Goal: Use online tool/utility: Utilize a website feature to perform a specific function

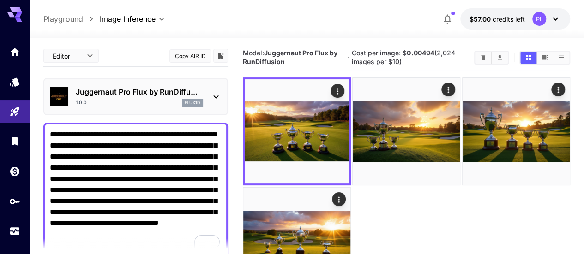
scroll to position [138, 0]
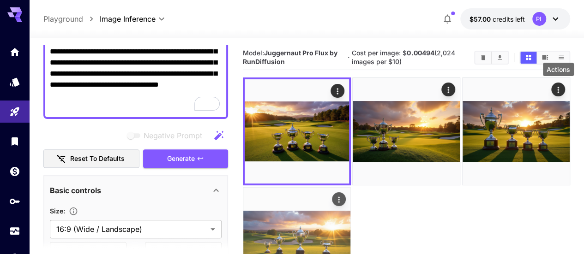
click at [343, 195] on icon "Actions" at bounding box center [338, 199] width 9 height 9
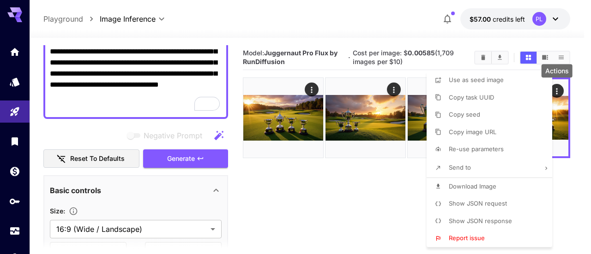
click at [283, 188] on div at bounding box center [295, 127] width 591 height 254
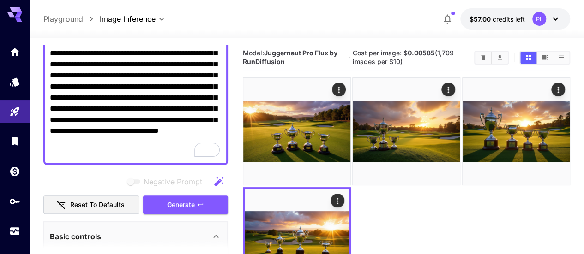
scroll to position [46, 0]
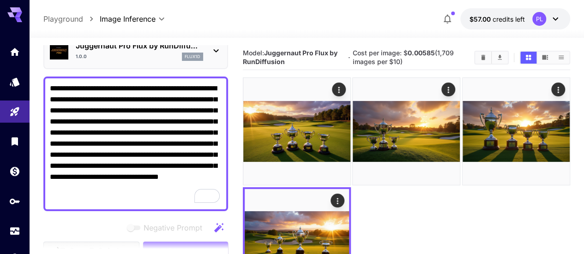
click at [110, 164] on textarea "**********" at bounding box center [136, 144] width 172 height 122
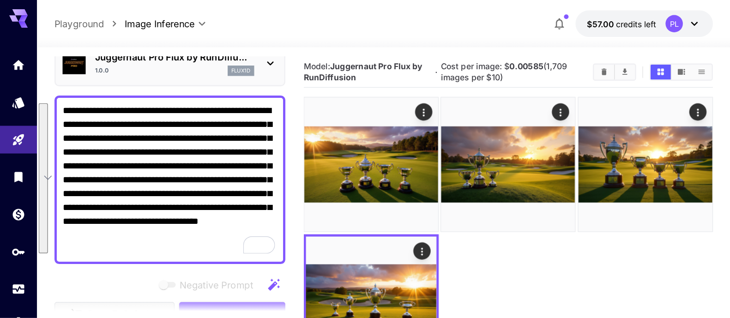
scroll to position [0, 0]
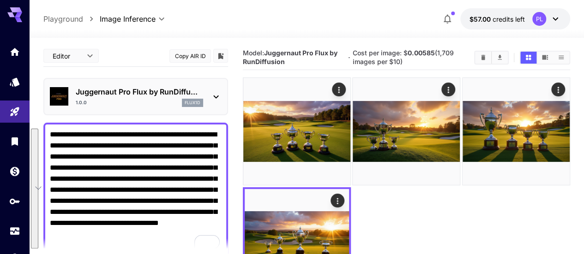
click at [208, 96] on div "Juggernaut Pro Flux by RunDiffu... 1.0.0 flux1d" at bounding box center [136, 97] width 172 height 28
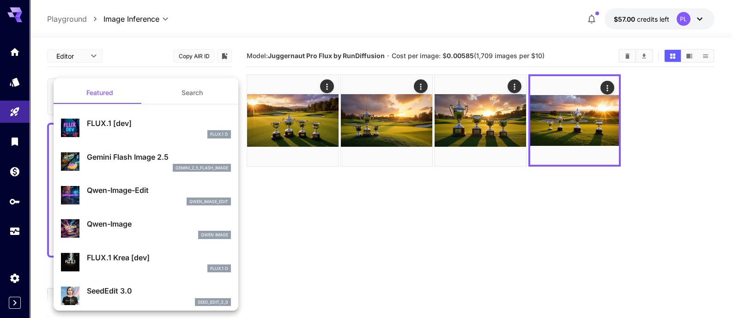
drag, startPoint x: 6, startPoint y: 228, endPoint x: -50, endPoint y: 180, distance: 74.3
click at [0, 180] on html "**********" at bounding box center [369, 195] width 739 height 391
click at [328, 87] on div at bounding box center [369, 159] width 739 height 318
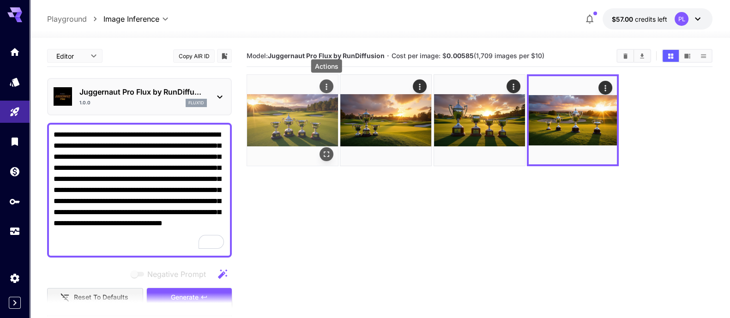
click at [328, 86] on icon "Actions" at bounding box center [326, 86] width 9 height 9
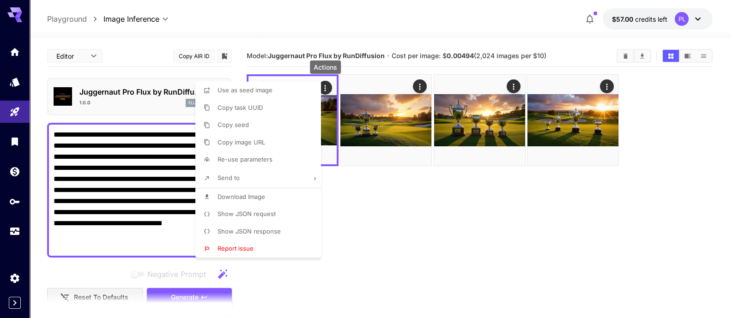
click at [270, 191] on li "Download Image" at bounding box center [260, 197] width 131 height 18
click at [399, 254] on div at bounding box center [369, 159] width 739 height 318
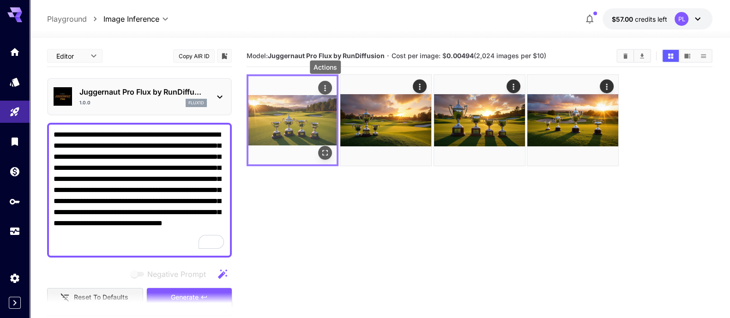
click at [325, 86] on icon "Actions" at bounding box center [324, 88] width 9 height 9
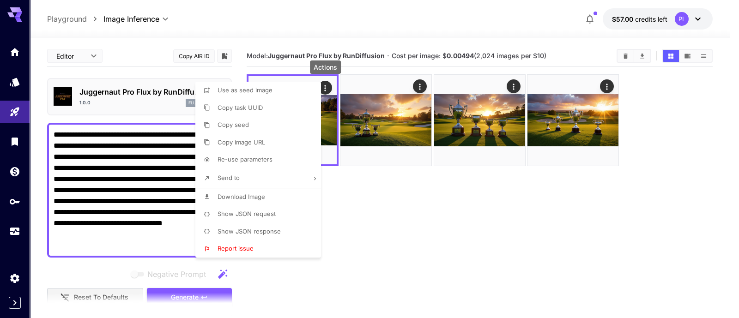
click at [249, 144] on span "Copy image URL" at bounding box center [241, 141] width 48 height 7
click at [482, 242] on div at bounding box center [369, 159] width 739 height 318
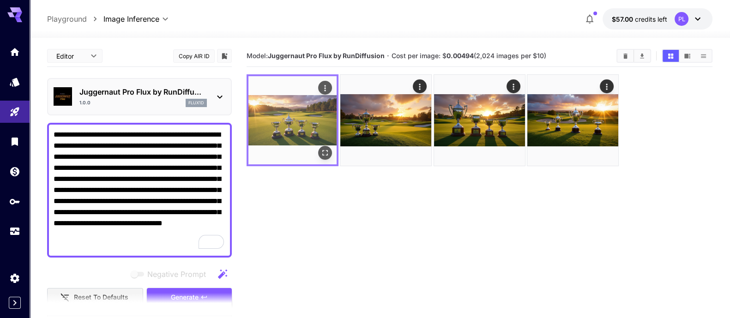
click at [306, 113] on img at bounding box center [292, 120] width 88 height 88
click at [330, 152] on icon "Open in fullscreen" at bounding box center [324, 152] width 9 height 9
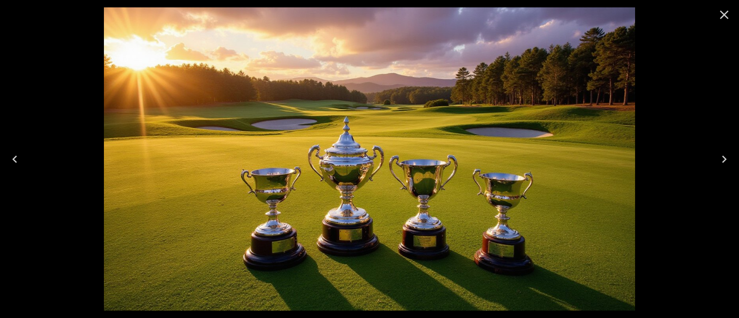
click at [346, 154] on img at bounding box center [369, 158] width 531 height 303
click at [583, 15] on icon "Close" at bounding box center [723, 14] width 15 height 15
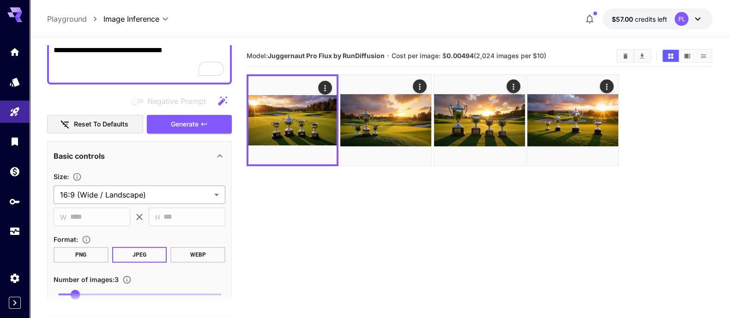
scroll to position [230, 0]
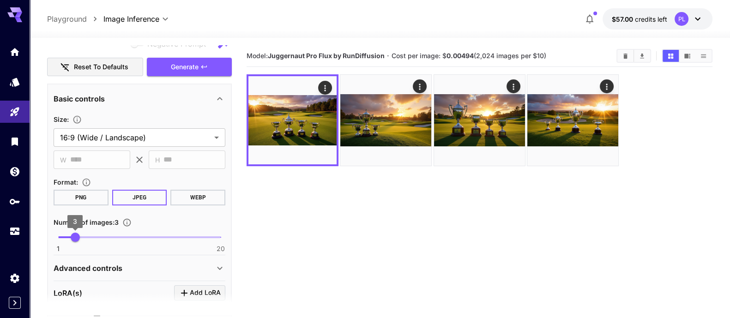
type input "*"
click at [54, 238] on span "1" at bounding box center [58, 237] width 9 height 9
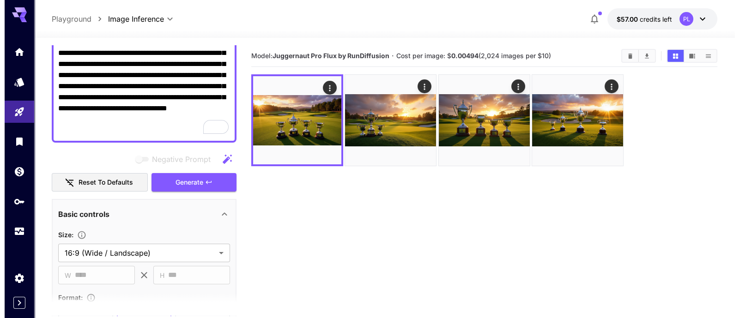
scroll to position [0, 0]
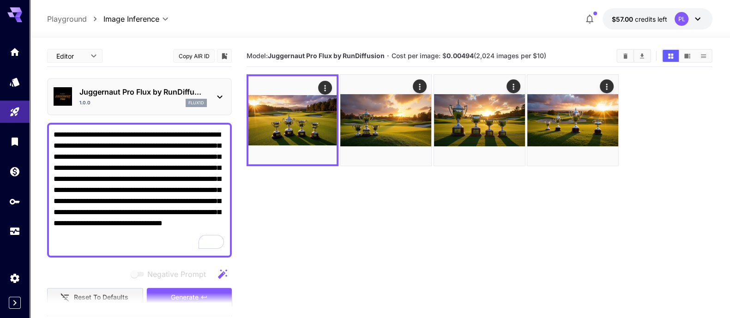
click at [133, 91] on p "Juggernaut Pro Flux by RunDiffu..." at bounding box center [142, 91] width 127 height 11
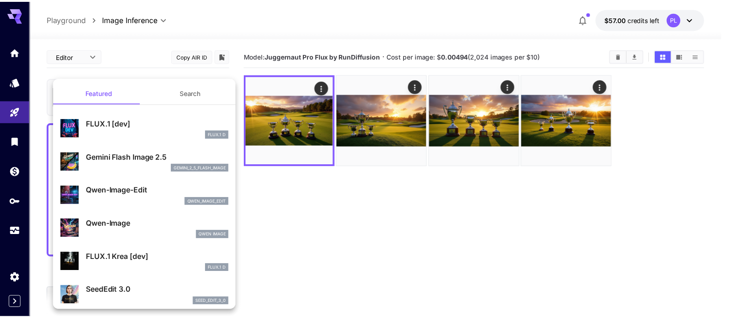
scroll to position [57, 0]
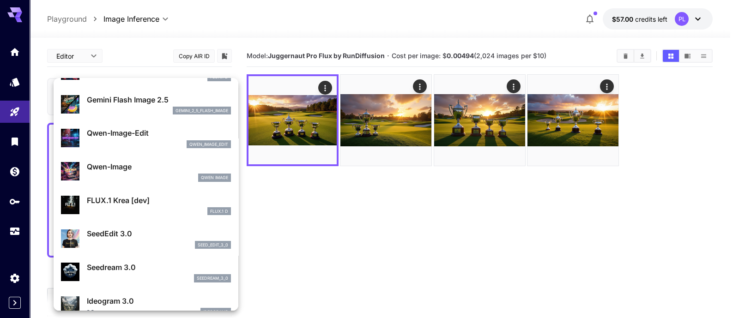
click at [148, 203] on p "FLUX.1 Krea [dev]" at bounding box center [159, 200] width 144 height 11
type input "**"
type input "***"
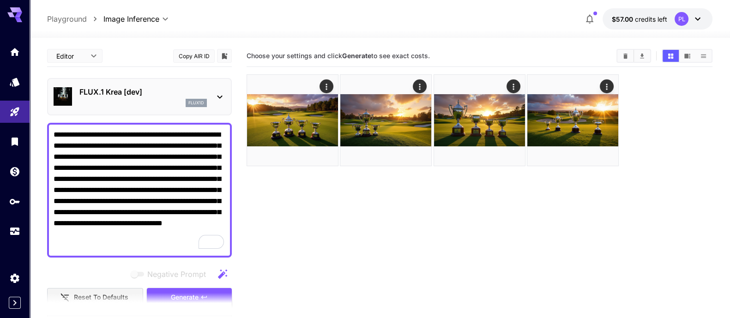
scroll to position [57, 0]
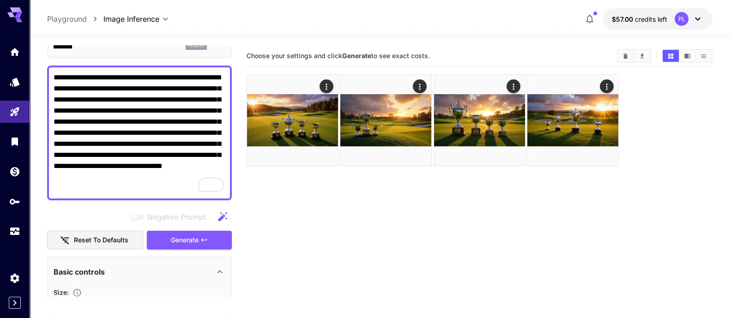
click at [181, 241] on span "Generate" at bounding box center [185, 240] width 28 height 12
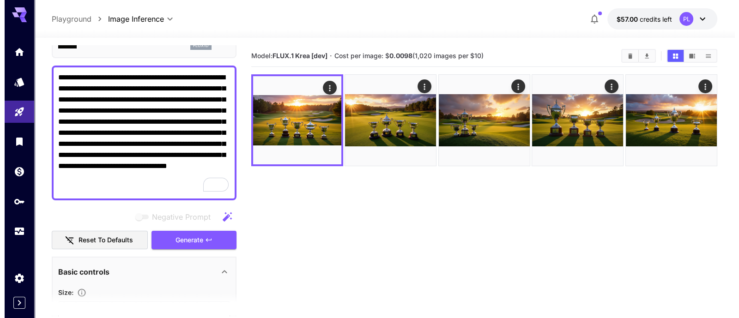
scroll to position [0, 0]
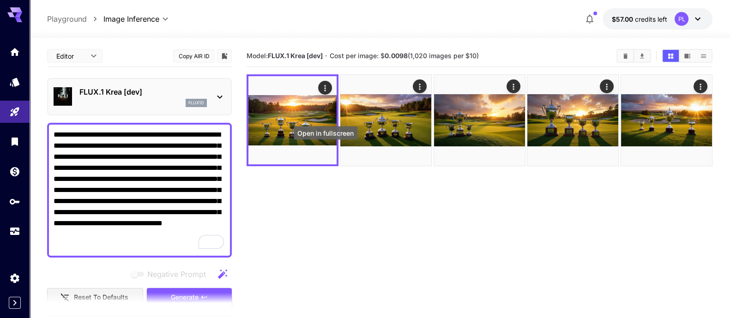
click at [320, 128] on div "Open in fullscreen" at bounding box center [326, 132] width 64 height 13
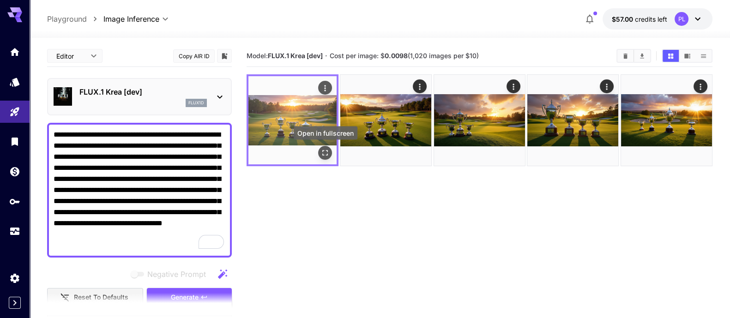
click at [321, 155] on icon "Open in fullscreen" at bounding box center [324, 152] width 9 height 9
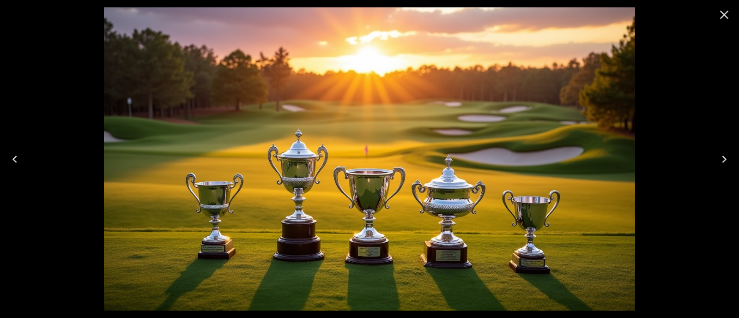
click at [583, 18] on icon "Close" at bounding box center [723, 14] width 15 height 15
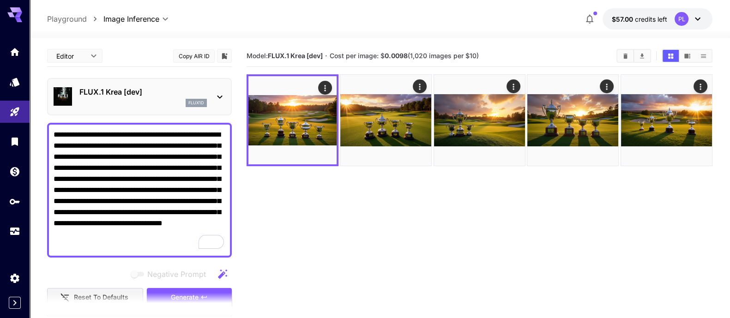
click at [115, 97] on div "FLUX.1 Krea [dev] flux1d" at bounding box center [142, 96] width 127 height 21
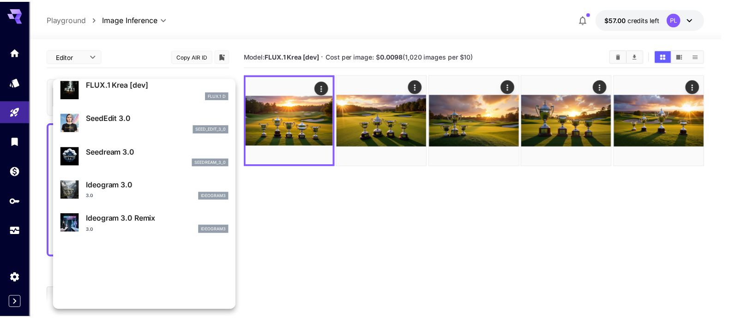
scroll to position [174, 0]
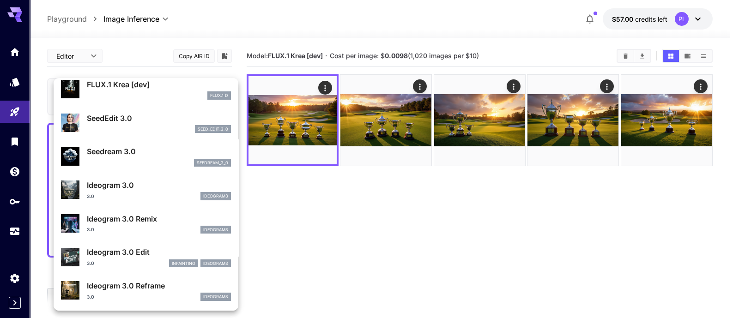
click at [114, 198] on div "3.0 ideogram3" at bounding box center [159, 196] width 144 height 8
type input "**********"
type input "****"
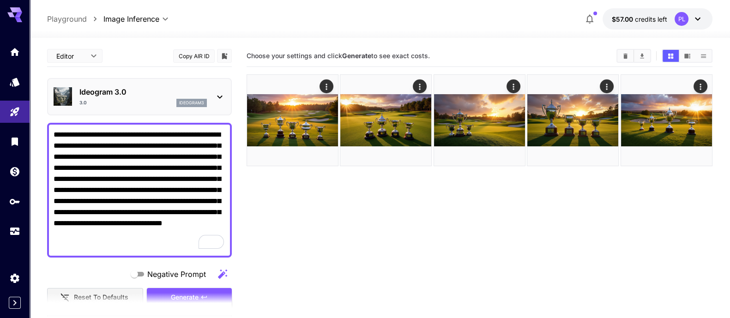
click at [187, 254] on section at bounding box center [139, 304] width 185 height 23
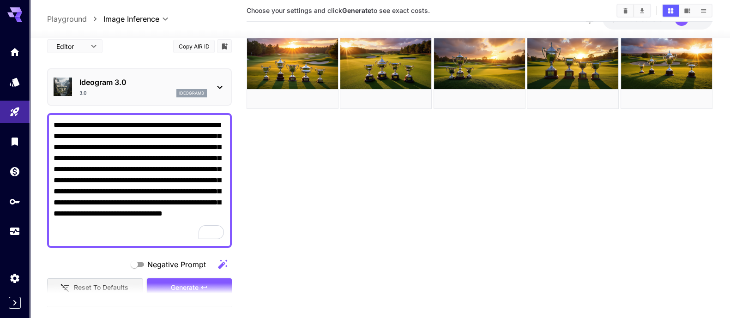
click at [201, 254] on section at bounding box center [139, 294] width 185 height 23
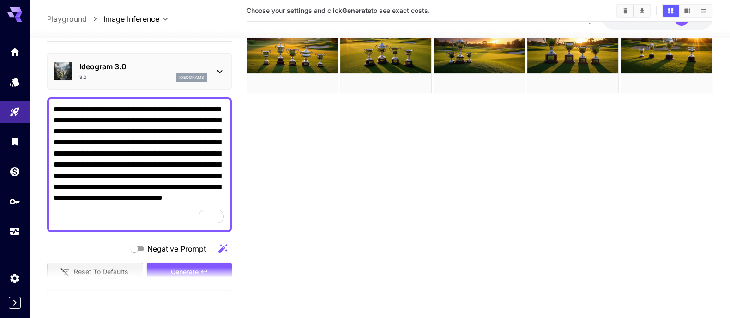
click at [203, 254] on section at bounding box center [139, 278] width 185 height 23
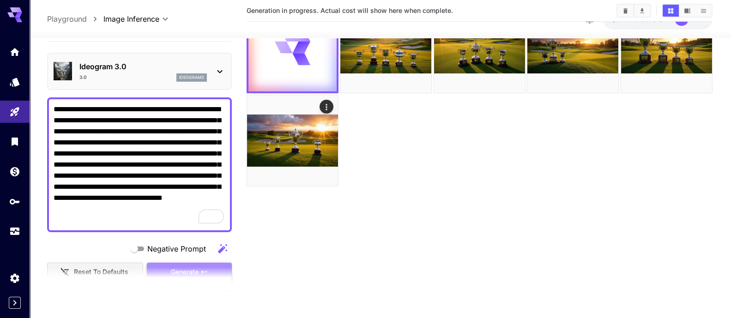
click at [206, 254] on button "Generate" at bounding box center [189, 272] width 85 height 19
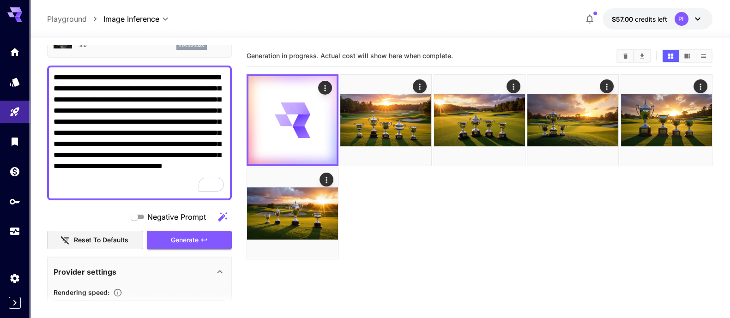
scroll to position [0, 0]
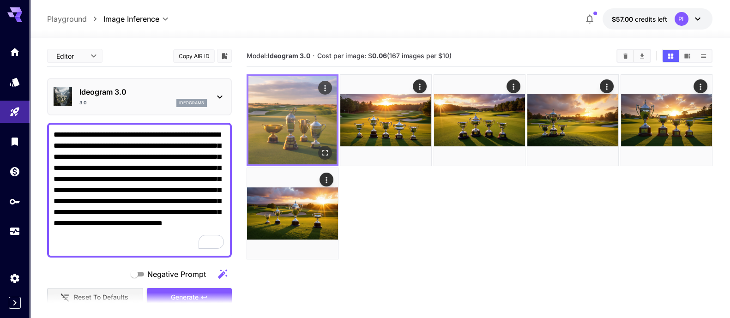
click at [312, 114] on img at bounding box center [292, 120] width 88 height 88
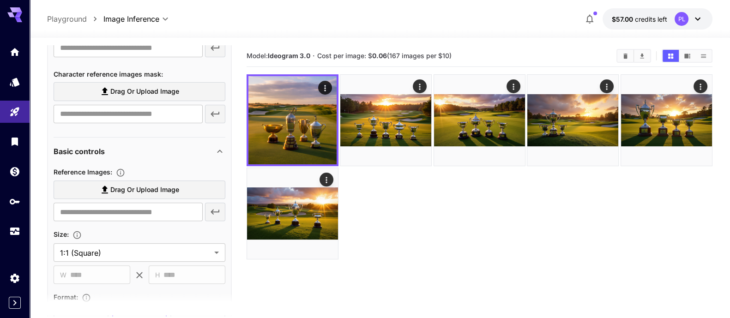
scroll to position [577, 0]
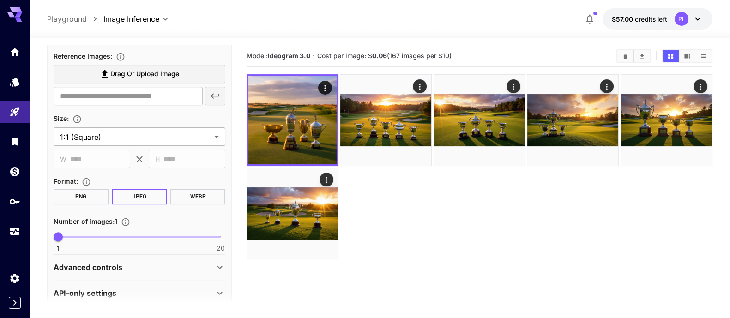
click at [108, 128] on body "**********" at bounding box center [365, 195] width 730 height 391
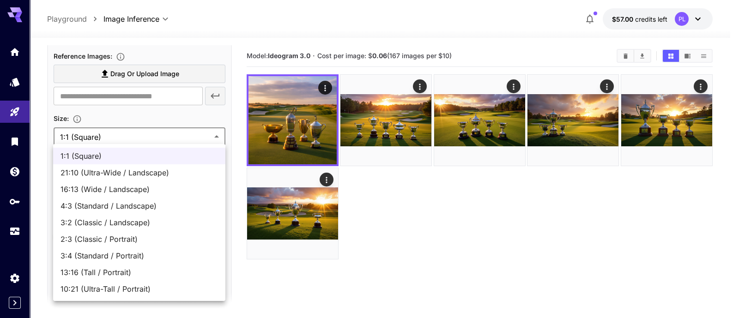
click at [143, 205] on span "4:3 (Standard / Landscape)" at bounding box center [138, 205] width 157 height 11
type input "**********"
type input "****"
type input "***"
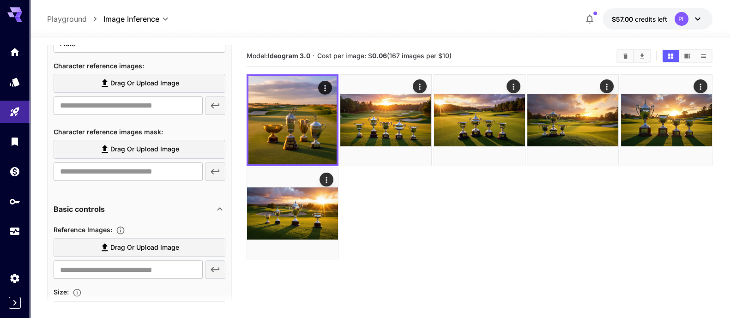
scroll to position [230, 0]
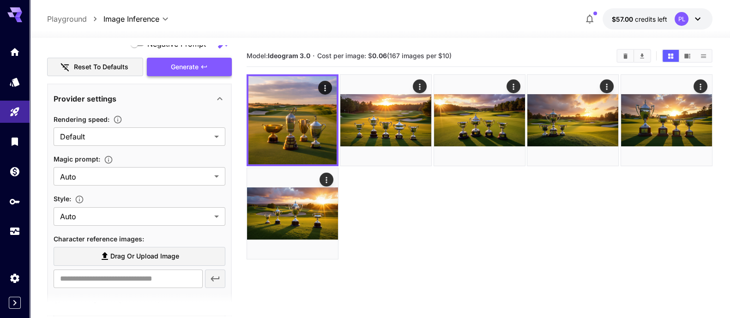
click at [191, 61] on span "Generate" at bounding box center [185, 67] width 28 height 12
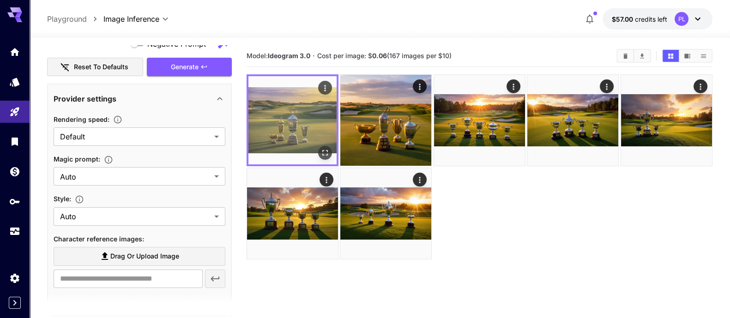
click at [308, 115] on img at bounding box center [292, 120] width 88 height 88
click at [325, 149] on icon "Open in fullscreen" at bounding box center [324, 152] width 9 height 9
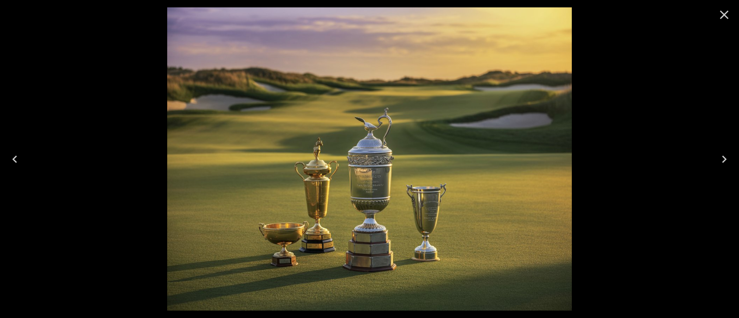
click at [113, 133] on div at bounding box center [369, 159] width 739 height 318
click at [583, 15] on icon "Close" at bounding box center [723, 14] width 15 height 15
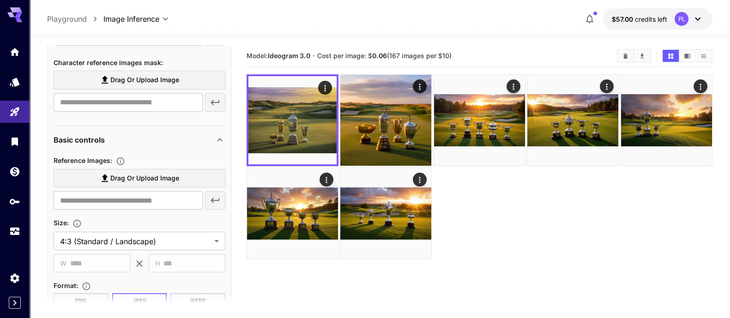
scroll to position [530, 0]
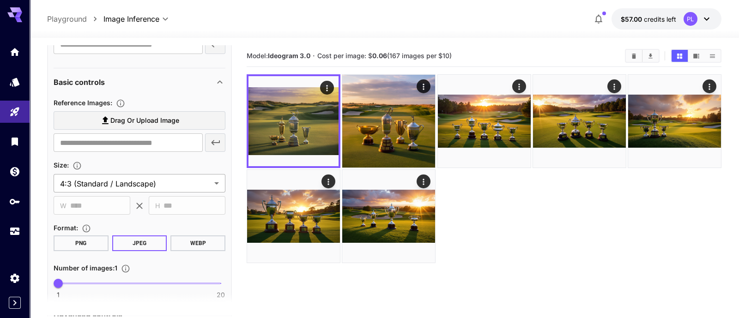
click at [126, 184] on body "**********" at bounding box center [369, 195] width 739 height 391
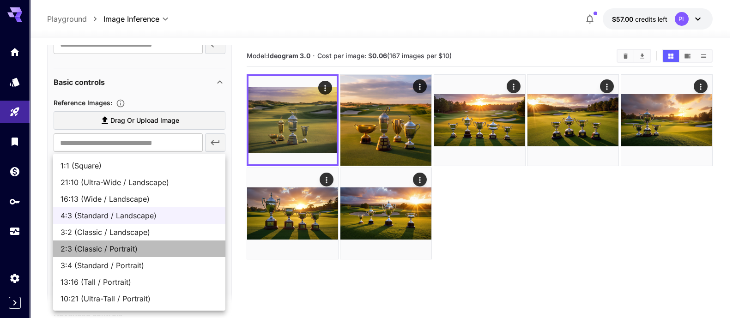
click at [119, 254] on li "2:3 (Classic / Portrait)" at bounding box center [139, 248] width 172 height 17
type input "**********"
type input "***"
type input "****"
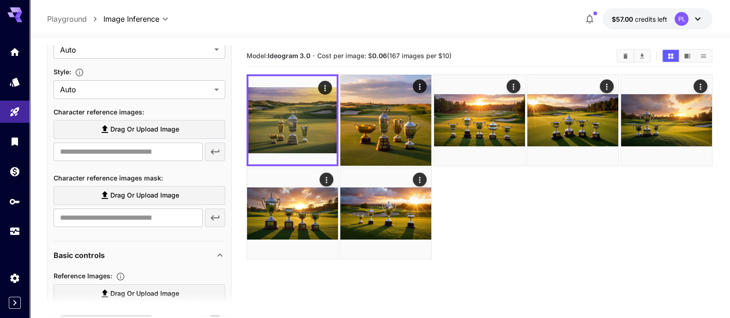
scroll to position [184, 0]
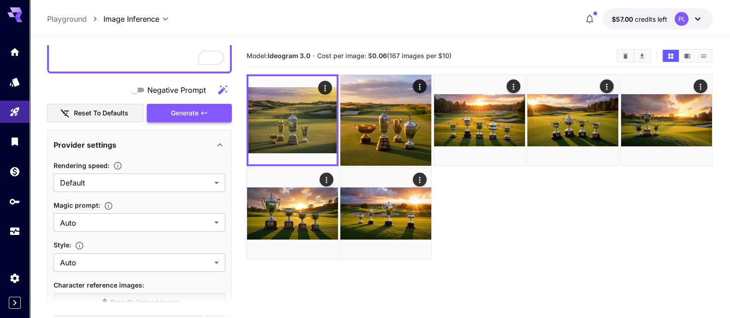
click at [196, 112] on span "Generate" at bounding box center [185, 114] width 28 height 12
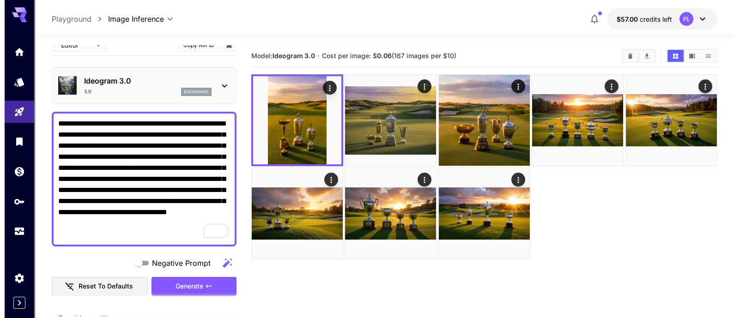
scroll to position [0, 0]
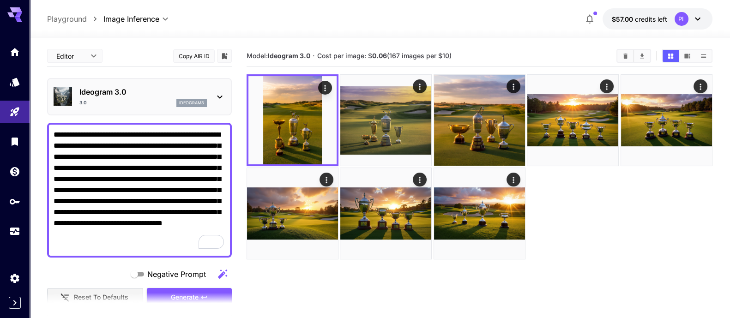
click at [148, 88] on p "Ideogram 3.0" at bounding box center [142, 91] width 127 height 11
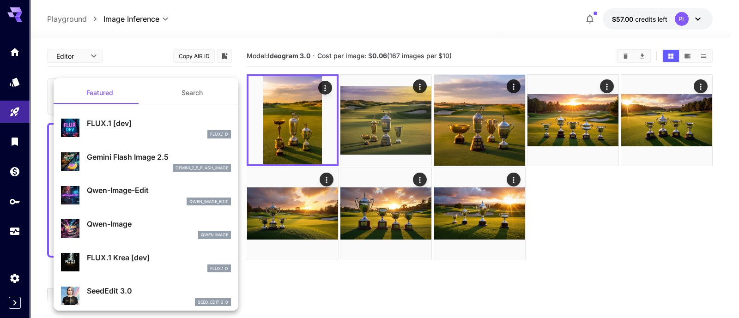
click at [180, 88] on button "Search" at bounding box center [192, 93] width 92 height 22
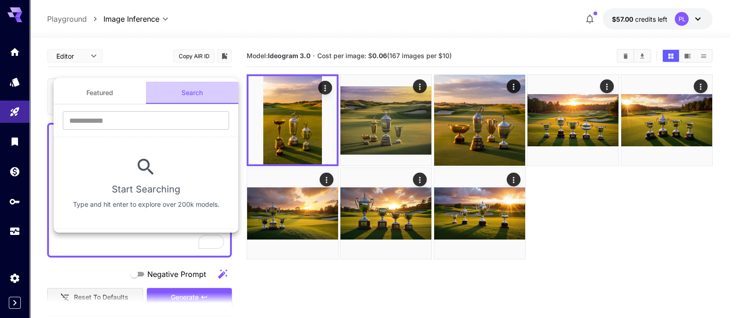
click at [186, 92] on button "Search" at bounding box center [192, 93] width 92 height 22
click at [122, 114] on input "text" at bounding box center [146, 120] width 166 height 18
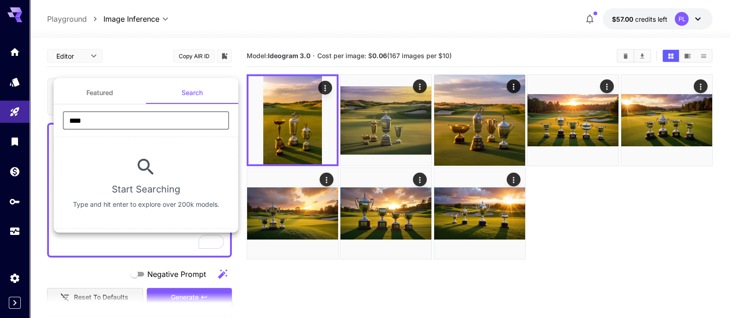
type input "****"
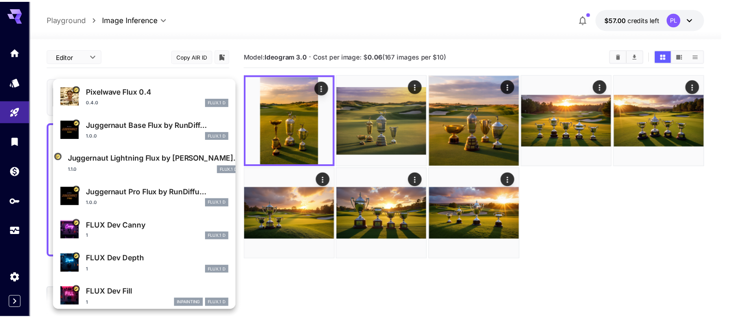
scroll to position [115, 0]
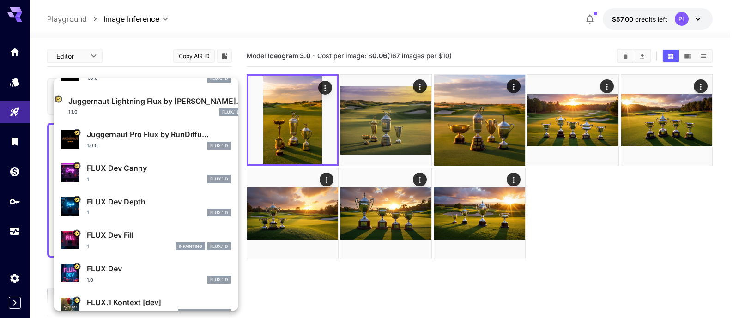
click at [102, 254] on div "FLUX Dev 1.0 FLUX.1 D" at bounding box center [159, 273] width 144 height 21
type input "**********"
type input "****"
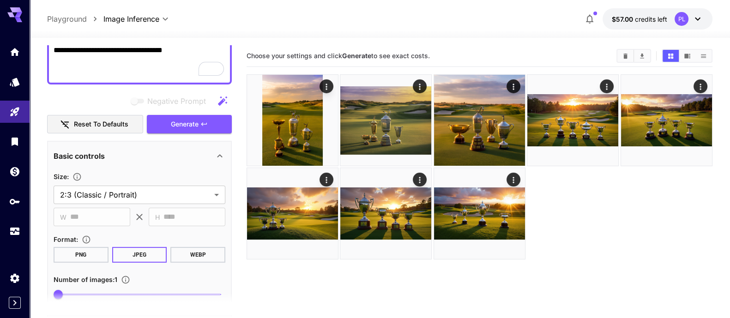
scroll to position [288, 0]
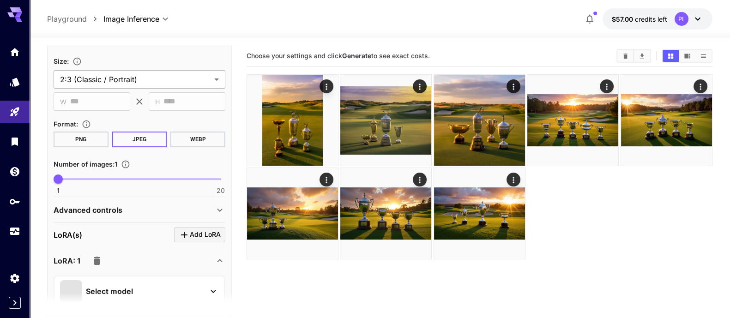
click at [99, 73] on body "**********" at bounding box center [365, 195] width 730 height 391
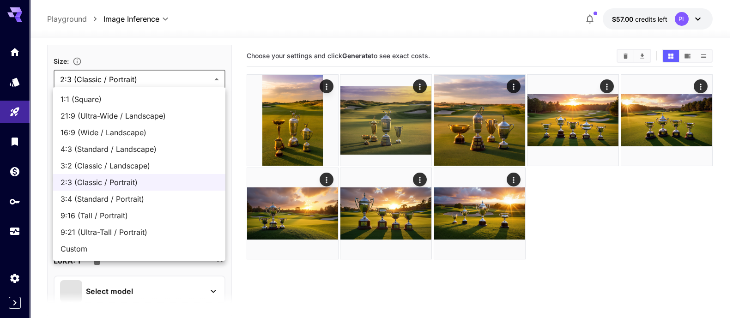
click at [145, 156] on li "4:3 (Standard / Landscape)" at bounding box center [139, 149] width 172 height 17
type input "**********"
type input "****"
type input "***"
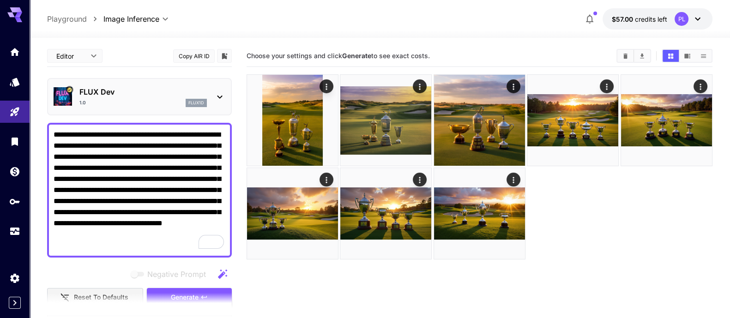
scroll to position [115, 0]
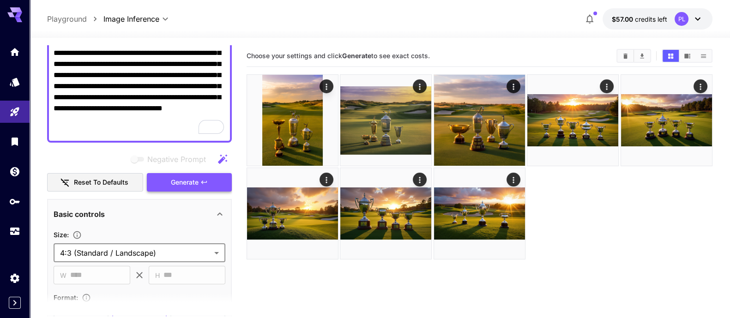
click at [195, 183] on span "Generate" at bounding box center [185, 183] width 28 height 12
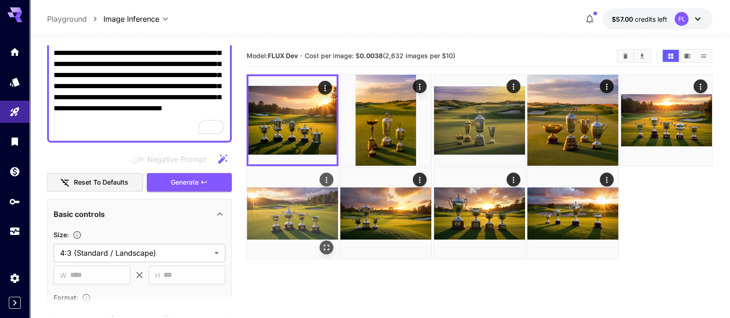
click at [326, 212] on img at bounding box center [292, 213] width 91 height 91
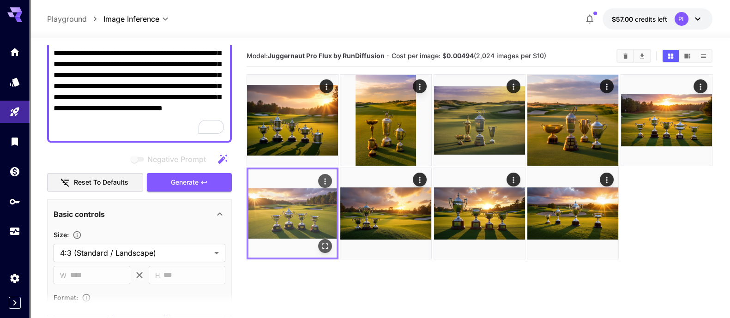
click at [326, 212] on img at bounding box center [292, 213] width 88 height 88
click at [330, 186] on div "Actions" at bounding box center [325, 181] width 14 height 14
click at [326, 180] on icon "Actions" at bounding box center [324, 181] width 9 height 9
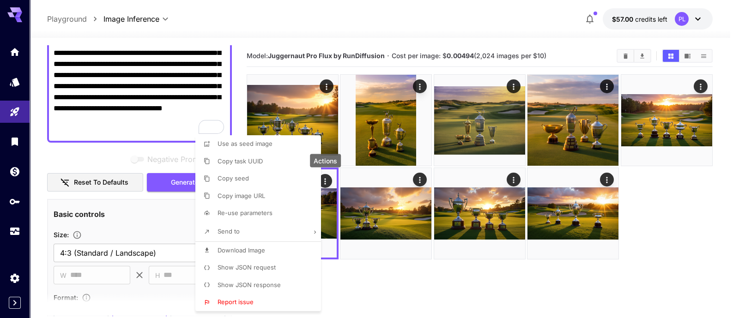
click at [240, 214] on span "Re-use parameters" at bounding box center [244, 212] width 55 height 7
type input "*********"
type input "*"
type input "*******"
type input "*"
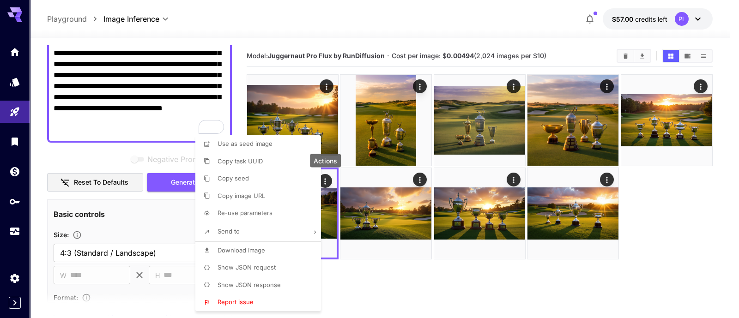
type input "*"
type input "*******"
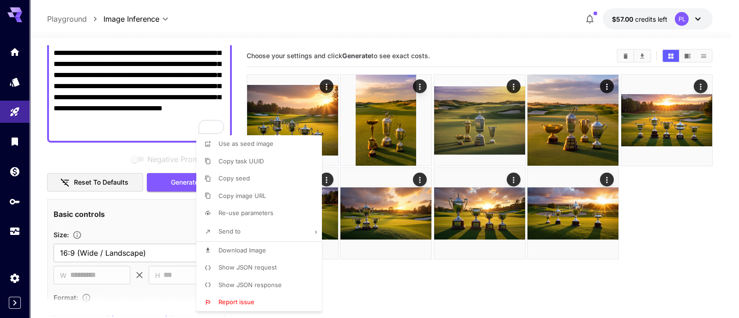
type input "**********"
type input "****"
type input "***"
type input "*"
type input "**"
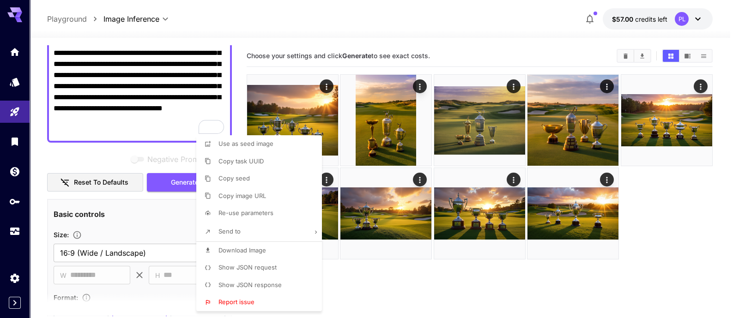
type input "****"
type input "*"
click at [187, 199] on div at bounding box center [369, 159] width 739 height 318
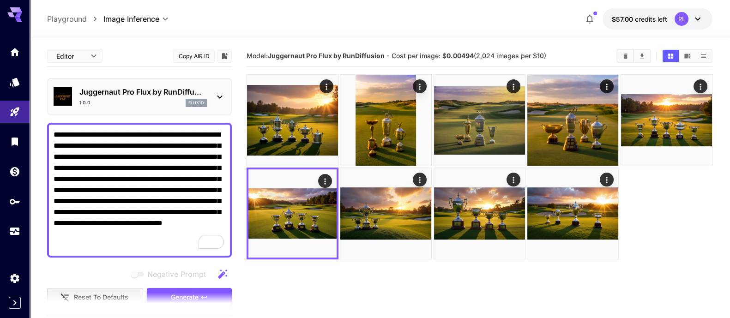
click at [149, 103] on div "1.0.0 flux1d" at bounding box center [142, 103] width 127 height 8
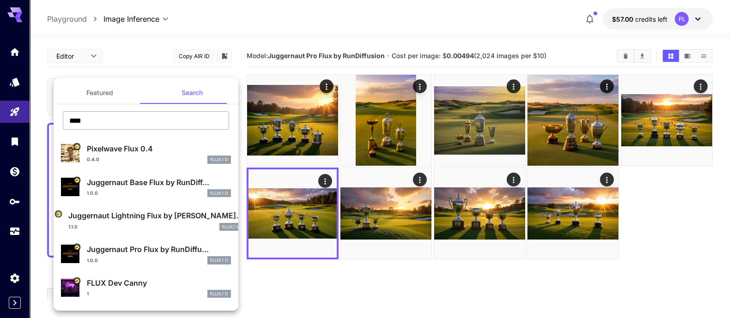
click at [83, 121] on input "****" at bounding box center [146, 120] width 166 height 18
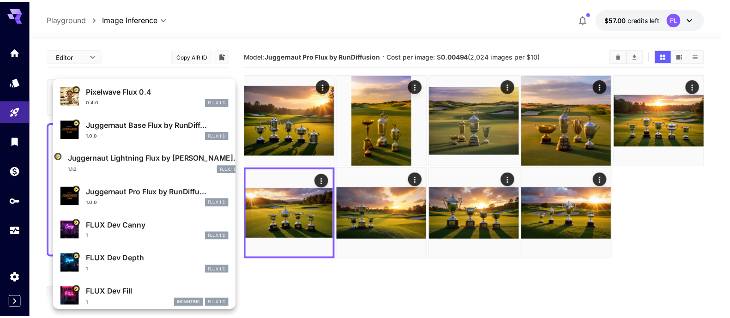
scroll to position [115, 0]
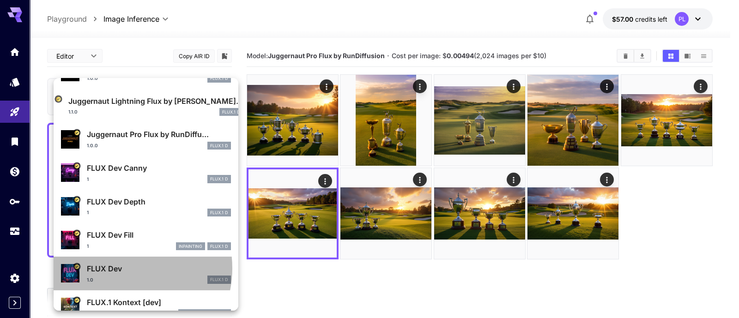
click at [120, 254] on p "FLUX Dev" at bounding box center [159, 268] width 144 height 11
type input "**"
type input "***"
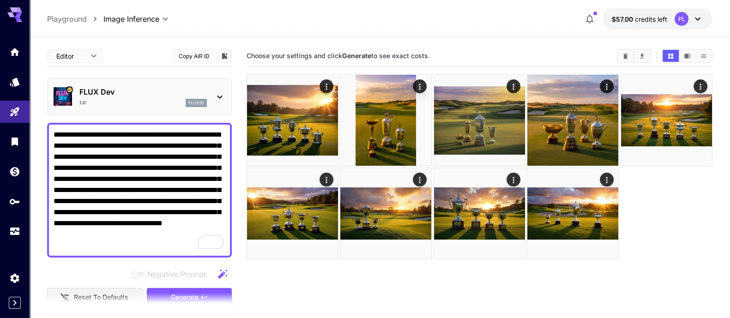
scroll to position [230, 0]
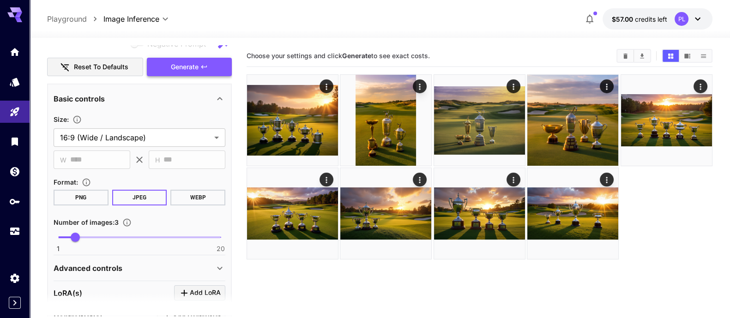
click at [195, 71] on button "Generate" at bounding box center [189, 67] width 85 height 19
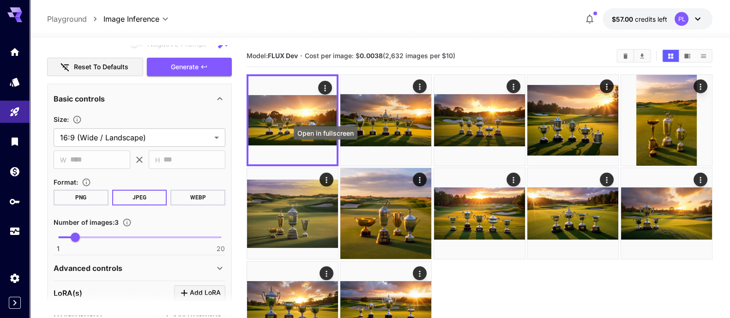
click at [323, 130] on div "Open in fullscreen" at bounding box center [326, 132] width 64 height 13
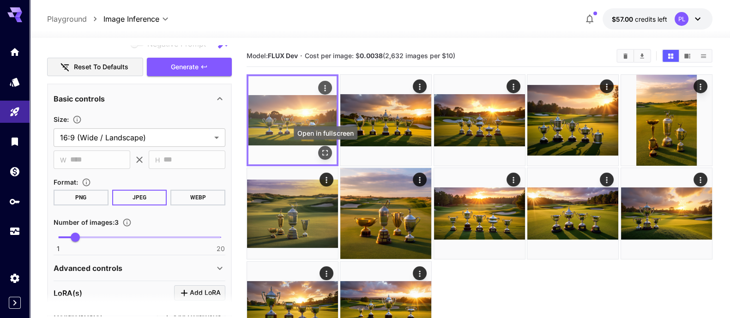
click at [327, 156] on icon "Open in fullscreen" at bounding box center [324, 152] width 9 height 9
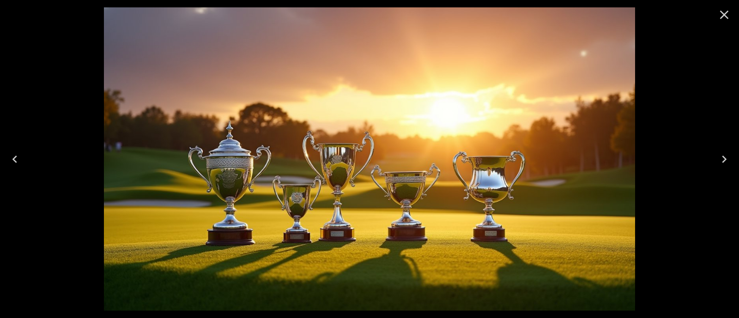
click at [583, 163] on icon "Next" at bounding box center [723, 159] width 15 height 15
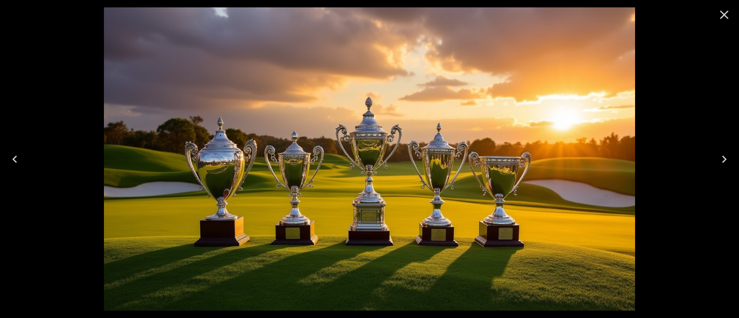
click at [583, 160] on icon "Next" at bounding box center [723, 159] width 5 height 7
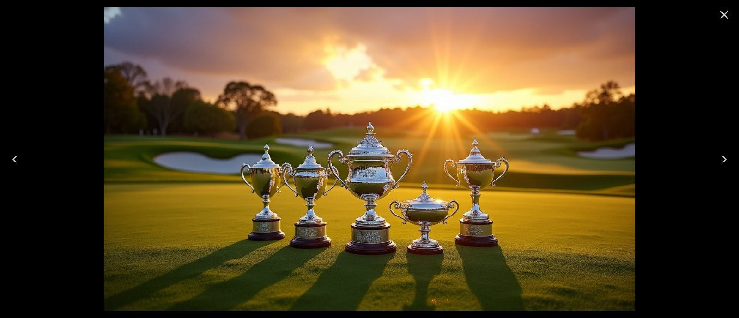
click at [583, 15] on icon "Close" at bounding box center [723, 14] width 15 height 15
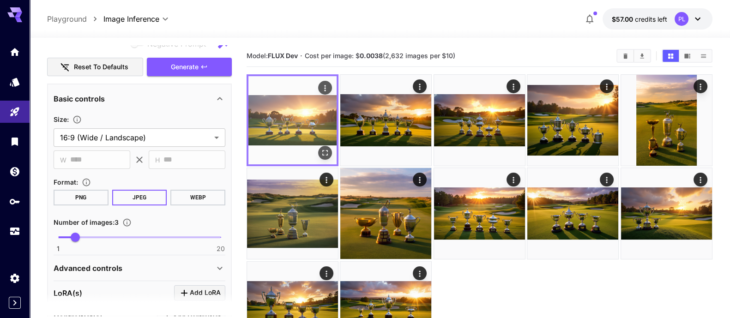
click at [293, 138] on img at bounding box center [292, 120] width 88 height 88
click at [323, 154] on icon "Open in fullscreen" at bounding box center [324, 152] width 9 height 9
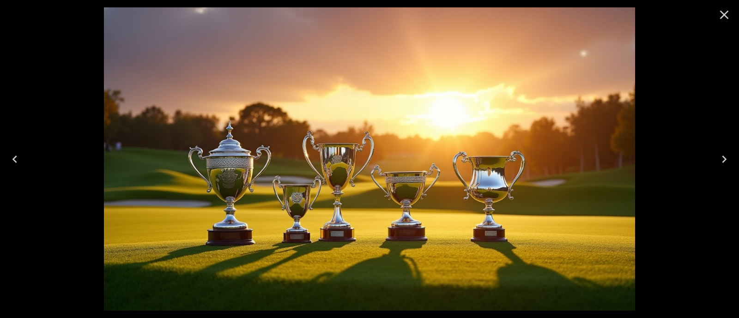
click at [583, 160] on icon "Next" at bounding box center [723, 159] width 5 height 7
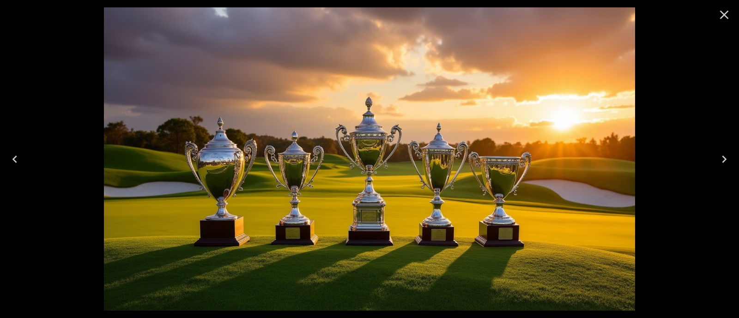
click at [583, 160] on icon "Next" at bounding box center [723, 159] width 5 height 7
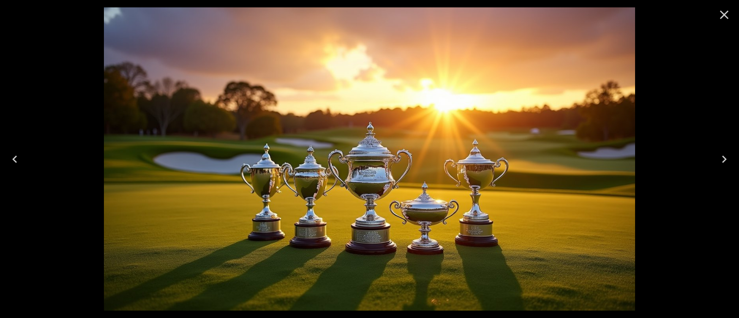
click at [583, 18] on button "Close" at bounding box center [724, 15] width 22 height 22
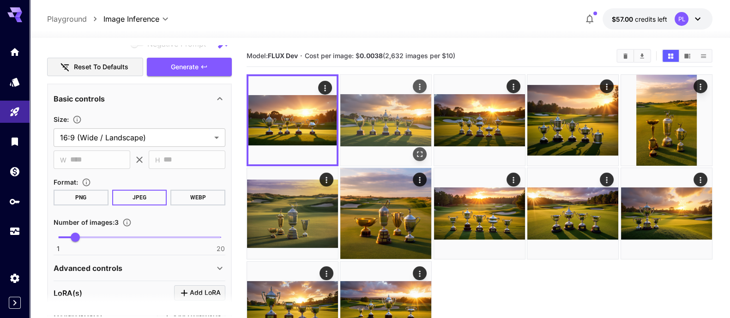
click at [361, 118] on img at bounding box center [385, 120] width 91 height 91
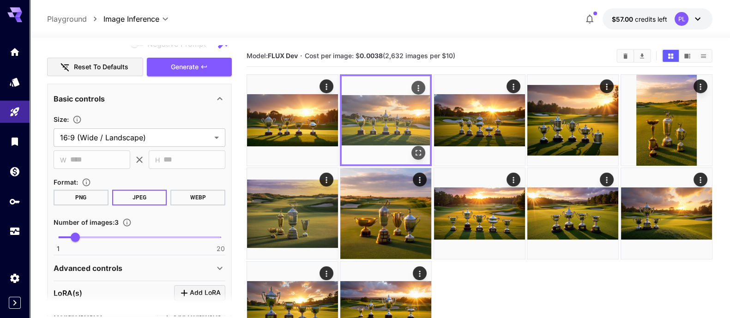
click at [361, 118] on img at bounding box center [386, 120] width 88 height 88
click at [420, 155] on icon "Open in fullscreen" at bounding box center [418, 152] width 9 height 9
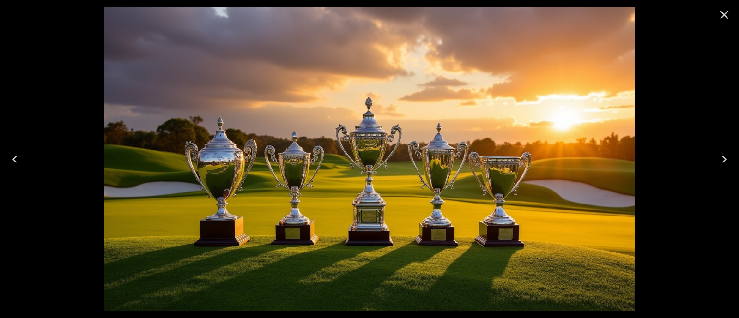
click at [583, 17] on icon "Close" at bounding box center [724, 15] width 9 height 9
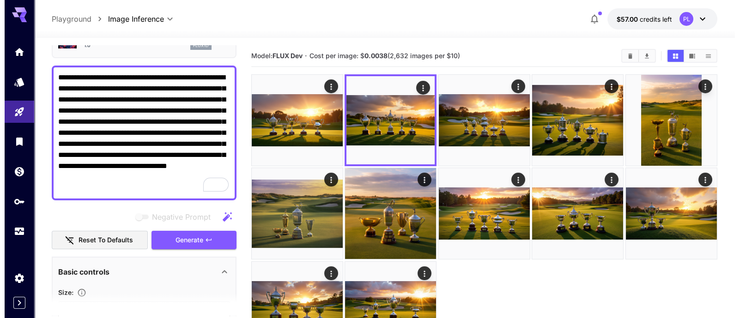
scroll to position [0, 0]
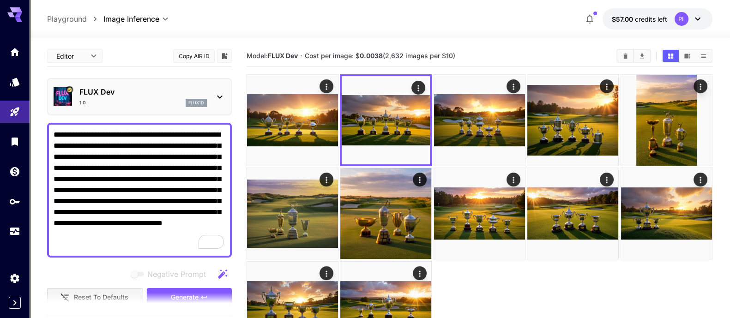
click at [145, 105] on div "1.0 flux1d" at bounding box center [142, 103] width 127 height 8
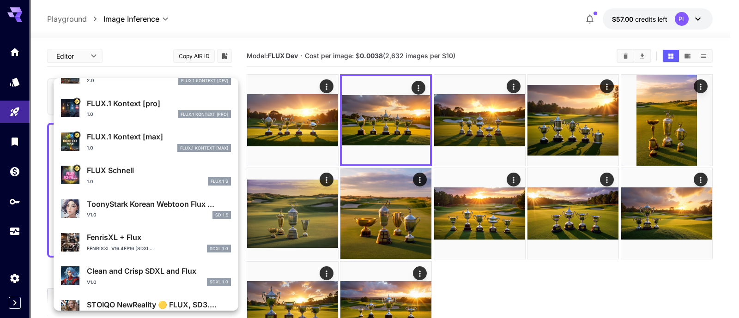
scroll to position [291, 0]
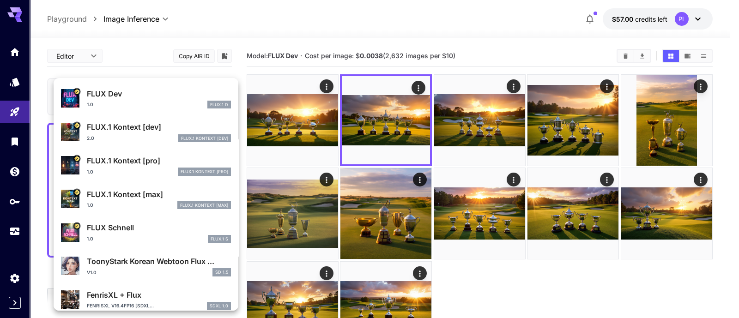
click at [106, 245] on div "FLUX Schnell 1.0 FLUX.1 S" at bounding box center [146, 232] width 170 height 28
type input "*"
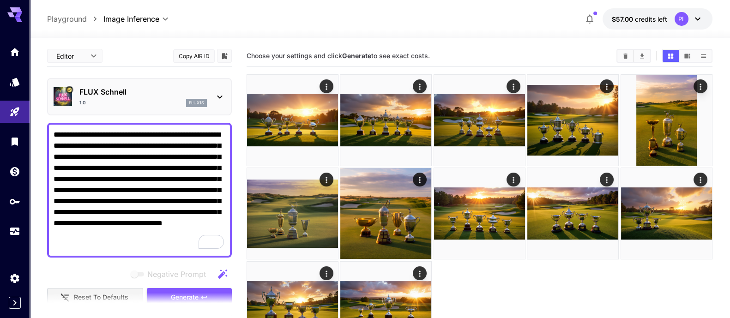
click at [206, 254] on section at bounding box center [139, 304] width 185 height 23
click at [209, 254] on button "Generate" at bounding box center [189, 297] width 85 height 19
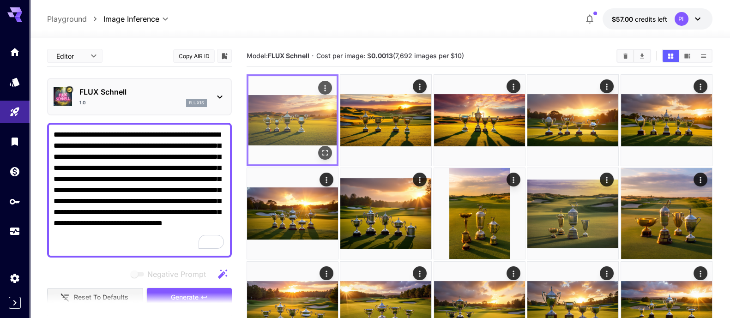
click at [287, 99] on img at bounding box center [292, 120] width 88 height 88
click at [319, 129] on img at bounding box center [292, 120] width 88 height 88
click at [323, 151] on icon "Open in fullscreen" at bounding box center [324, 152] width 9 height 9
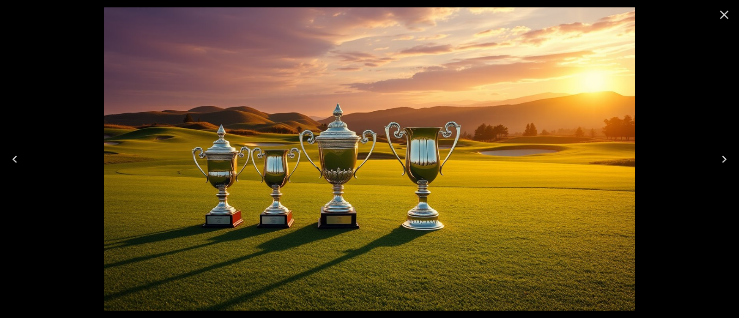
click at [583, 158] on icon "Next" at bounding box center [723, 159] width 15 height 15
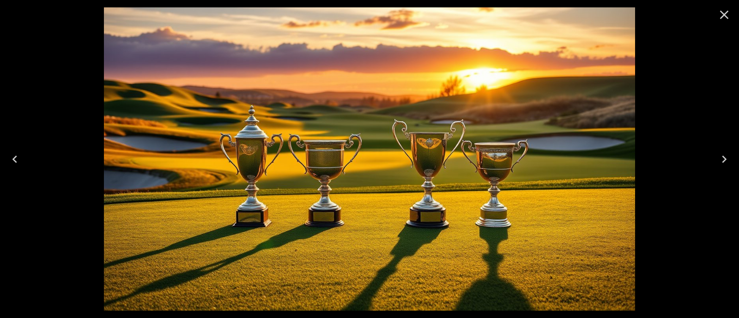
click at [583, 158] on icon "Next" at bounding box center [723, 159] width 15 height 15
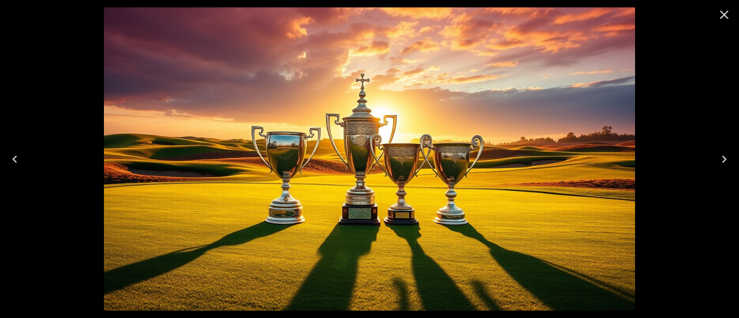
click at [67, 112] on div at bounding box center [369, 159] width 739 height 318
click at [16, 160] on icon "Previous" at bounding box center [14, 159] width 15 height 15
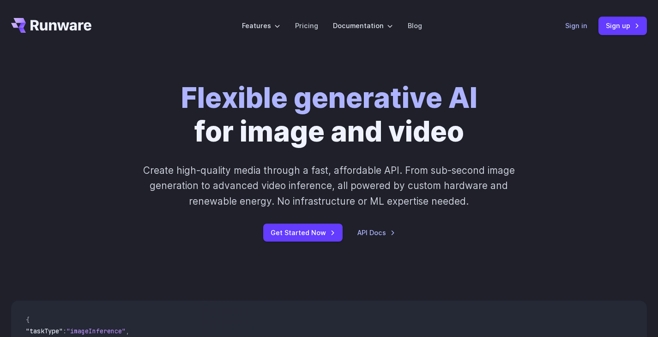
click at [584, 24] on link "Sign in" at bounding box center [576, 25] width 22 height 11
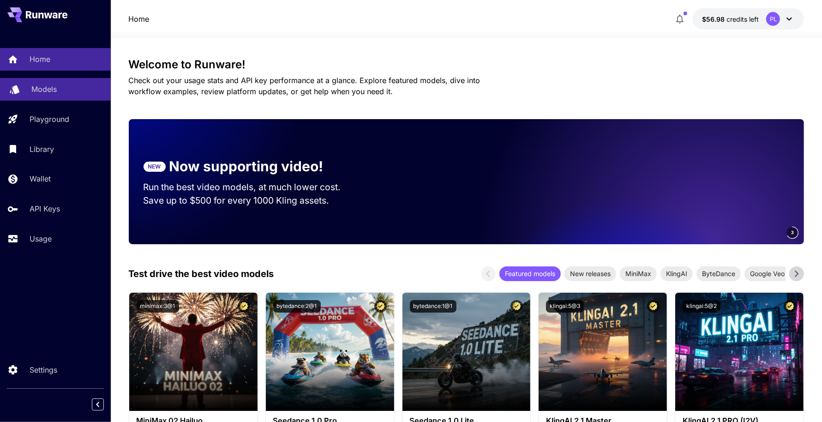
click at [55, 86] on p "Models" at bounding box center [43, 89] width 25 height 11
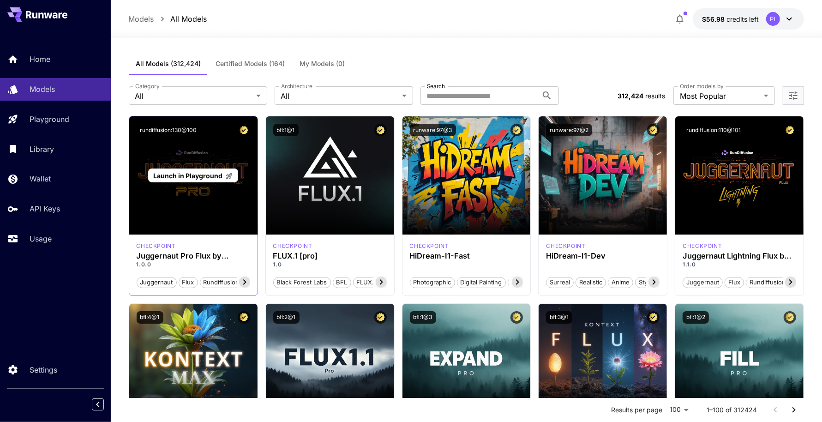
click at [211, 150] on div "Launch in Playground" at bounding box center [193, 175] width 128 height 118
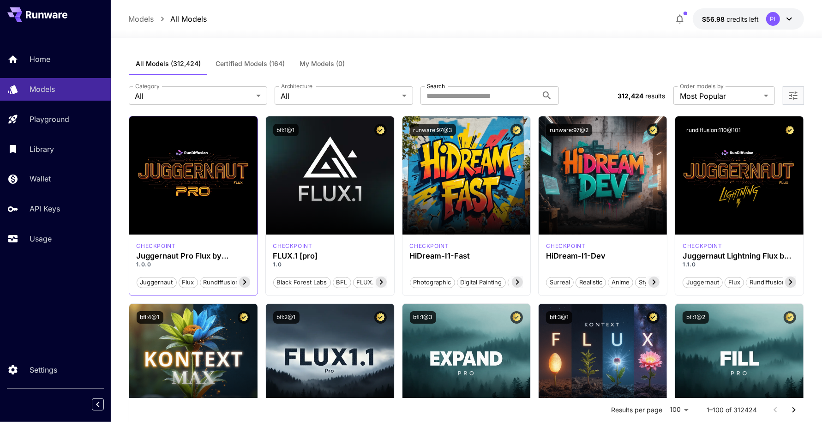
click at [210, 149] on div "Launch in Playground" at bounding box center [193, 175] width 128 height 118
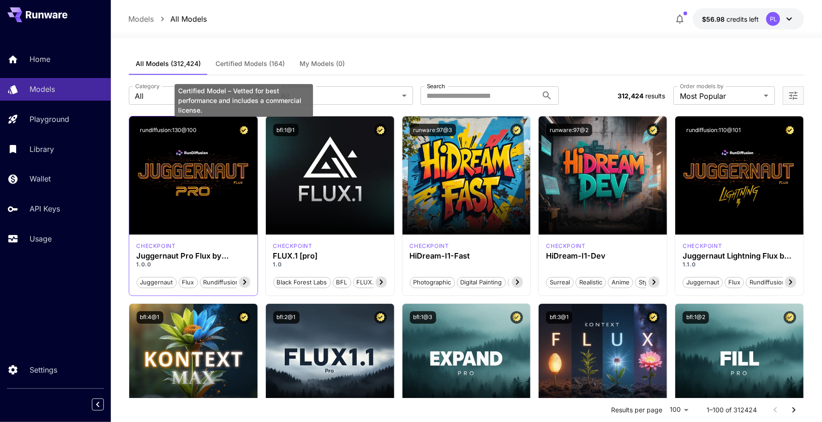
click at [242, 127] on icon "Certified Model – Vetted for best performance and includes a commercial license." at bounding box center [244, 130] width 9 height 8
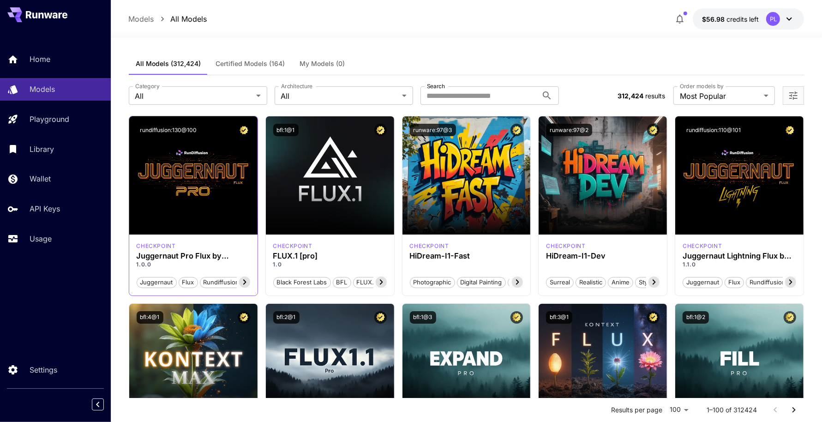
click at [247, 280] on icon at bounding box center [244, 281] width 11 height 11
click at [171, 236] on div "checkpoint Juggernaut Pro Flux by RunDiffusion 1.0.0 juggernaut flux rundiffusi…" at bounding box center [193, 264] width 128 height 61
click at [153, 83] on label "Category" at bounding box center [147, 86] width 24 height 8
click at [154, 88] on label "Category" at bounding box center [147, 86] width 24 height 8
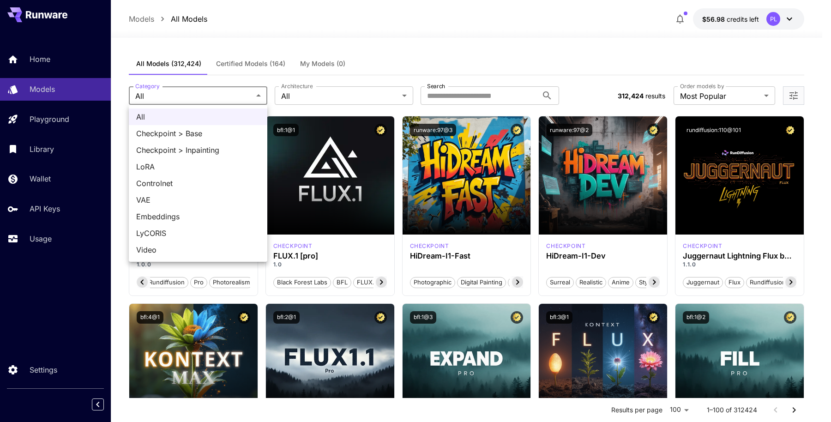
click at [175, 131] on span "Checkpoint > Base" at bounding box center [198, 133] width 124 height 11
type input "**********"
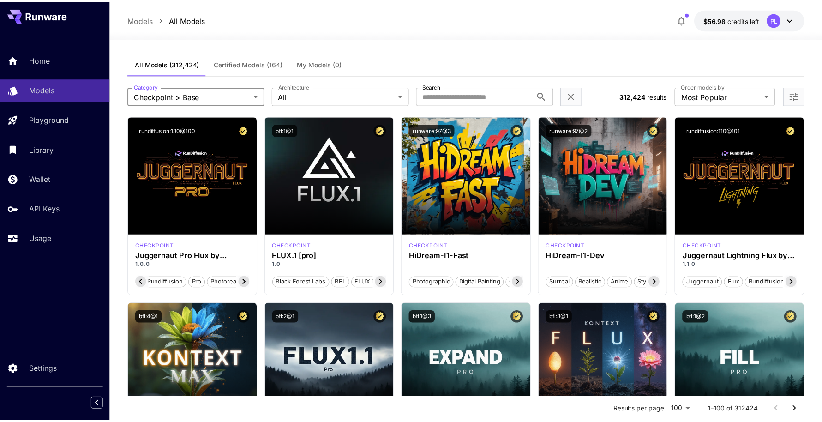
scroll to position [0, 67]
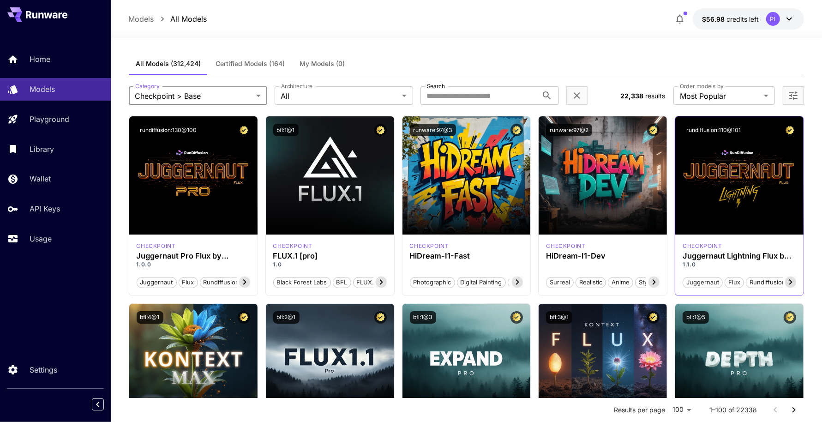
click at [794, 286] on icon at bounding box center [790, 281] width 11 height 11
click at [793, 284] on span "photorealism" at bounding box center [777, 282] width 43 height 9
click at [684, 278] on icon at bounding box center [688, 281] width 11 height 11
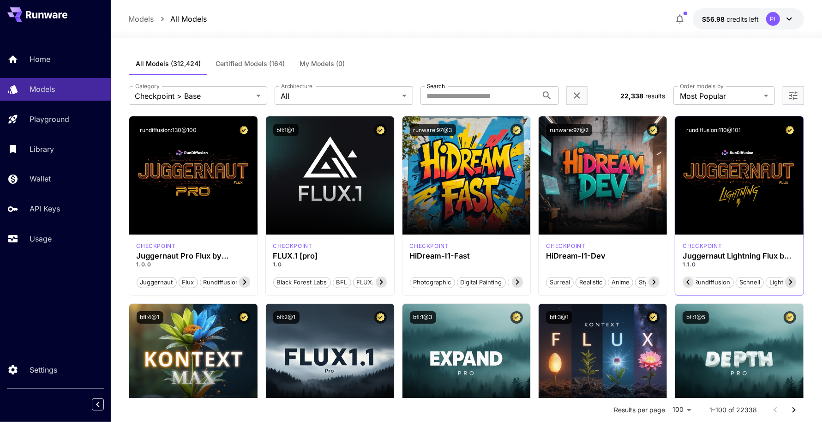
click at [684, 278] on icon at bounding box center [688, 281] width 11 height 11
click at [684, 278] on span "juggernaut" at bounding box center [702, 282] width 39 height 9
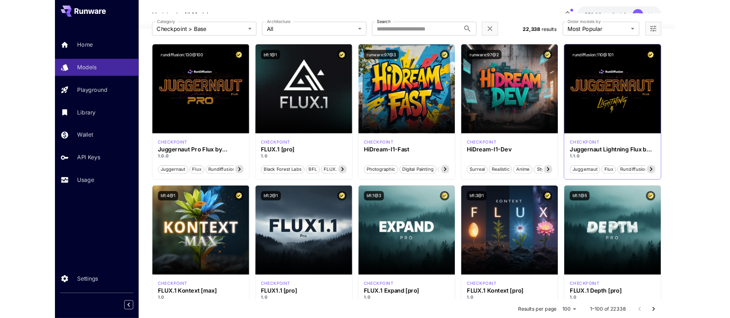
scroll to position [57, 0]
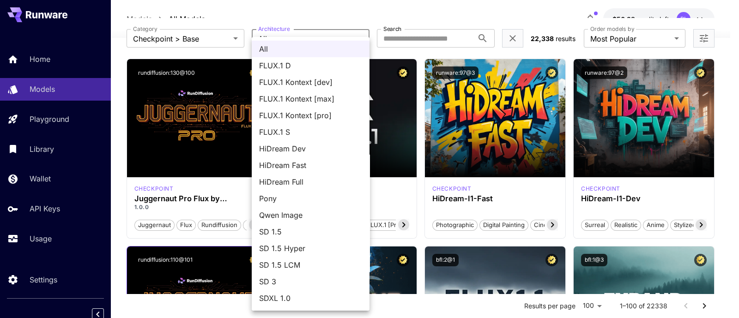
click at [308, 67] on span "FLUX.1 D" at bounding box center [310, 65] width 103 height 11
type input "******"
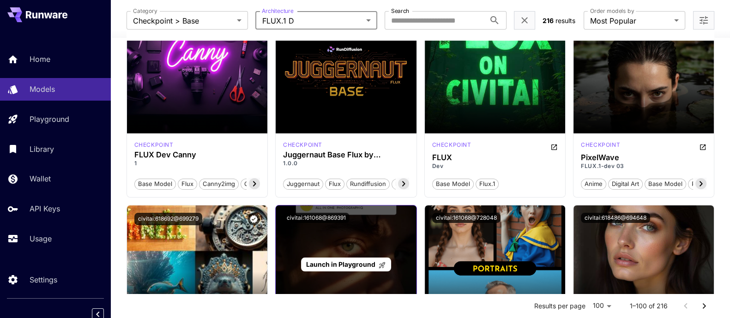
scroll to position [0, 0]
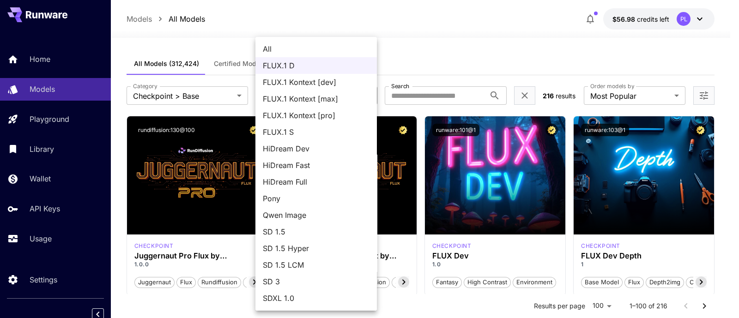
click at [426, 48] on div at bounding box center [369, 159] width 739 height 318
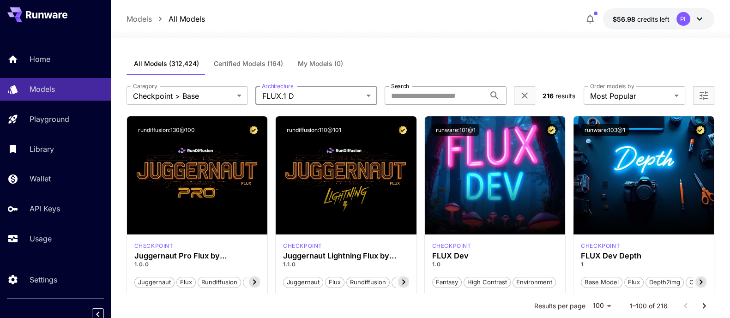
click at [419, 90] on input "Search" at bounding box center [434, 95] width 101 height 18
type input "****"
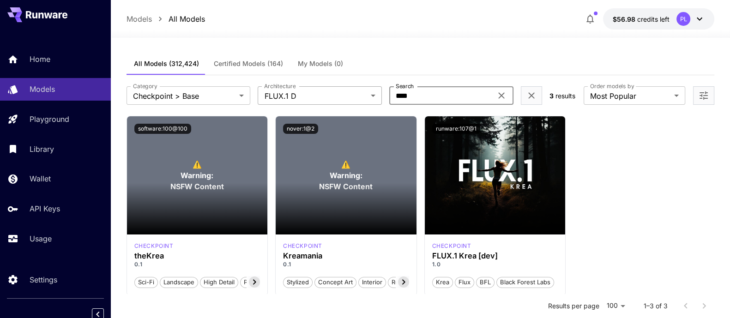
click at [324, 102] on body "**********" at bounding box center [365, 243] width 730 height 486
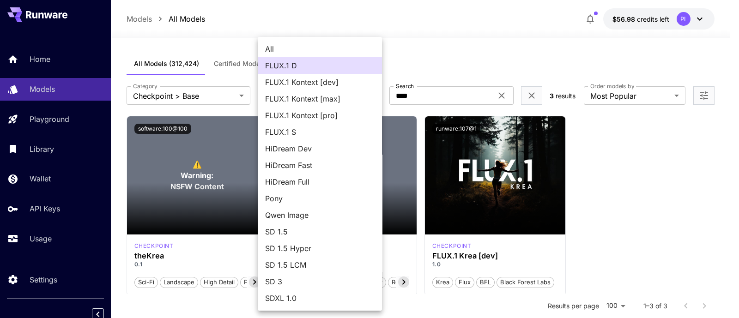
click at [294, 45] on span "All" at bounding box center [319, 48] width 109 height 11
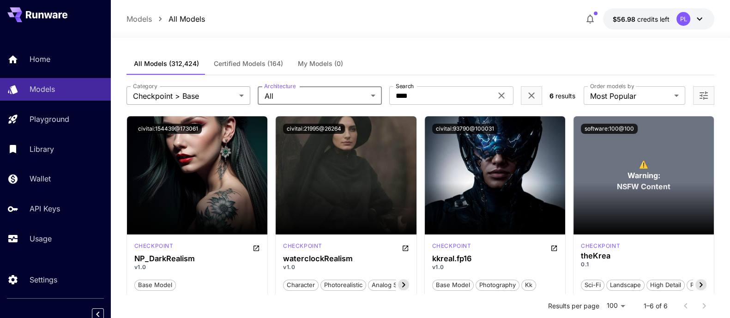
click at [182, 95] on body "**********" at bounding box center [365, 269] width 730 height 538
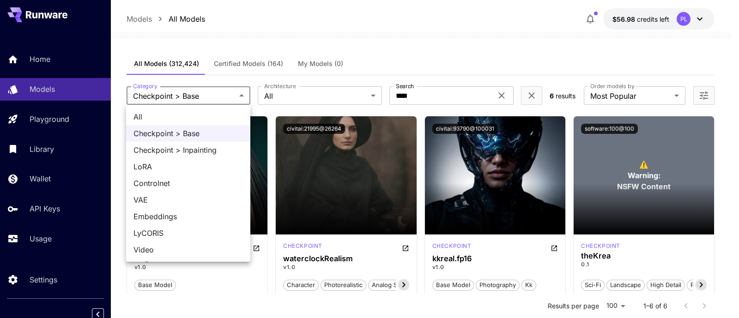
click at [498, 95] on div at bounding box center [369, 159] width 739 height 318
click at [220, 96] on body "**********" at bounding box center [369, 269] width 739 height 538
click at [346, 96] on div at bounding box center [369, 159] width 739 height 318
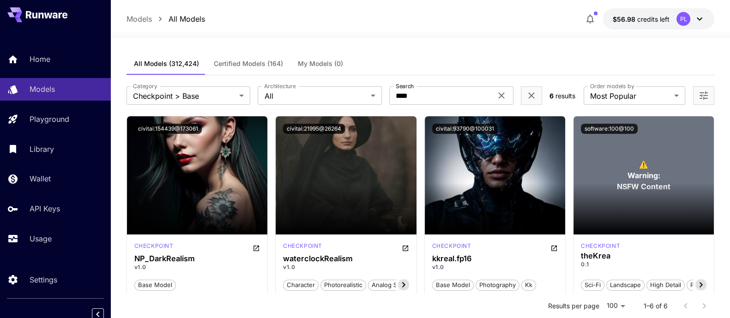
click at [346, 96] on body "**********" at bounding box center [365, 269] width 730 height 538
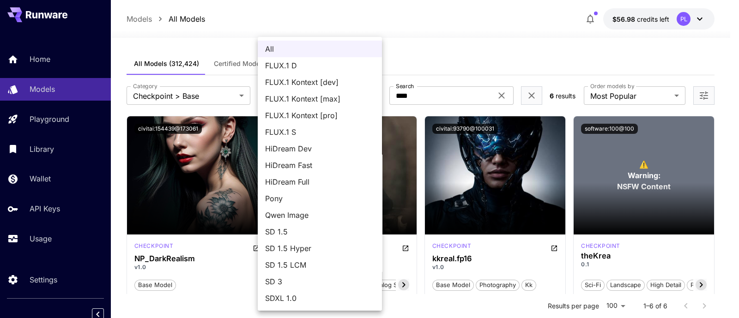
click at [288, 133] on span "FLUX.1 S" at bounding box center [319, 131] width 109 height 11
type input "******"
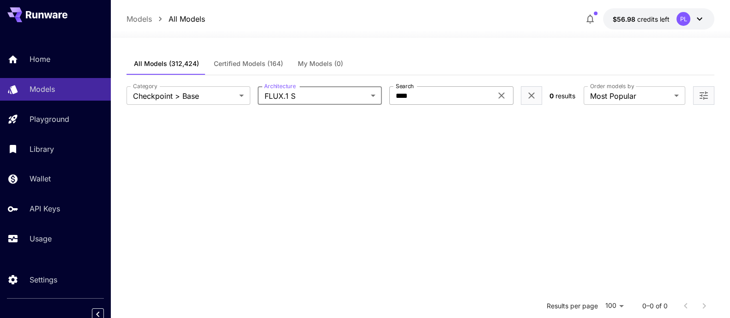
click at [505, 101] on div "**** Search" at bounding box center [451, 95] width 124 height 18
click at [502, 96] on icon at bounding box center [501, 95] width 11 height 11
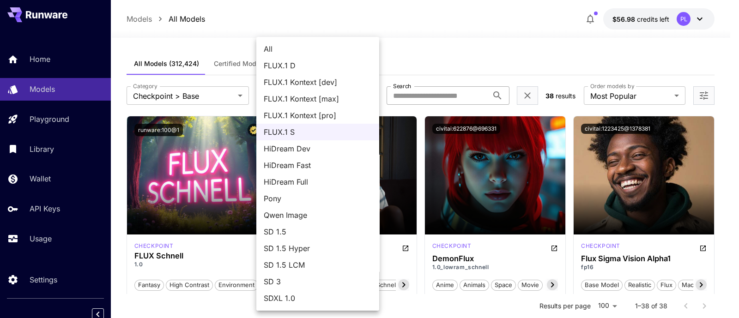
click at [314, 51] on span "All" at bounding box center [318, 48] width 108 height 11
type input "***"
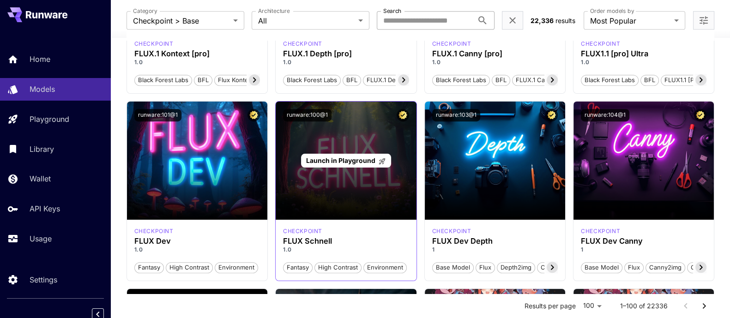
scroll to position [346, 0]
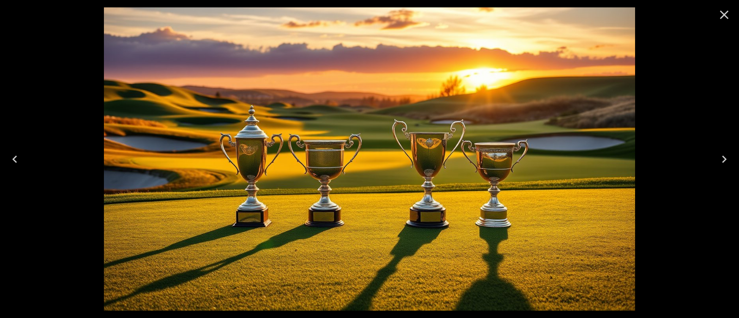
click at [162, 126] on img at bounding box center [369, 158] width 531 height 303
click at [719, 17] on icon "Close" at bounding box center [723, 14] width 15 height 15
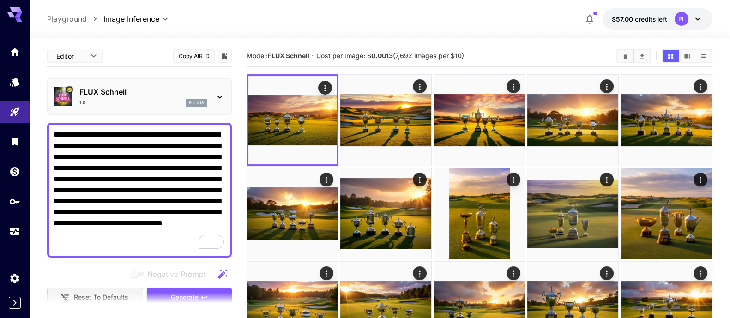
click at [175, 93] on p "FLUX Schnell" at bounding box center [142, 91] width 127 height 11
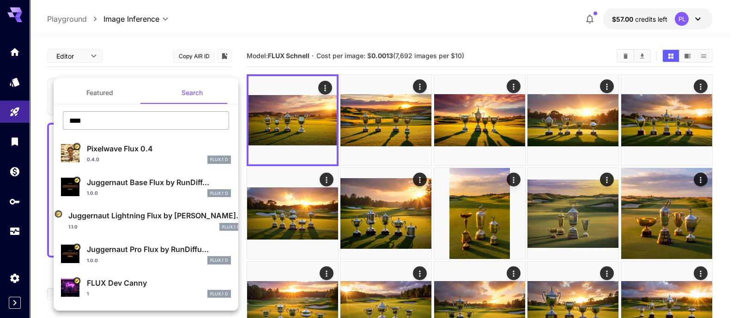
click at [122, 114] on input "****" at bounding box center [146, 120] width 166 height 18
type input "****"
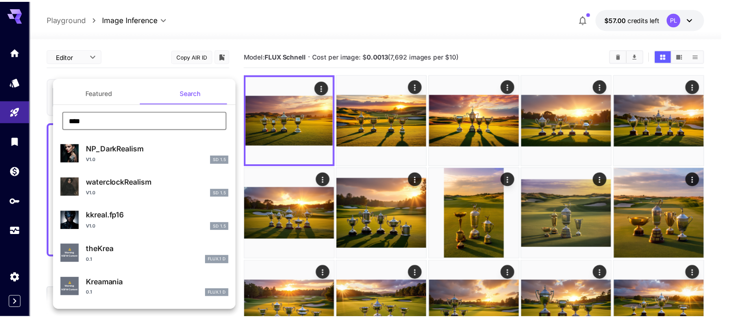
scroll to position [30, 0]
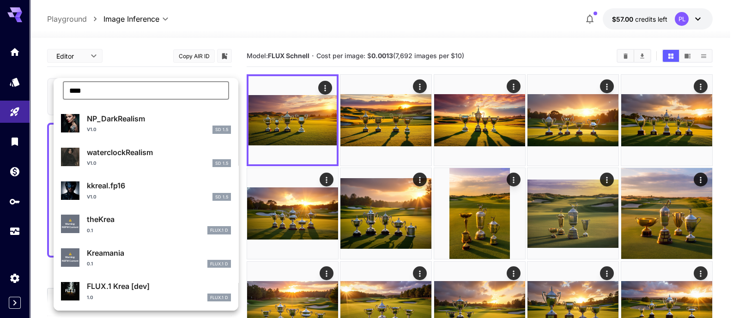
click at [118, 281] on p "FLUX.1 Krea [dev]" at bounding box center [159, 286] width 144 height 11
type input "**"
type input "***"
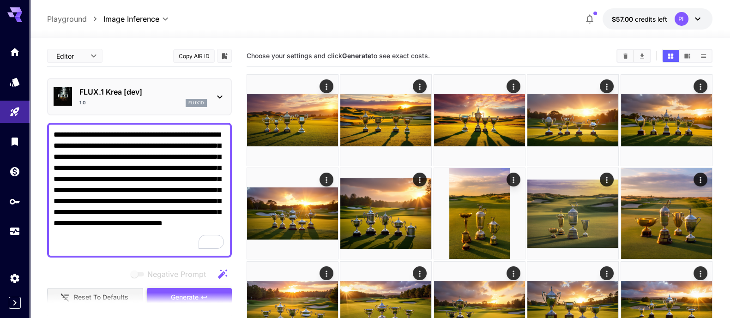
click at [185, 288] on button "Generate" at bounding box center [189, 297] width 85 height 19
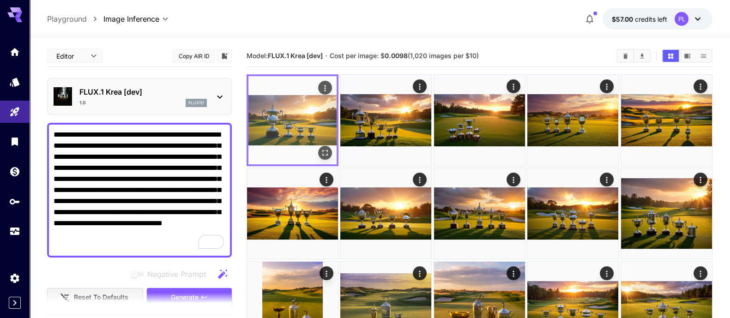
click at [308, 100] on img at bounding box center [292, 120] width 88 height 88
click at [326, 153] on icon "Open in fullscreen" at bounding box center [324, 152] width 9 height 9
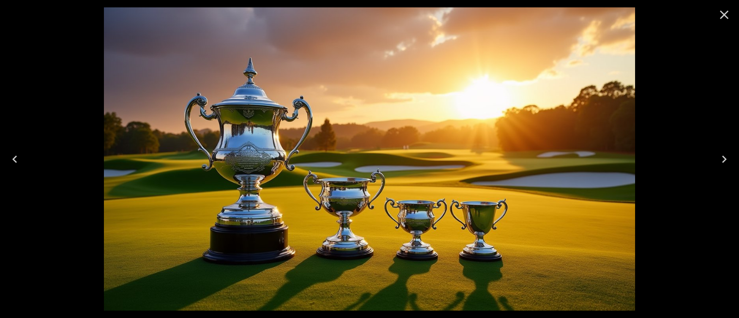
click at [722, 162] on icon "Next" at bounding box center [723, 159] width 5 height 7
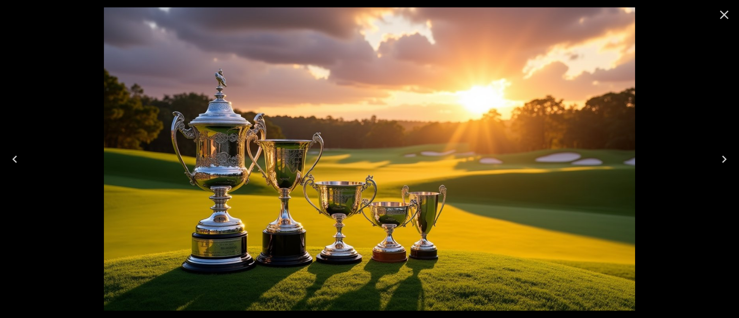
click at [722, 161] on icon "Next" at bounding box center [723, 159] width 15 height 15
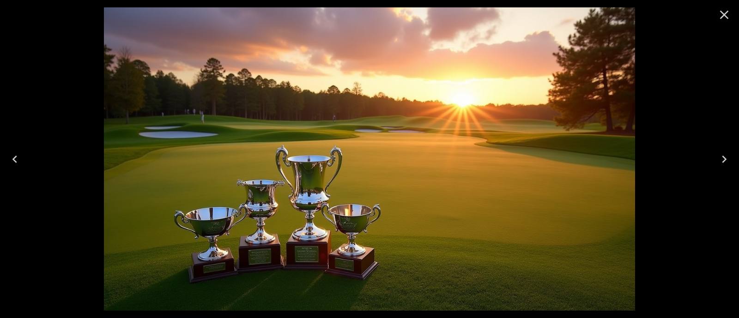
click at [728, 17] on icon "Close" at bounding box center [723, 14] width 15 height 15
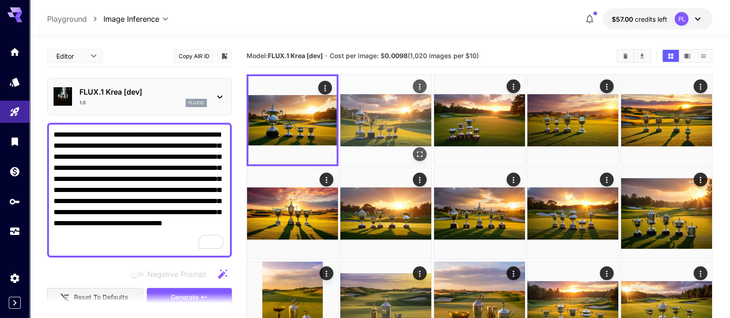
click at [371, 117] on img at bounding box center [385, 120] width 91 height 91
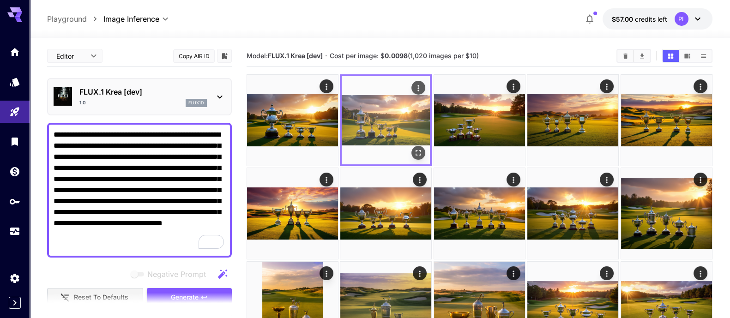
click at [402, 136] on img at bounding box center [386, 120] width 88 height 88
click at [415, 155] on icon "Open in fullscreen" at bounding box center [418, 152] width 9 height 9
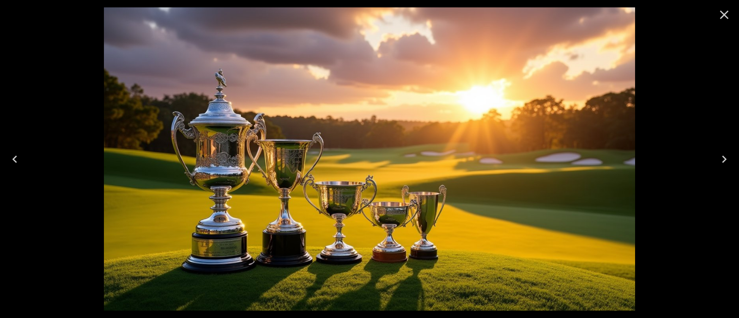
click at [724, 15] on icon "Close" at bounding box center [724, 15] width 9 height 9
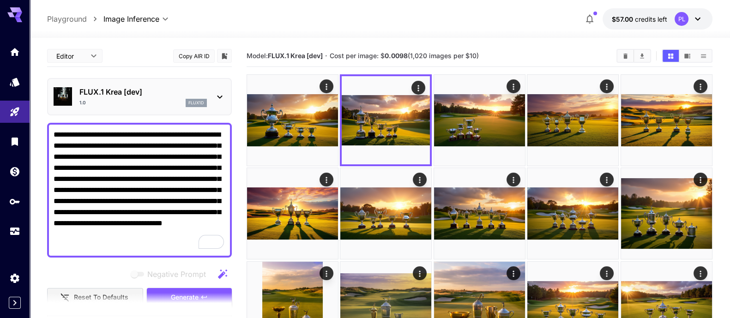
click at [88, 55] on body "**********" at bounding box center [365, 237] width 730 height 475
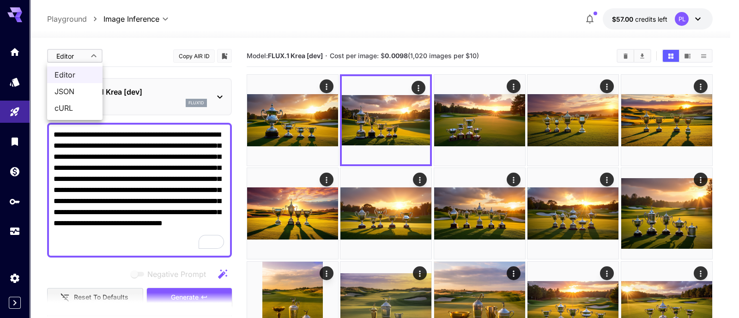
click at [147, 56] on div at bounding box center [369, 159] width 739 height 318
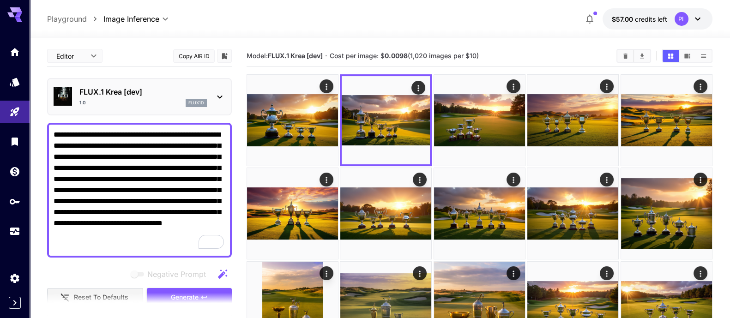
click at [224, 94] on icon at bounding box center [219, 96] width 11 height 11
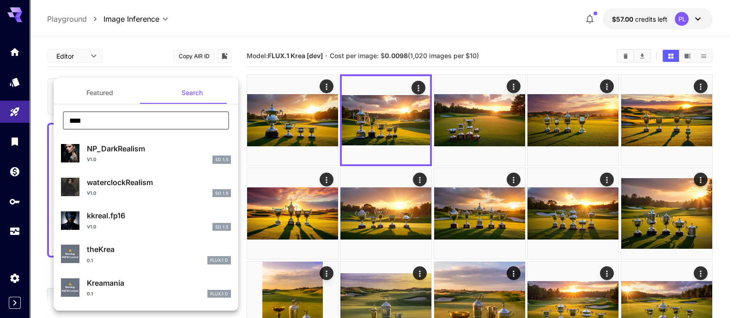
click at [70, 114] on input "****" at bounding box center [146, 120] width 166 height 18
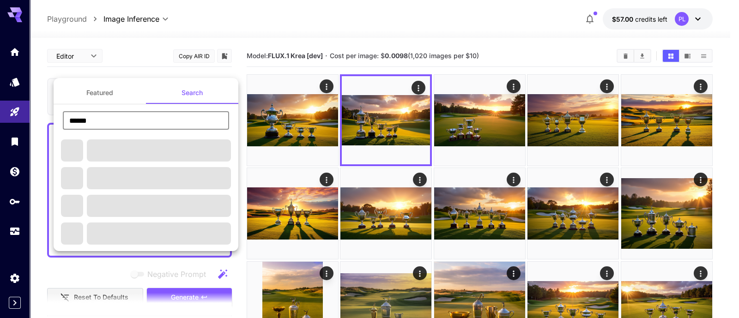
type input "******"
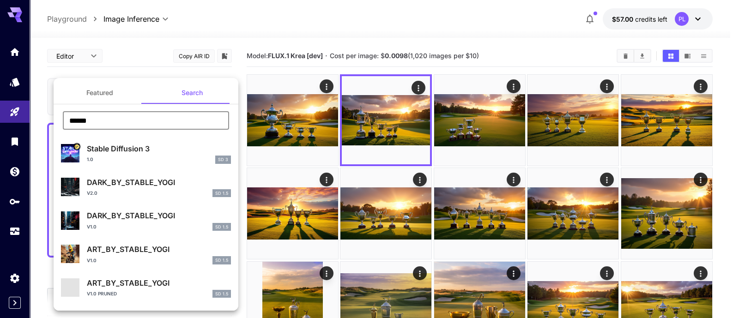
click at [135, 156] on div "1.0 SD 3" at bounding box center [159, 160] width 144 height 8
type input "*"
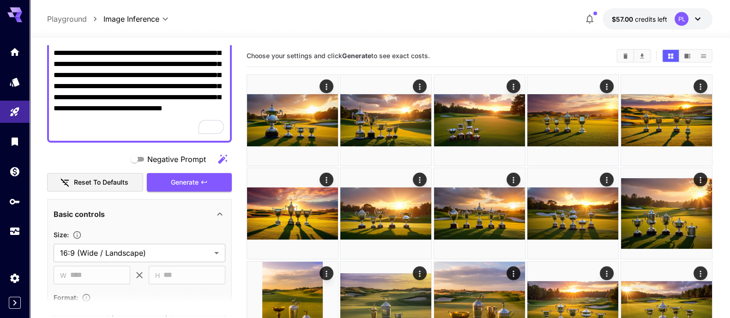
scroll to position [173, 0]
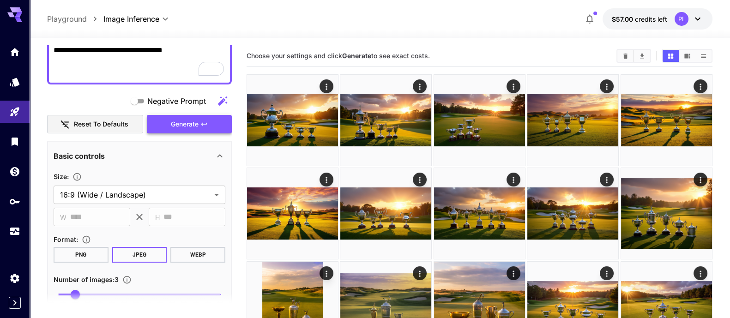
click at [182, 124] on span "Generate" at bounding box center [185, 125] width 28 height 12
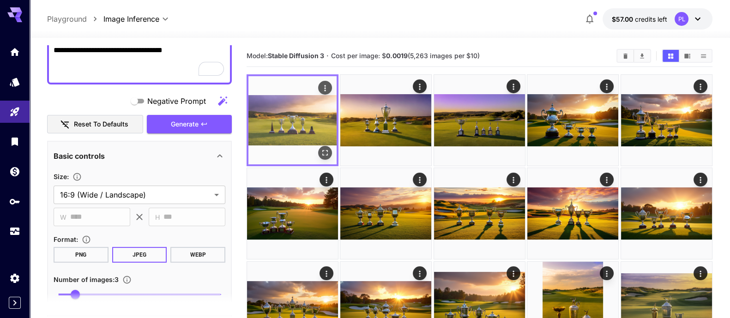
click at [293, 130] on img at bounding box center [292, 120] width 88 height 88
drag, startPoint x: 315, startPoint y: 150, endPoint x: 331, endPoint y: 157, distance: 17.3
click at [315, 150] on img at bounding box center [292, 120] width 88 height 88
click at [327, 153] on icon "Open in fullscreen" at bounding box center [324, 152] width 9 height 9
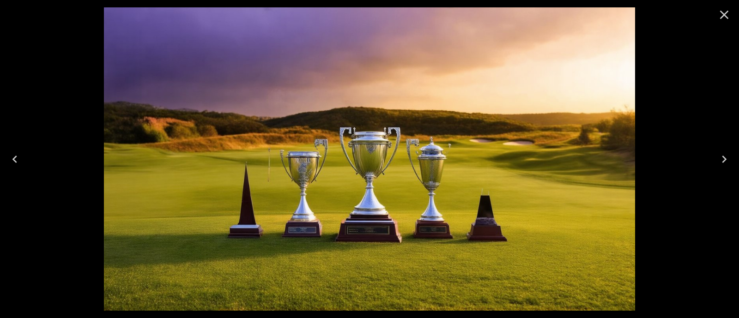
click at [722, 160] on icon "Next" at bounding box center [723, 159] width 15 height 15
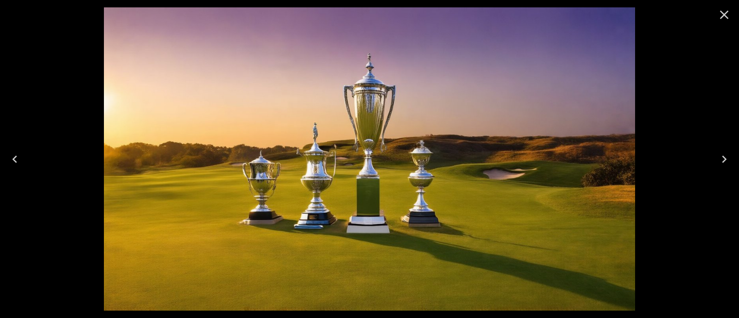
click at [722, 160] on icon "Next" at bounding box center [723, 159] width 15 height 15
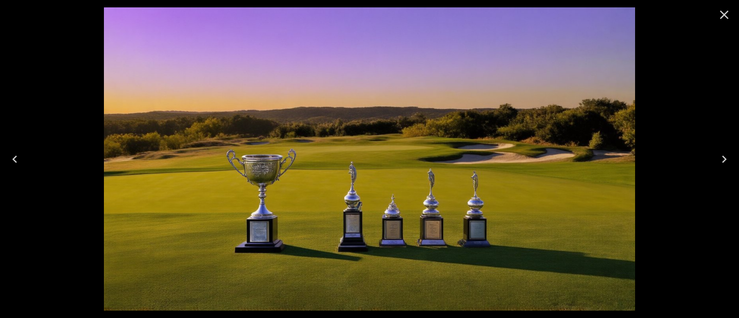
click at [32, 114] on div at bounding box center [369, 159] width 739 height 318
click at [15, 157] on icon "Previous" at bounding box center [14, 159] width 5 height 7
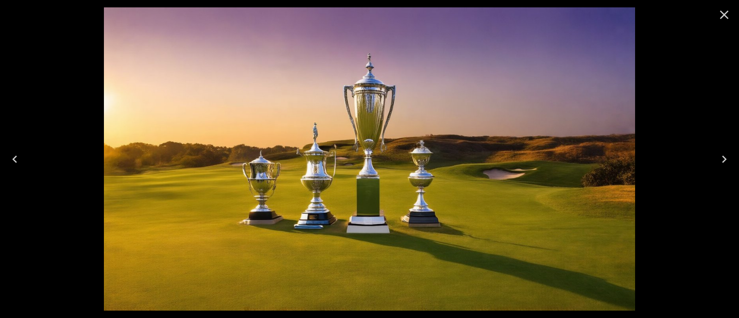
click at [722, 17] on icon "Close" at bounding box center [723, 14] width 15 height 15
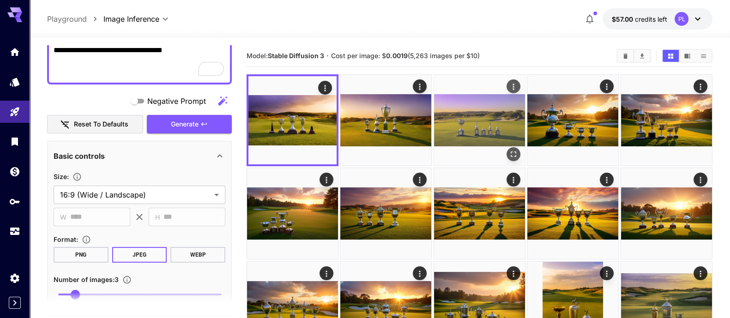
click at [474, 132] on img at bounding box center [479, 120] width 91 height 91
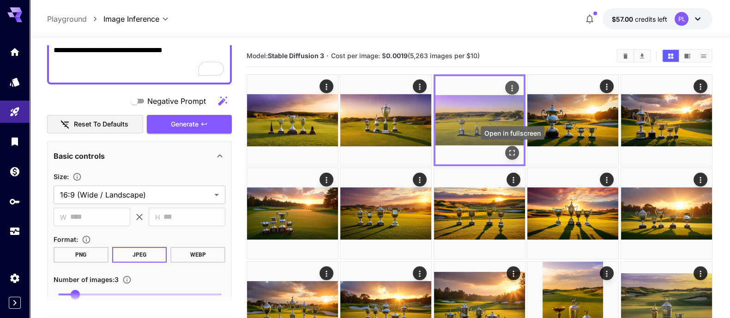
click at [514, 153] on icon "Open in fullscreen" at bounding box center [511, 152] width 9 height 9
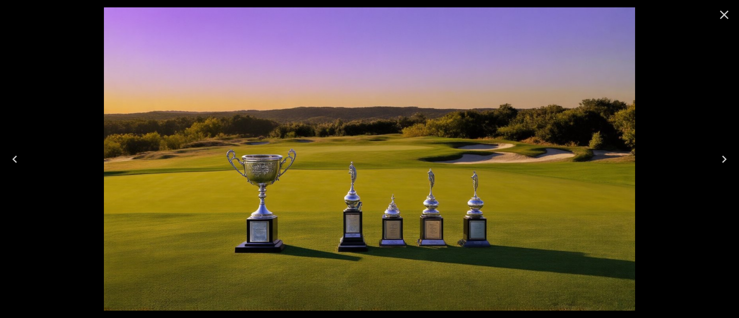
drag, startPoint x: 441, startPoint y: 123, endPoint x: 7, endPoint y: 159, distance: 435.0
click at [7, 159] on button "Previous" at bounding box center [15, 159] width 30 height 37
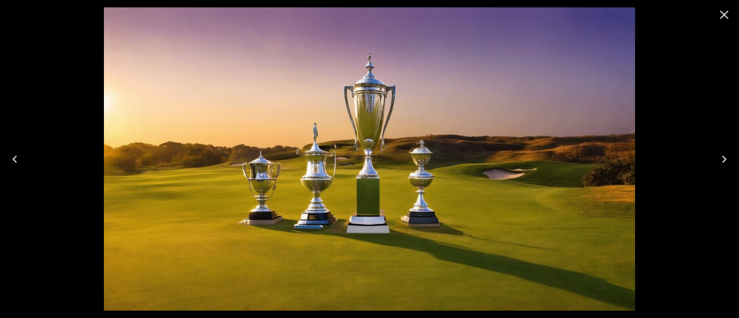
click at [730, 157] on icon "Next" at bounding box center [723, 159] width 15 height 15
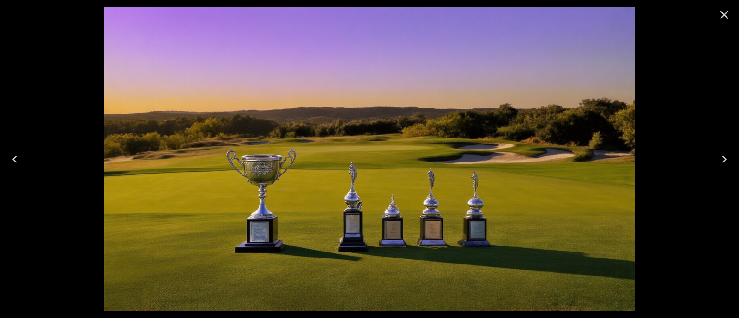
click at [11, 158] on icon "Previous" at bounding box center [14, 159] width 15 height 15
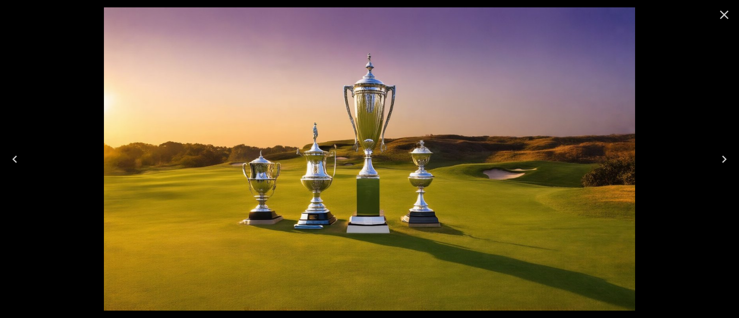
click at [12, 155] on icon "Previous" at bounding box center [14, 159] width 15 height 15
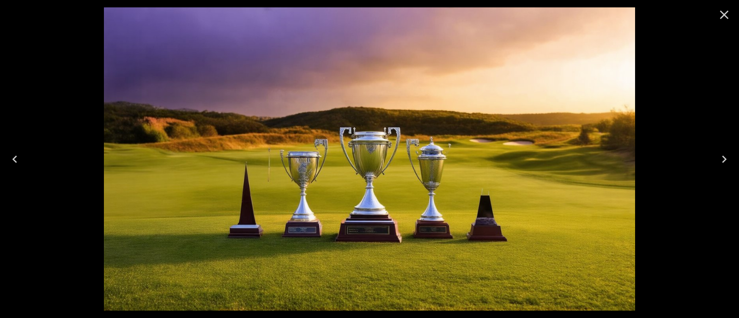
click at [725, 159] on icon "Next" at bounding box center [723, 159] width 5 height 7
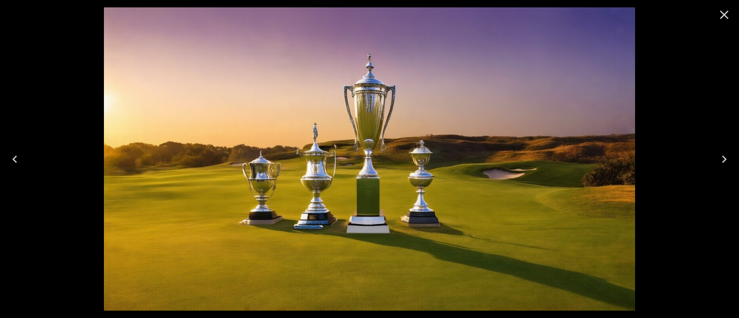
drag, startPoint x: 67, startPoint y: 43, endPoint x: 462, endPoint y: 39, distance: 394.7
click at [67, 43] on div at bounding box center [369, 159] width 739 height 318
drag, startPoint x: 727, startPoint y: 14, endPoint x: 722, endPoint y: 17, distance: 5.2
click at [727, 15] on icon "Close" at bounding box center [723, 14] width 15 height 15
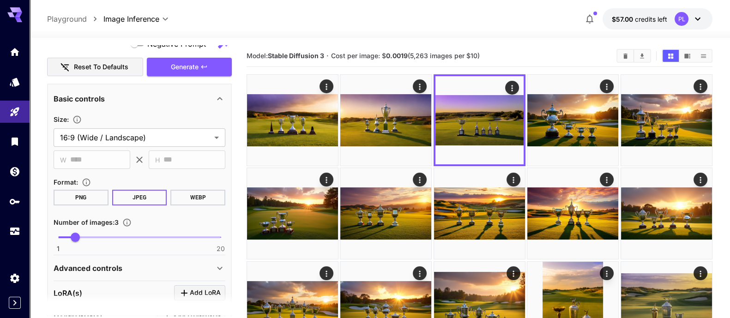
scroll to position [340, 0]
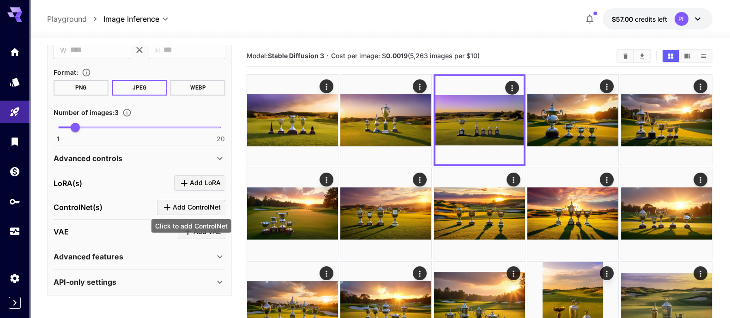
click at [181, 205] on span "Add ControlNet" at bounding box center [197, 208] width 48 height 12
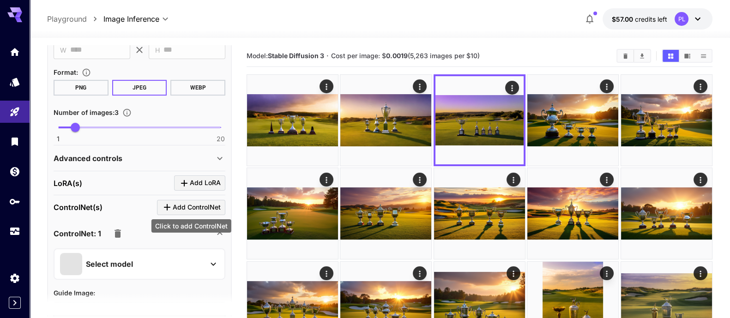
click at [181, 205] on span "Add ControlNet" at bounding box center [197, 208] width 48 height 12
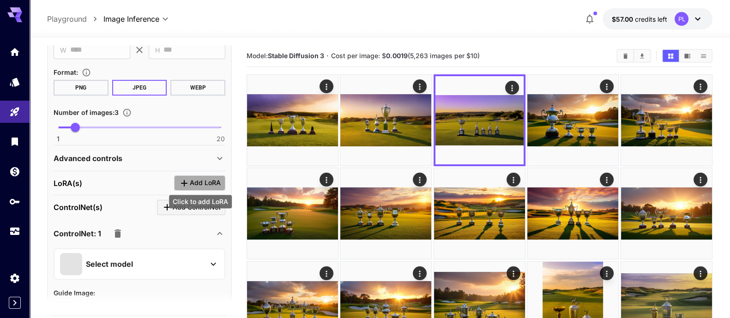
click at [187, 185] on icon "Click to add LoRA" at bounding box center [184, 183] width 11 height 11
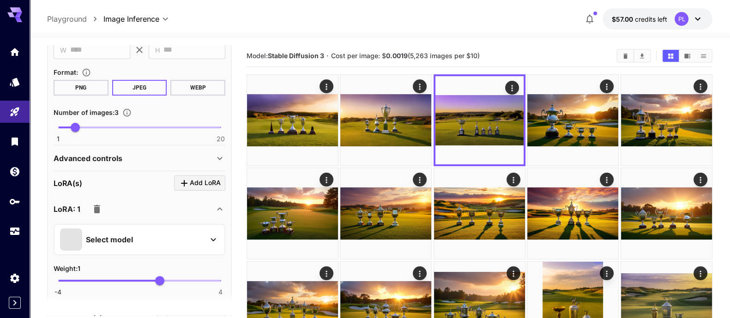
click at [191, 243] on div "Select model" at bounding box center [132, 239] width 144 height 22
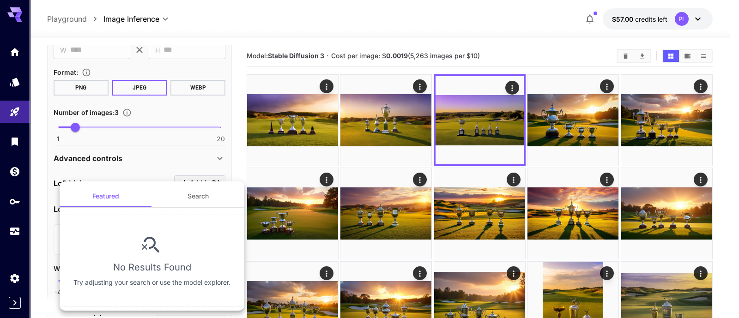
click at [40, 197] on div at bounding box center [369, 159] width 739 height 318
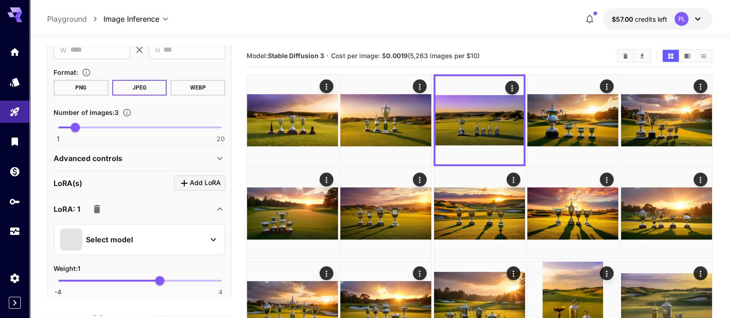
click at [142, 243] on div "Select model" at bounding box center [132, 239] width 144 height 22
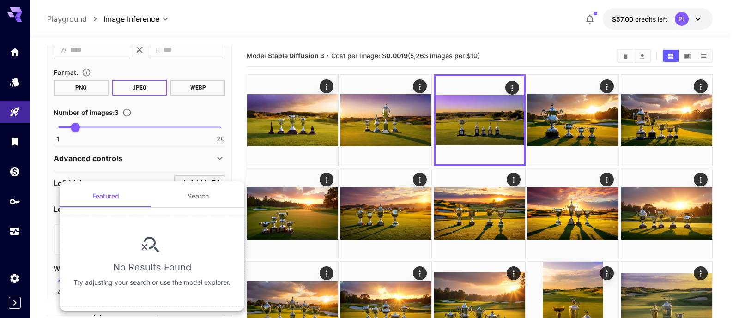
click at [142, 243] on icon at bounding box center [152, 245] width 22 height 22
click at [108, 151] on div at bounding box center [369, 159] width 739 height 318
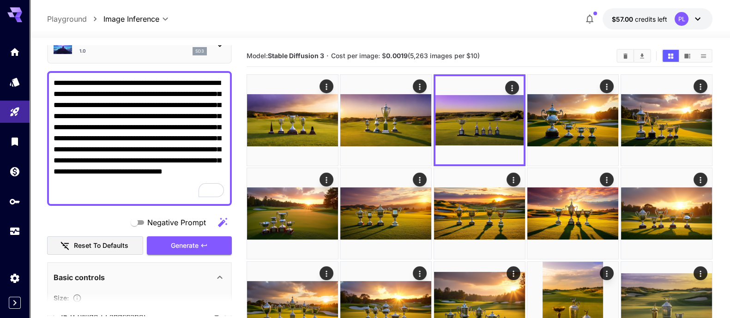
scroll to position [0, 0]
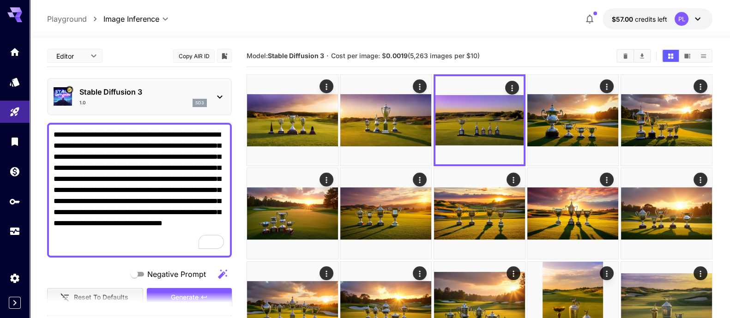
click at [100, 95] on p "Stable Diffusion 3" at bounding box center [142, 91] width 127 height 11
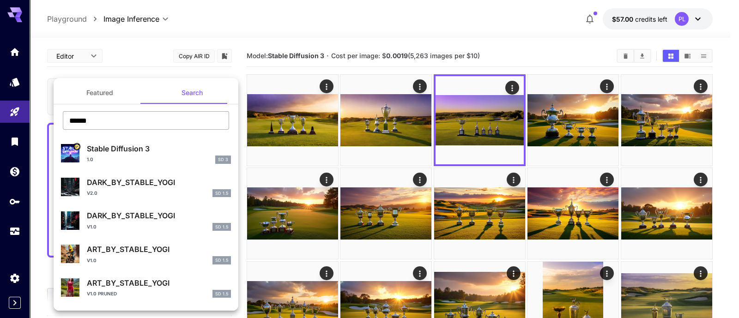
click at [104, 119] on input "******" at bounding box center [146, 120] width 166 height 18
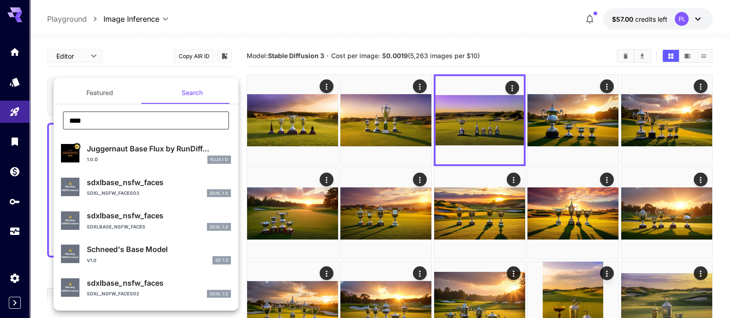
type input "****"
click at [160, 158] on div "1.0.0 FLUX.1 D" at bounding box center [159, 160] width 144 height 8
type input "**"
type input "*"
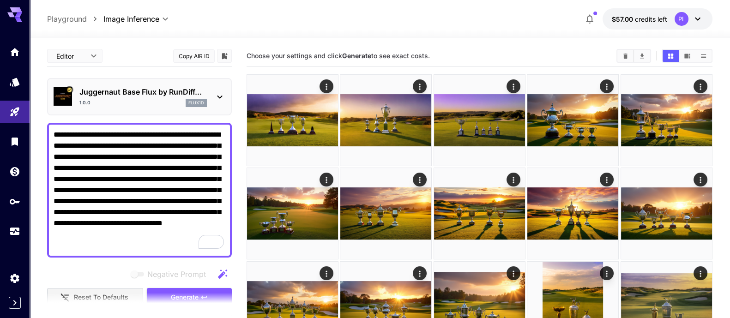
scroll to position [115, 0]
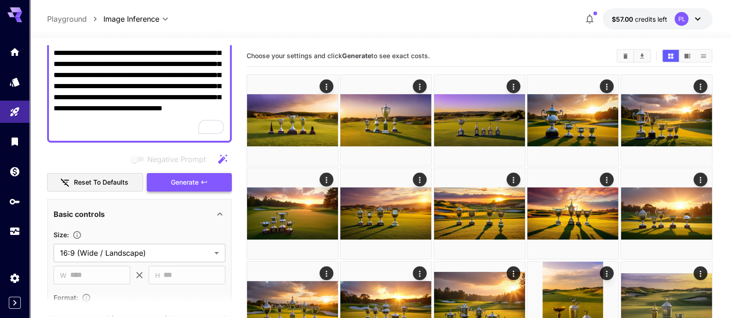
click at [197, 181] on span "Generate" at bounding box center [185, 183] width 28 height 12
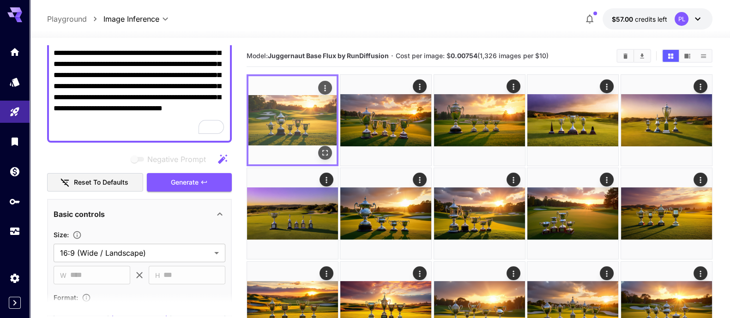
click at [300, 126] on img at bounding box center [292, 120] width 88 height 88
click at [303, 116] on img at bounding box center [292, 120] width 88 height 88
click at [324, 153] on icon "Open in fullscreen" at bounding box center [324, 152] width 9 height 9
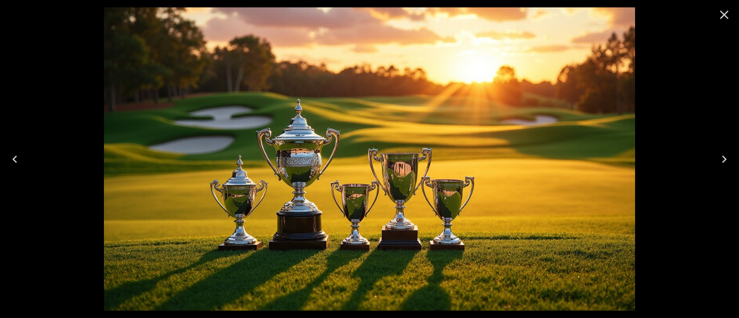
click at [722, 159] on icon "Next" at bounding box center [723, 159] width 15 height 15
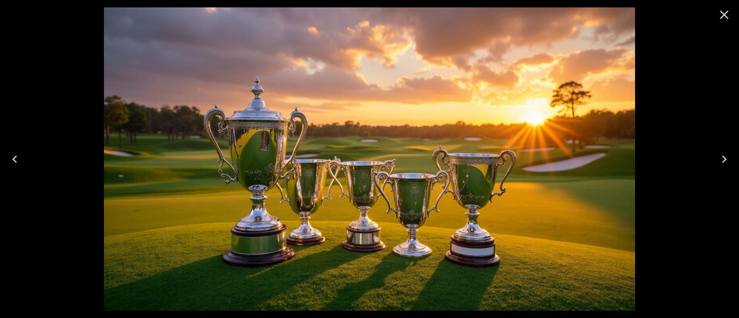
click at [722, 159] on icon "Next" at bounding box center [723, 159] width 15 height 15
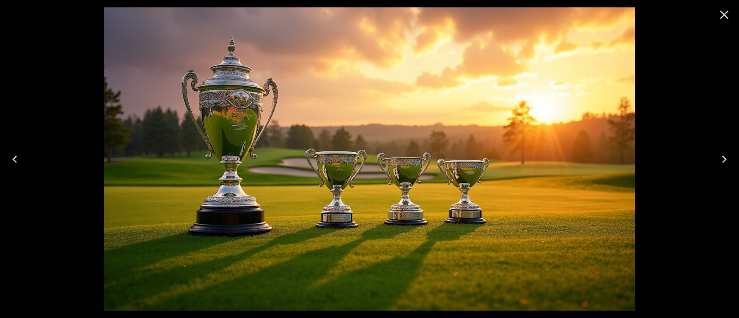
click at [22, 157] on icon "Previous" at bounding box center [14, 159] width 15 height 15
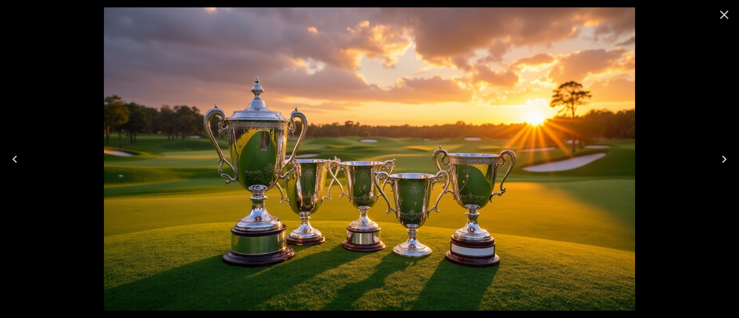
click at [22, 157] on icon "Previous" at bounding box center [14, 159] width 15 height 15
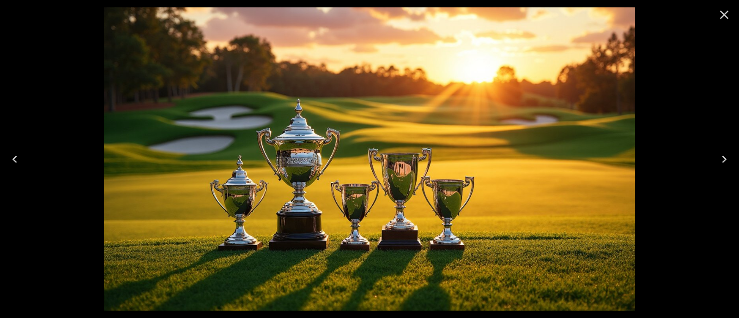
click at [730, 159] on icon "Next" at bounding box center [723, 159] width 15 height 15
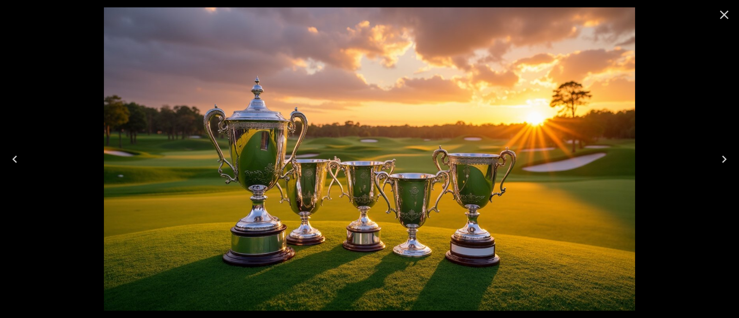
click at [725, 15] on icon "Close" at bounding box center [723, 14] width 15 height 15
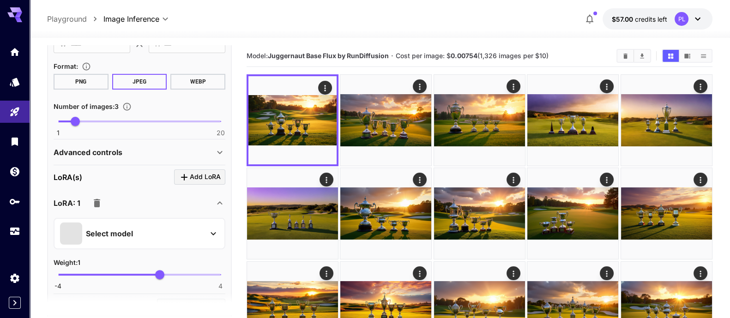
scroll to position [403, 0]
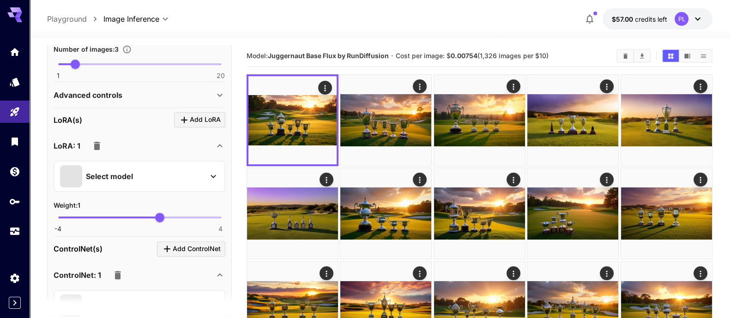
click at [104, 171] on p "Select model" at bounding box center [109, 176] width 47 height 11
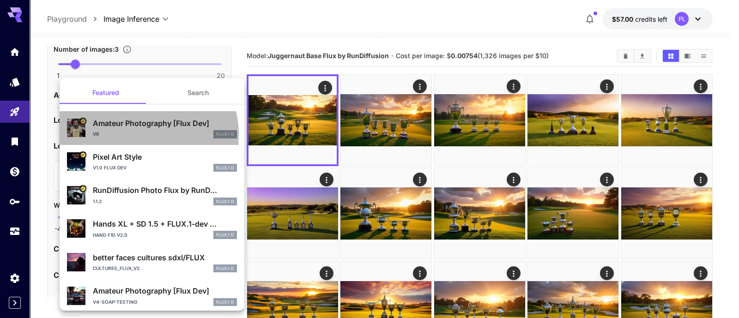
click at [140, 135] on div "v6 FLUX.1 D" at bounding box center [165, 134] width 144 height 8
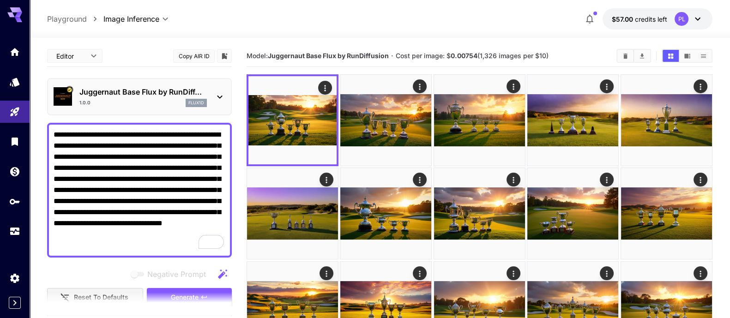
scroll to position [115, 0]
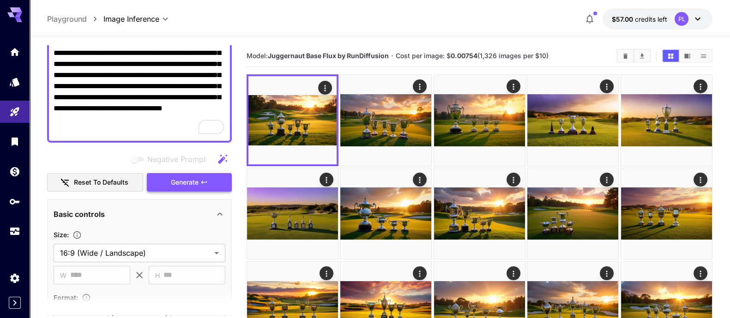
click at [181, 183] on span "Generate" at bounding box center [185, 183] width 28 height 12
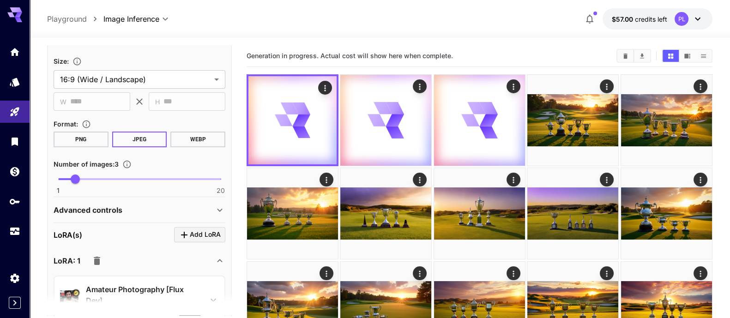
scroll to position [346, 0]
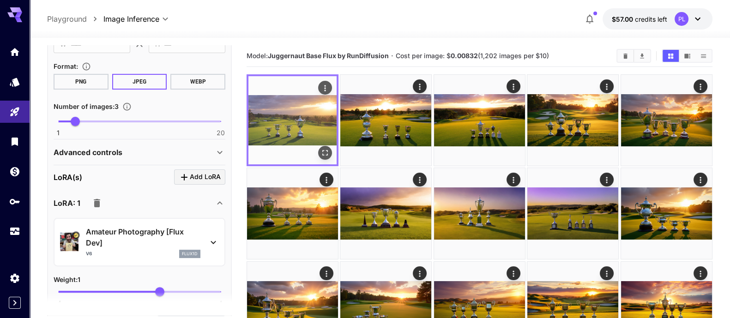
click at [289, 119] on img at bounding box center [292, 120] width 88 height 88
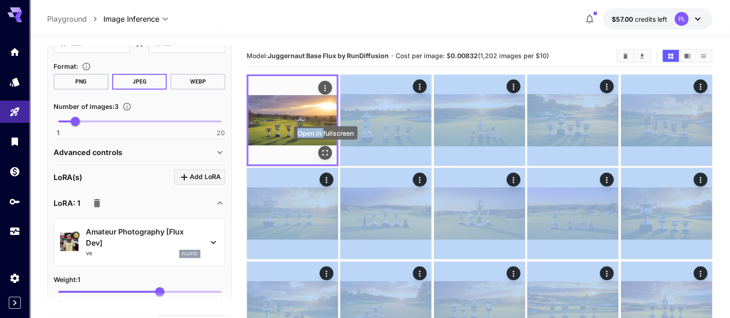
click at [309, 143] on img at bounding box center [292, 120] width 88 height 88
click at [330, 158] on button "Open in fullscreen" at bounding box center [325, 153] width 14 height 14
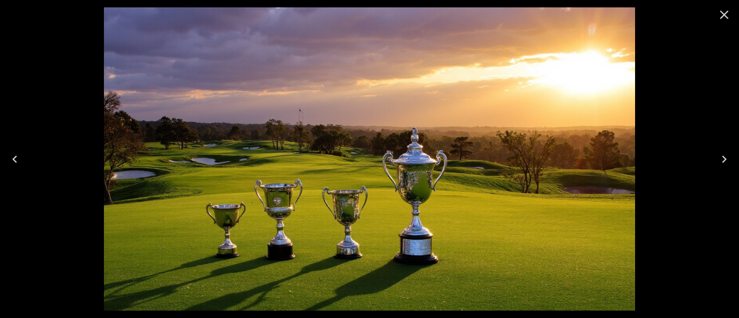
click at [726, 160] on icon "Next" at bounding box center [723, 159] width 15 height 15
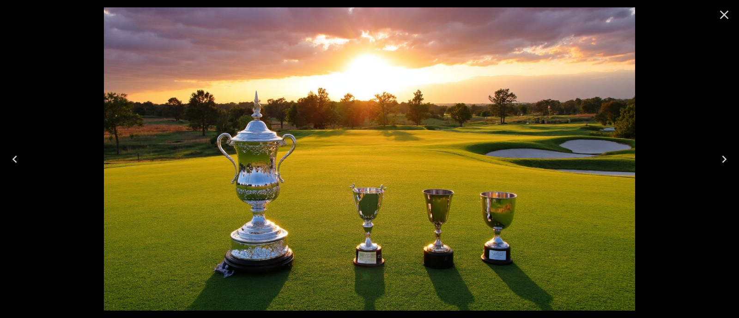
click at [726, 160] on icon "Next" at bounding box center [723, 159] width 15 height 15
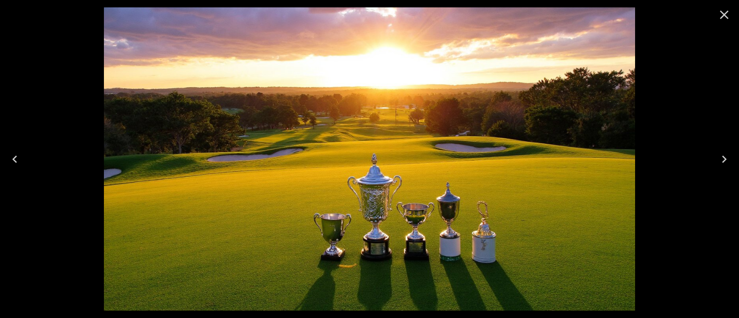
click at [15, 157] on icon "Previous" at bounding box center [14, 159] width 5 height 7
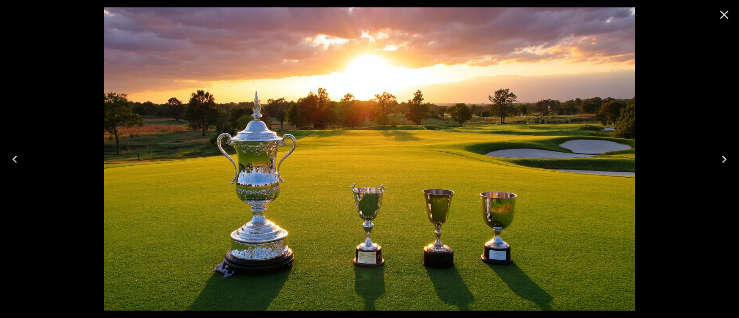
click at [727, 15] on icon "Close" at bounding box center [723, 14] width 15 height 15
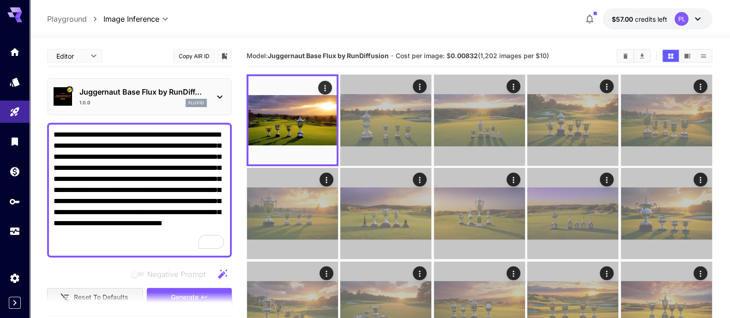
scroll to position [346, 0]
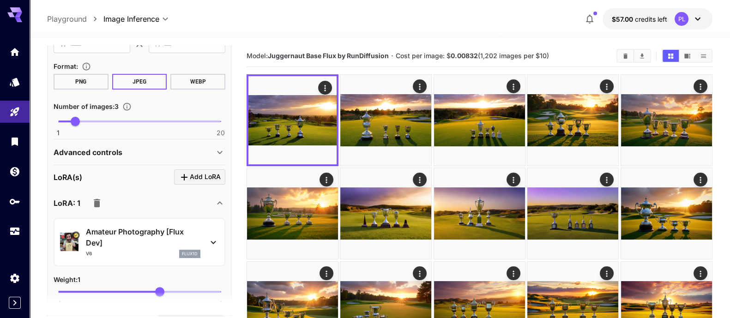
click at [201, 238] on div "Amateur Photography [Flux Dev] v6 flux1d" at bounding box center [139, 241] width 159 height 39
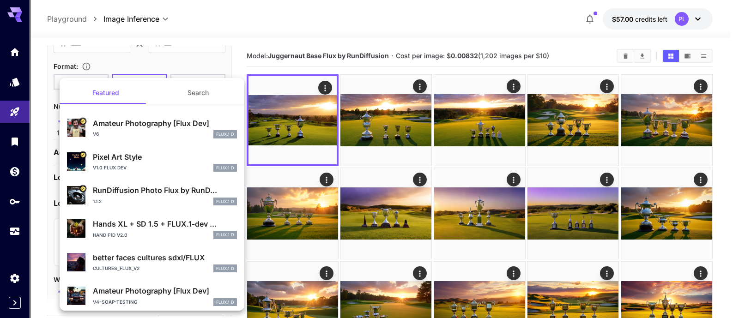
click at [165, 198] on div "1.1.2 FLUX.1 D" at bounding box center [165, 202] width 144 height 8
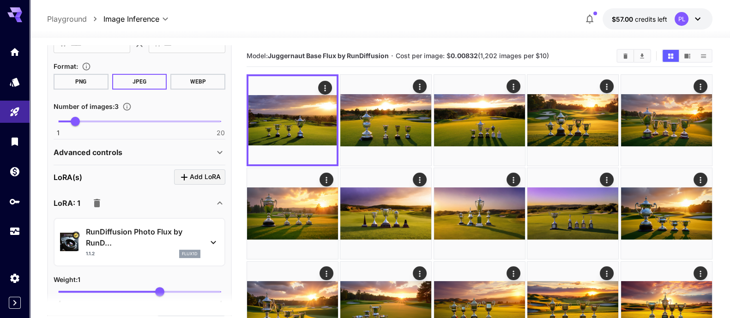
scroll to position [173, 0]
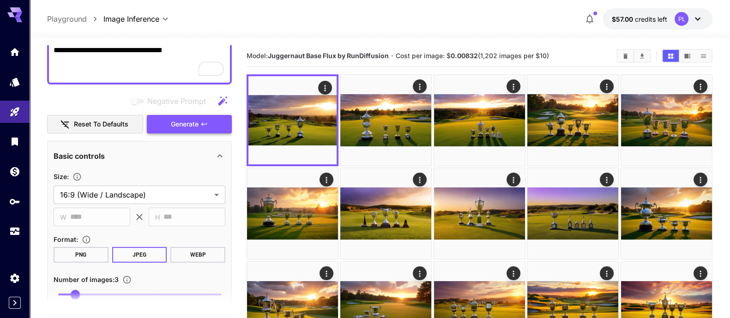
click at [208, 121] on icon "button" at bounding box center [203, 123] width 7 height 7
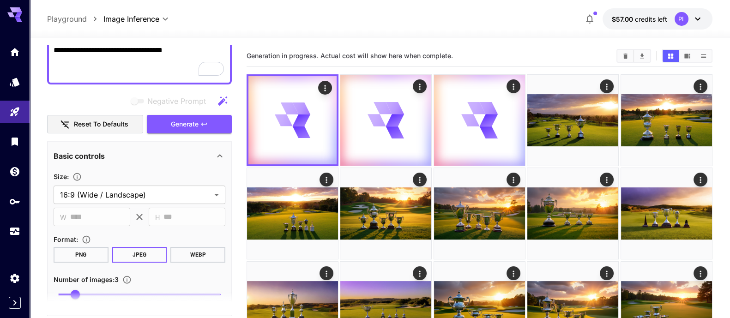
scroll to position [346, 0]
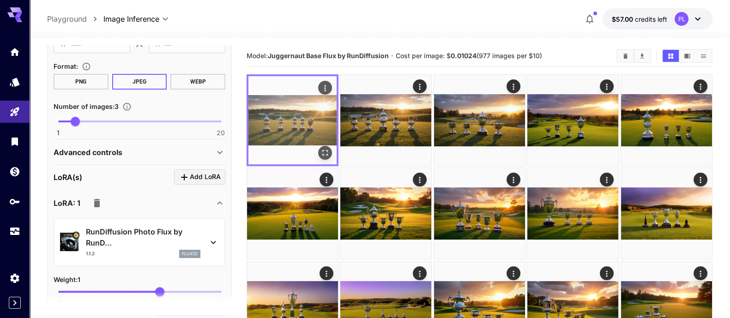
click at [284, 119] on img at bounding box center [292, 120] width 88 height 88
click at [327, 150] on icon "Open in fullscreen" at bounding box center [324, 152] width 9 height 9
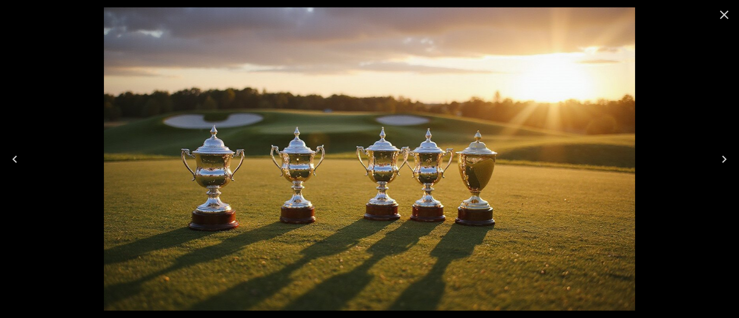
click at [725, 155] on icon "Next" at bounding box center [723, 159] width 15 height 15
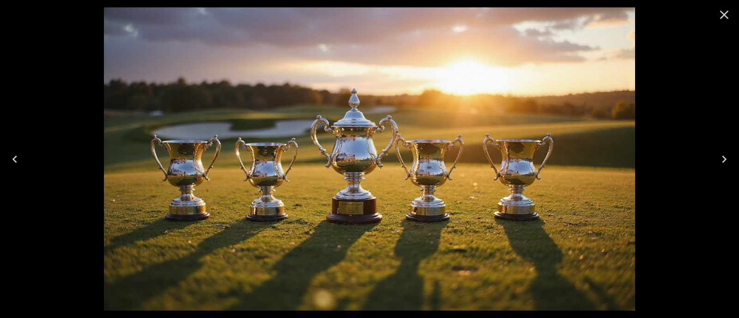
click at [725, 155] on icon "Next" at bounding box center [723, 159] width 15 height 15
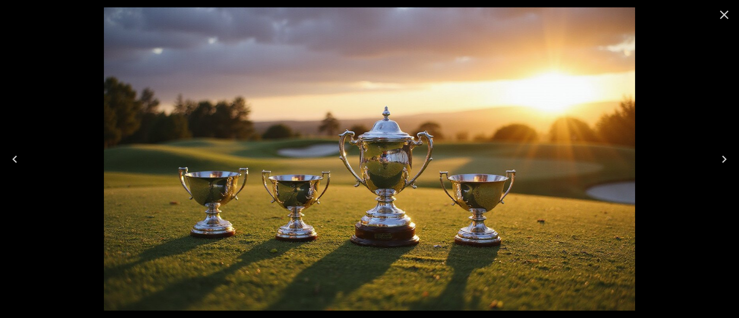
click at [18, 153] on icon "Previous" at bounding box center [14, 159] width 15 height 15
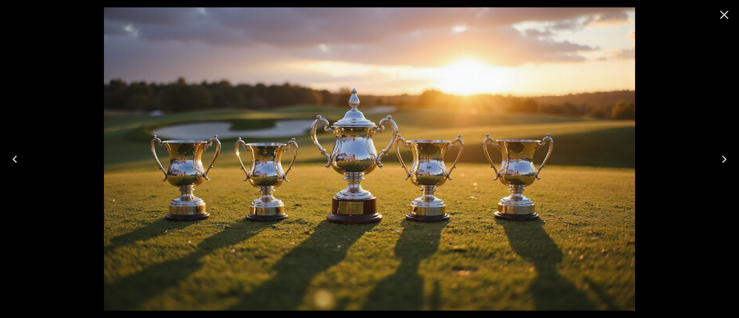
click at [18, 153] on icon "Previous" at bounding box center [14, 159] width 15 height 15
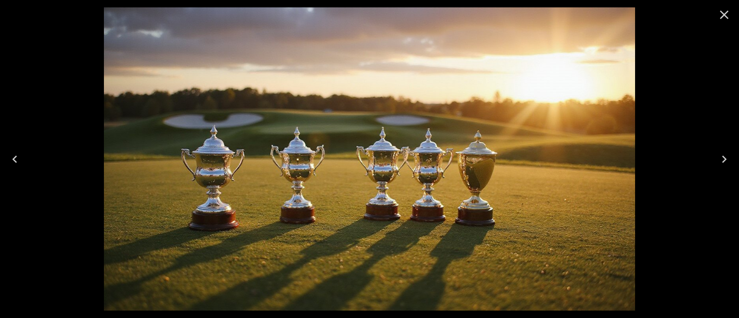
click at [728, 163] on icon "Next" at bounding box center [723, 159] width 15 height 15
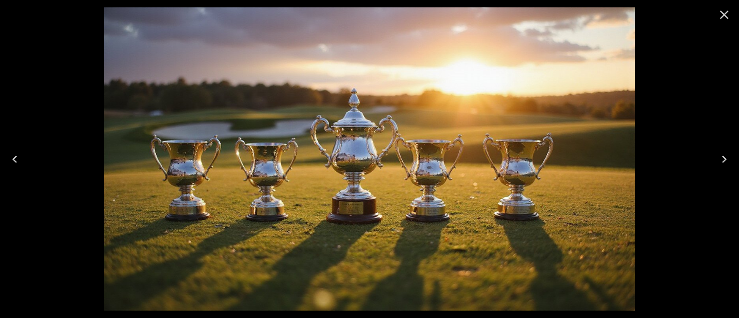
click at [727, 162] on icon "Next" at bounding box center [723, 159] width 15 height 15
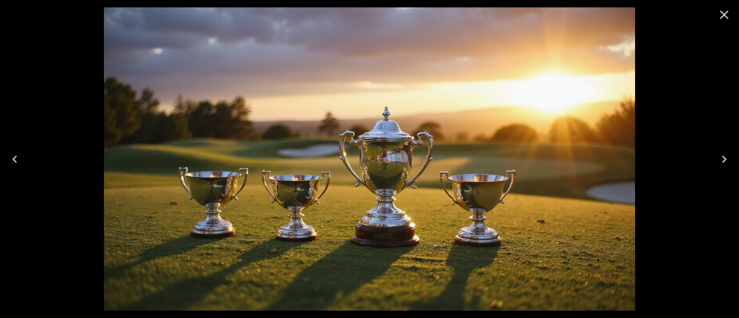
click at [723, 15] on icon "Close" at bounding box center [724, 15] width 9 height 9
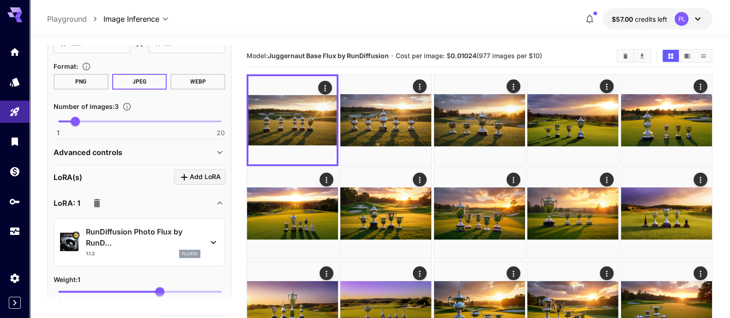
scroll to position [403, 0]
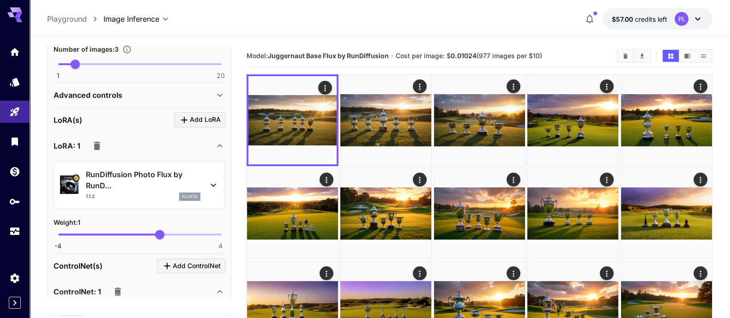
click at [128, 185] on p "RunDiffusion Photo Flux by RunD..." at bounding box center [143, 180] width 114 height 22
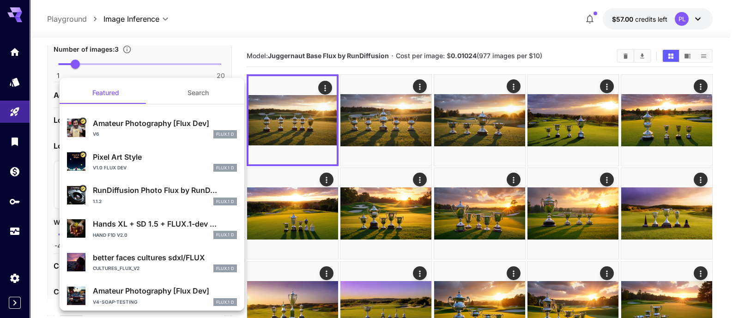
click at [116, 151] on p "Pixel Art Style" at bounding box center [165, 156] width 144 height 11
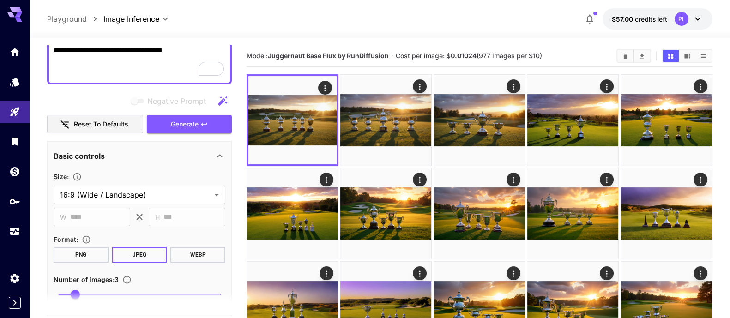
scroll to position [115, 0]
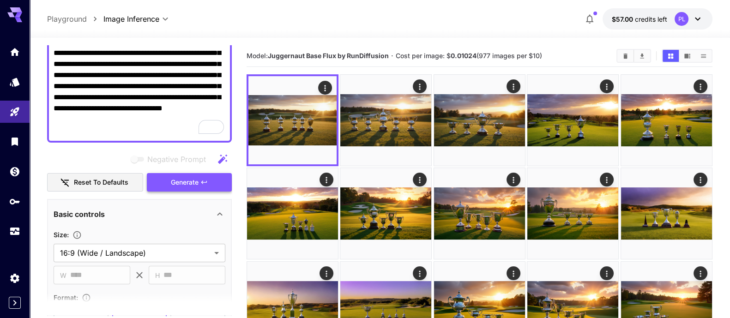
click at [195, 188] on button "Generate" at bounding box center [189, 182] width 85 height 19
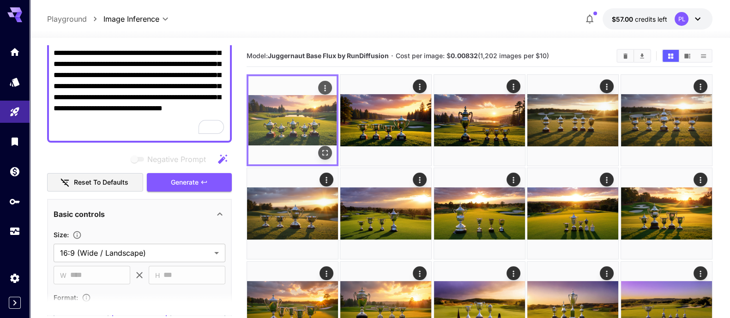
click at [285, 121] on img at bounding box center [292, 120] width 88 height 88
click at [330, 156] on icon "Open in fullscreen" at bounding box center [324, 152] width 9 height 9
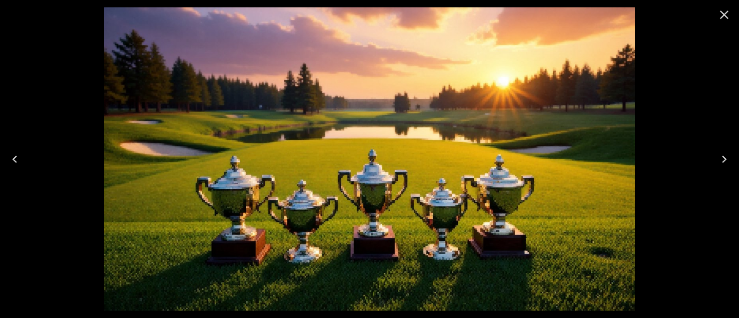
click at [722, 23] on button "Close" at bounding box center [724, 15] width 22 height 22
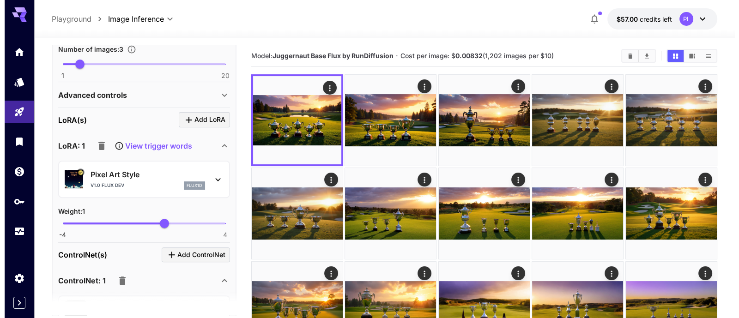
scroll to position [346, 0]
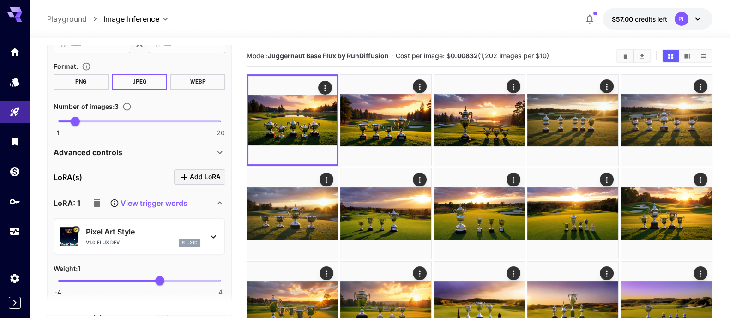
click at [214, 240] on icon at bounding box center [213, 236] width 11 height 11
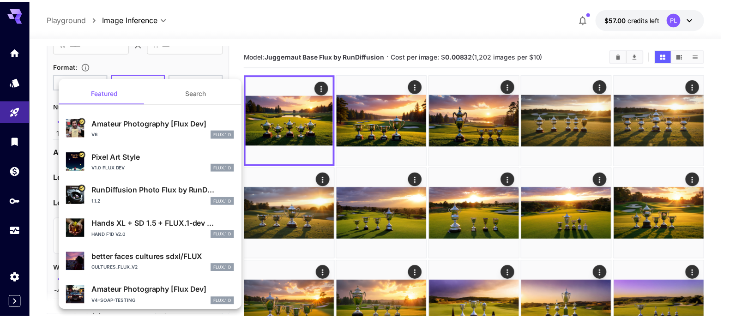
scroll to position [57, 0]
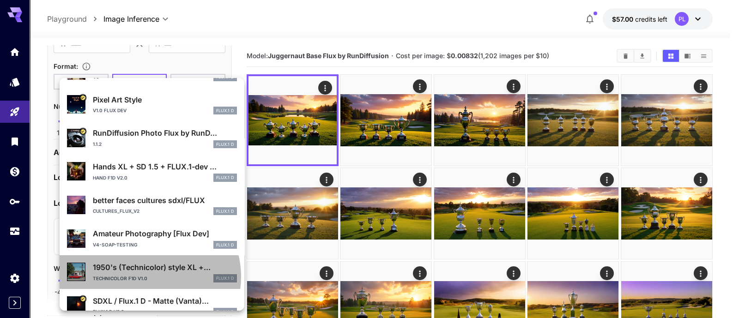
click at [149, 276] on div "Technicolor F1D v1.0 FLUX.1 D" at bounding box center [165, 278] width 144 height 8
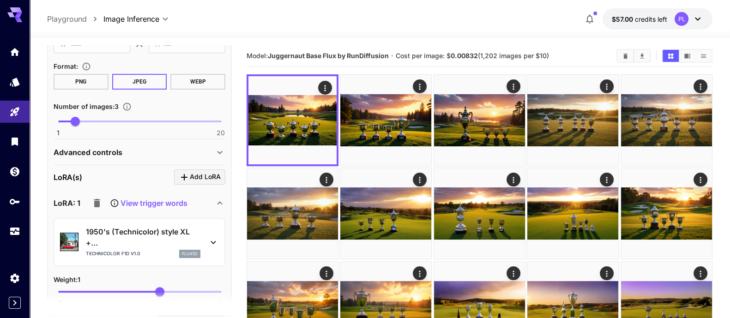
scroll to position [173, 0]
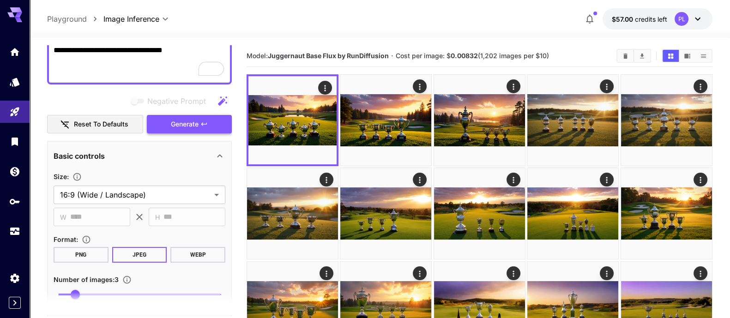
click at [198, 119] on span "Generate" at bounding box center [185, 125] width 28 height 12
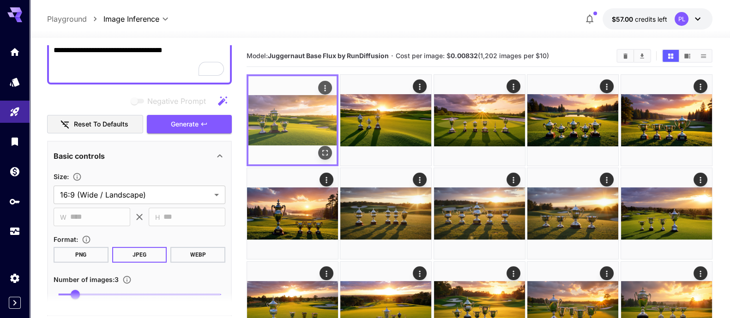
click at [310, 123] on img at bounding box center [292, 120] width 88 height 88
click at [332, 154] on button "Open in fullscreen" at bounding box center [325, 153] width 14 height 14
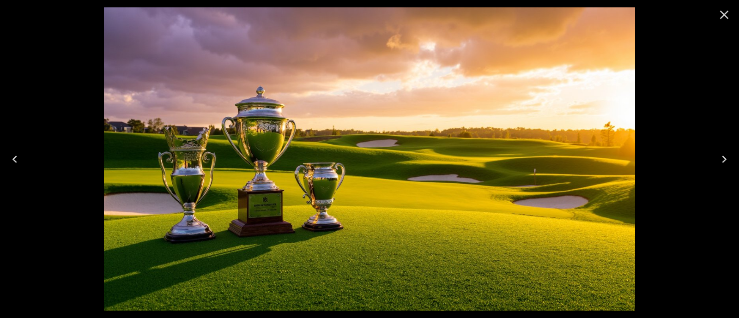
click at [722, 158] on icon "Next" at bounding box center [723, 159] width 15 height 15
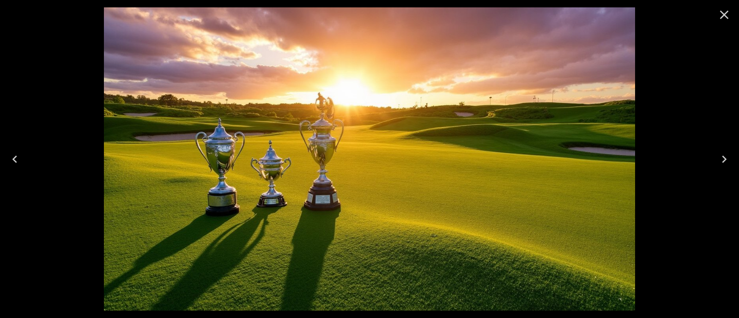
click at [722, 158] on icon "Next" at bounding box center [723, 159] width 15 height 15
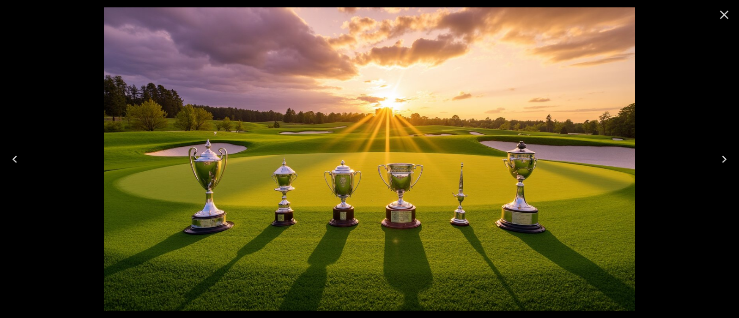
click at [24, 155] on button "Previous" at bounding box center [15, 159] width 30 height 37
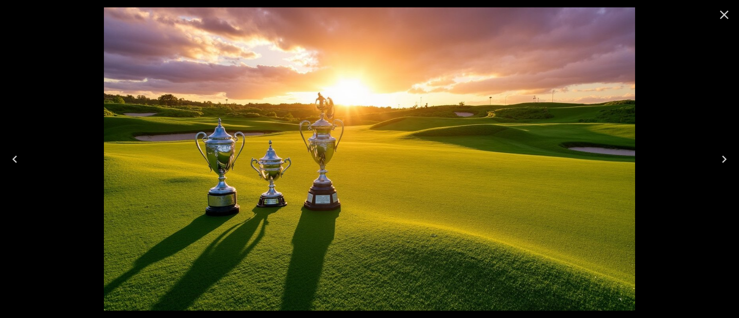
click at [24, 153] on button "Previous" at bounding box center [15, 159] width 30 height 37
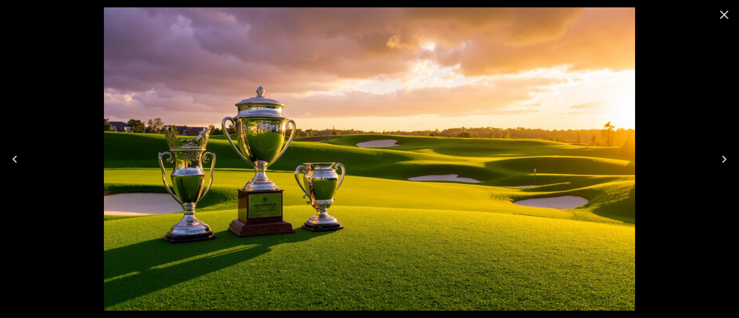
click at [722, 13] on icon "Close" at bounding box center [724, 15] width 9 height 9
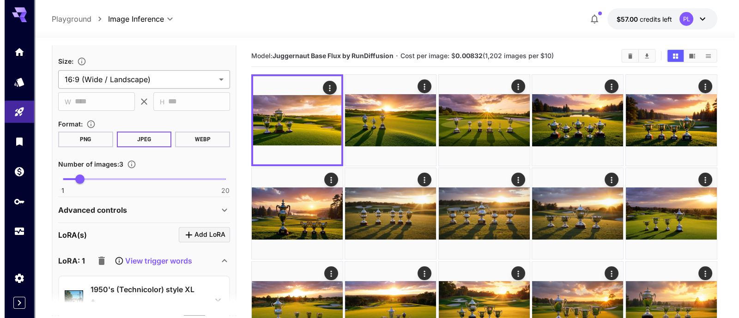
scroll to position [346, 0]
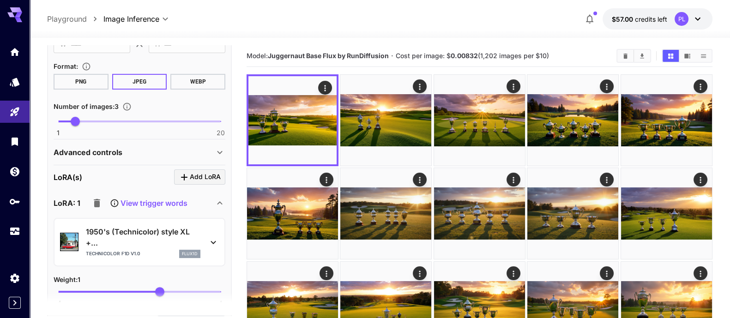
click at [214, 239] on icon at bounding box center [213, 242] width 11 height 11
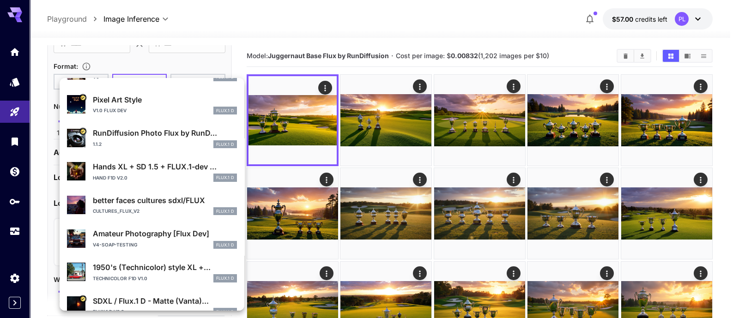
scroll to position [173, 0]
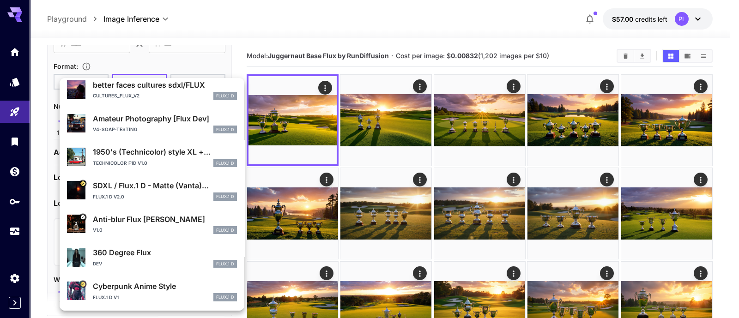
click at [156, 163] on div "Technicolor F1D v1.0 FLUX.1 D" at bounding box center [165, 163] width 144 height 8
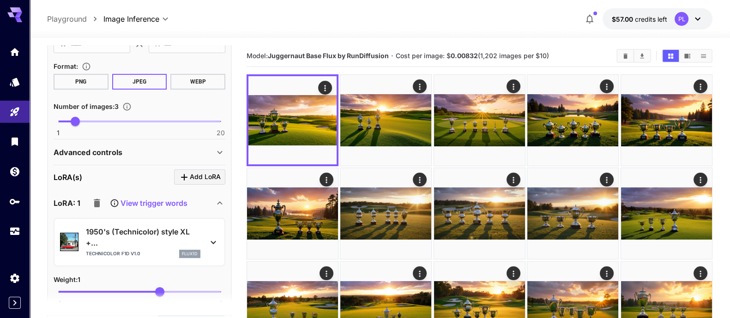
click at [163, 228] on p "1950's (Technicolor) style XL +..." at bounding box center [143, 237] width 114 height 22
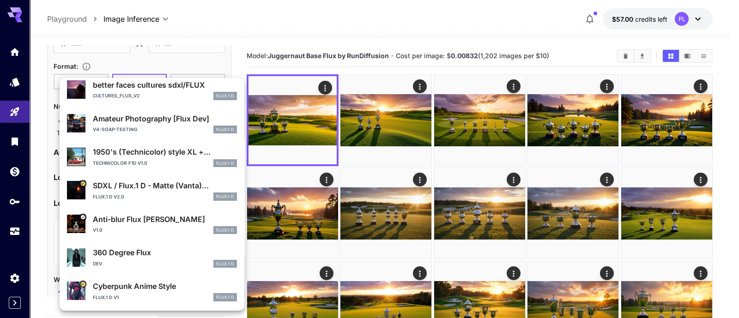
click at [134, 198] on div "Flux.1 D v2.0 FLUX.1 D" at bounding box center [165, 196] width 144 height 8
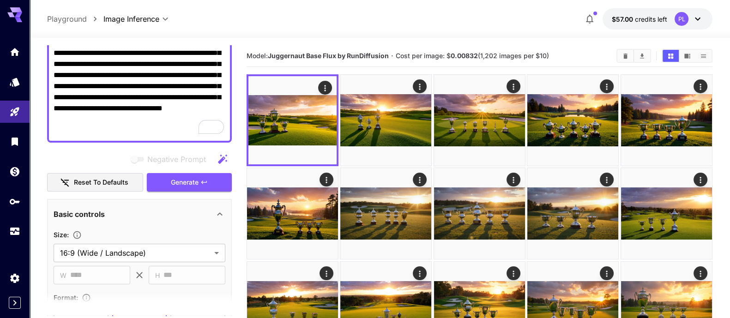
scroll to position [57, 0]
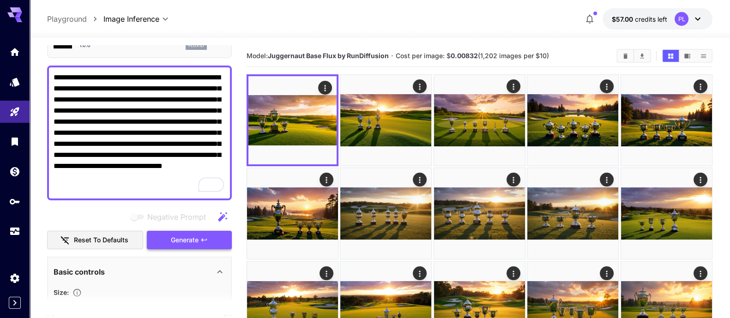
click at [188, 236] on span "Generate" at bounding box center [185, 240] width 28 height 12
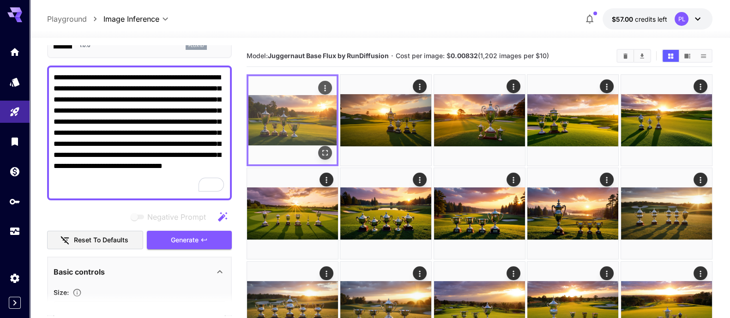
click at [286, 121] on img at bounding box center [292, 120] width 88 height 88
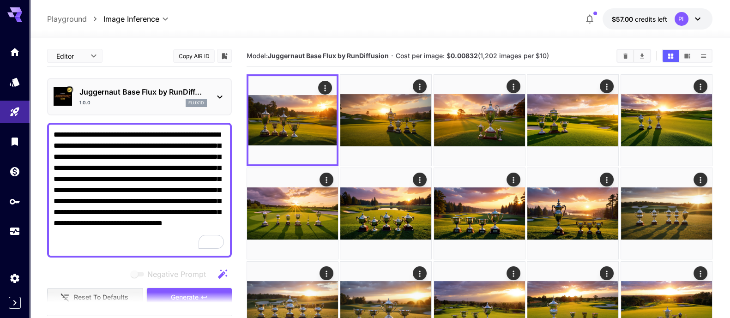
scroll to position [57, 0]
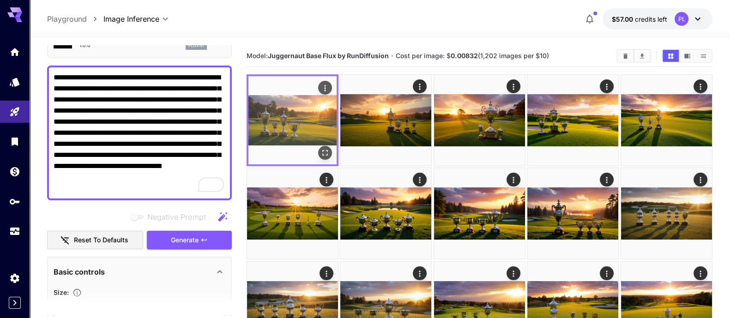
click at [300, 120] on img at bounding box center [292, 120] width 88 height 88
click at [330, 153] on button "Open in fullscreen" at bounding box center [325, 153] width 14 height 14
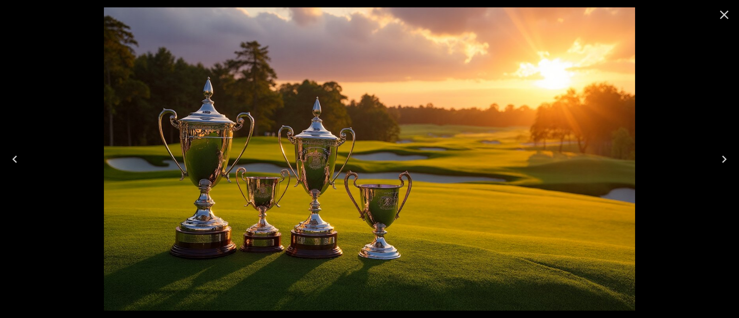
click at [727, 156] on icon "Next" at bounding box center [723, 159] width 15 height 15
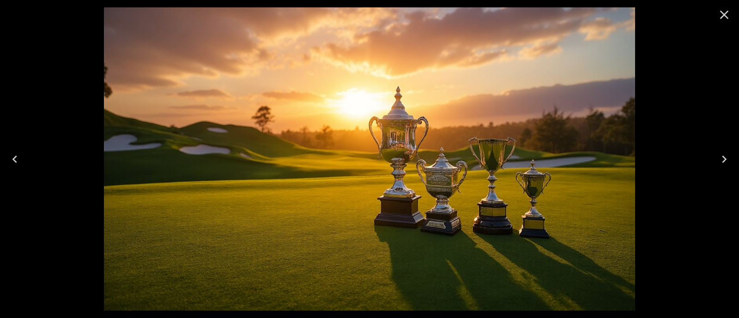
click at [727, 156] on icon "Next" at bounding box center [723, 159] width 15 height 15
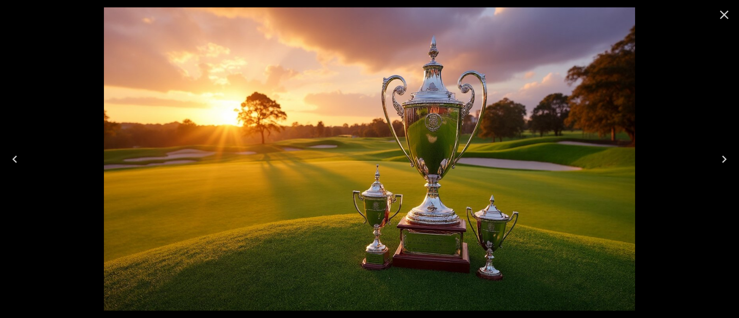
click at [21, 160] on icon "Previous" at bounding box center [14, 159] width 15 height 15
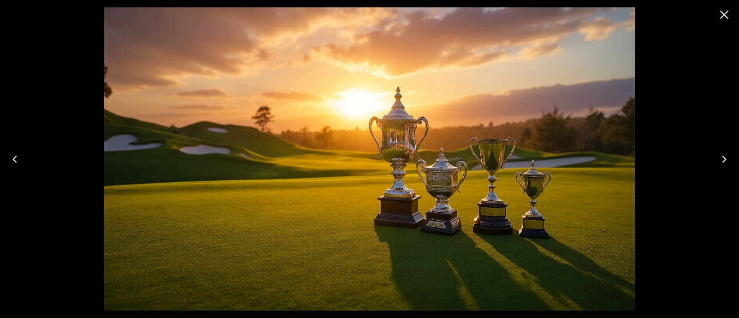
click at [727, 16] on icon "Close" at bounding box center [723, 14] width 15 height 15
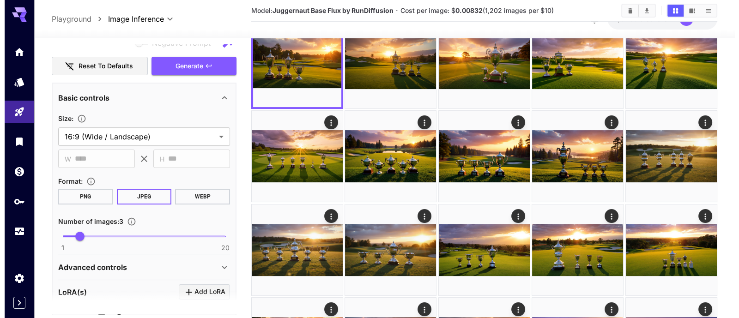
scroll to position [346, 0]
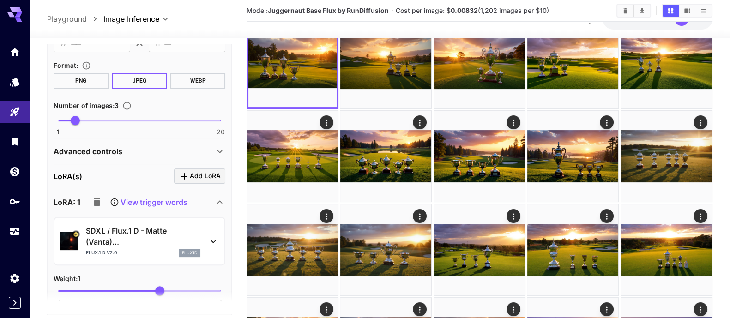
click at [134, 225] on p "SDXL / Flux.1 D - Matte (Vanta)..." at bounding box center [143, 236] width 114 height 22
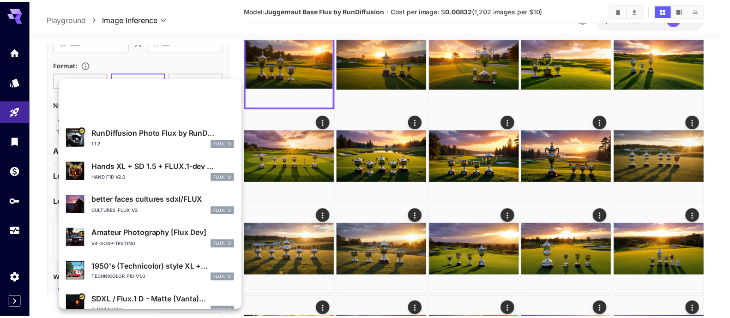
scroll to position [173, 0]
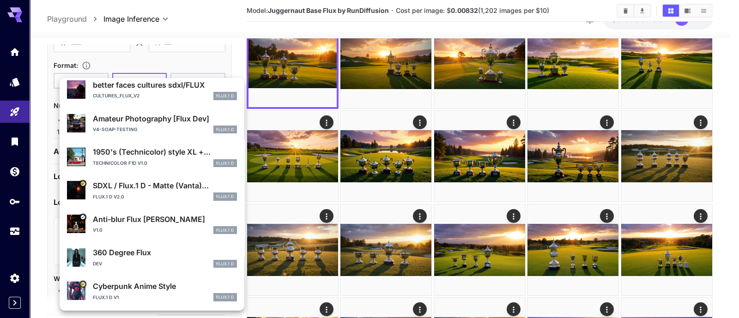
click at [150, 299] on div "Flux.1 D v1 FLUX.1 D" at bounding box center [165, 297] width 144 height 8
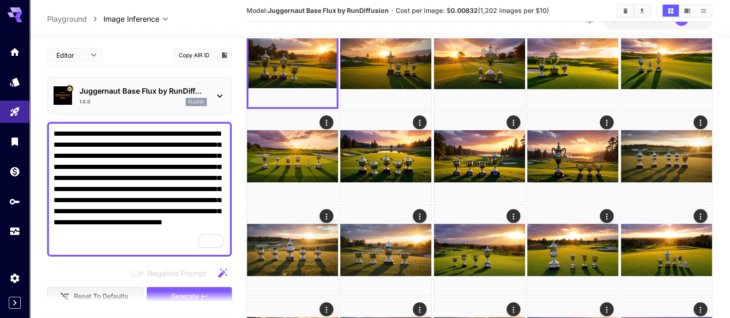
scroll to position [115, 0]
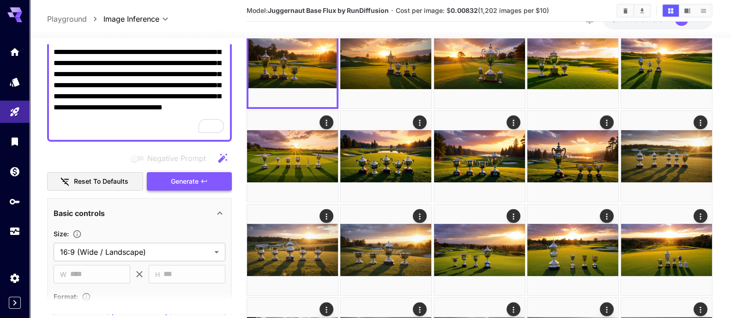
click at [195, 177] on span "Generate" at bounding box center [185, 182] width 28 height 12
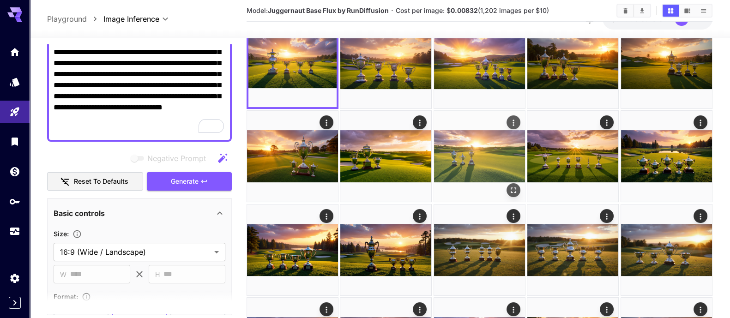
scroll to position [0, 0]
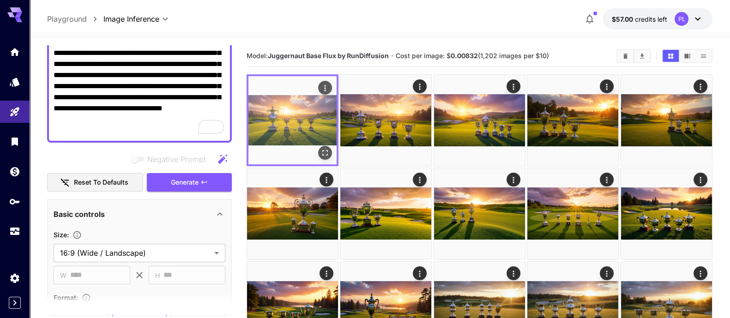
click at [300, 114] on img at bounding box center [292, 120] width 88 height 88
click at [332, 156] on img at bounding box center [292, 120] width 88 height 88
click at [326, 155] on icon "Open in fullscreen" at bounding box center [324, 152] width 9 height 9
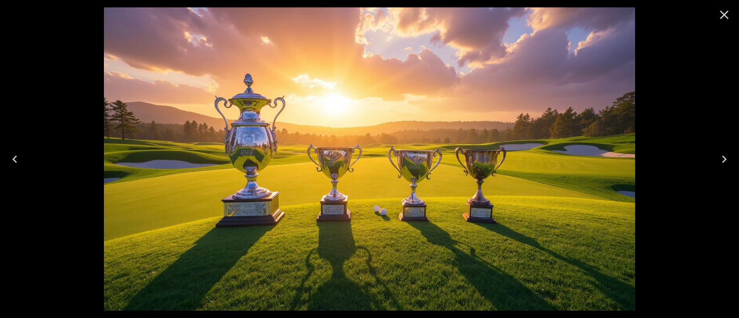
click at [720, 155] on icon "Next" at bounding box center [723, 159] width 15 height 15
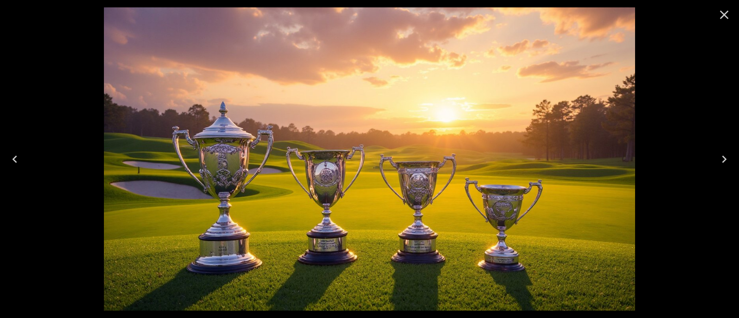
click at [720, 155] on icon "Next" at bounding box center [723, 159] width 15 height 15
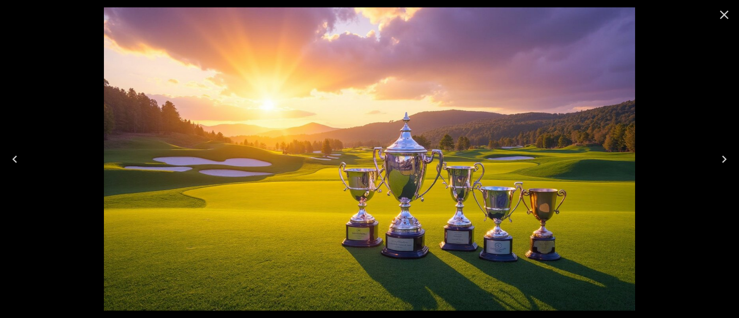
click at [720, 19] on icon "Close" at bounding box center [723, 14] width 15 height 15
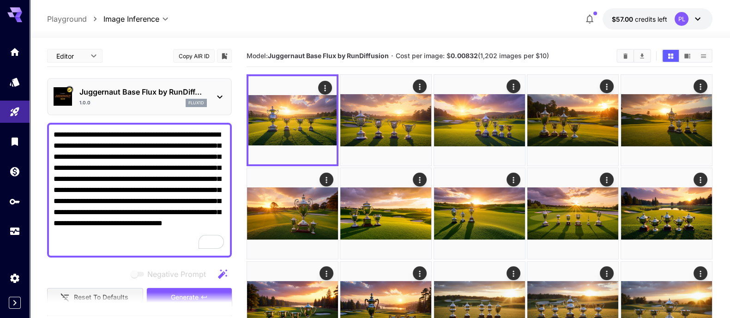
click at [102, 97] on p "Juggernaut Base Flux by RunDiff..." at bounding box center [142, 91] width 127 height 11
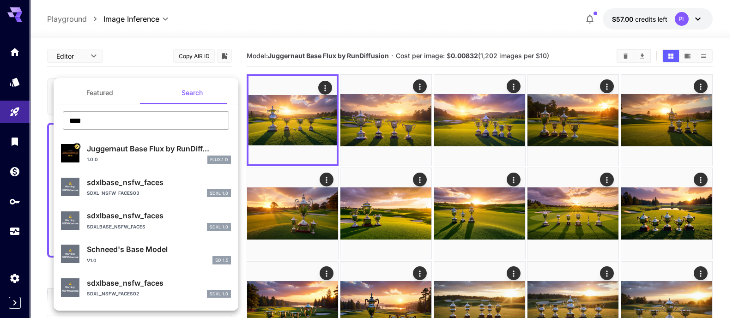
click at [76, 122] on input "****" at bounding box center [146, 120] width 166 height 18
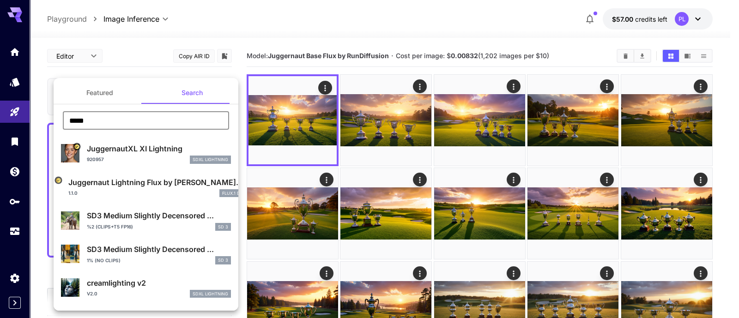
type input "*****"
click at [120, 183] on p "Juggernaut Lightning Flux by [PERSON_NAME]..." at bounding box center [155, 182] width 174 height 11
type input "*"
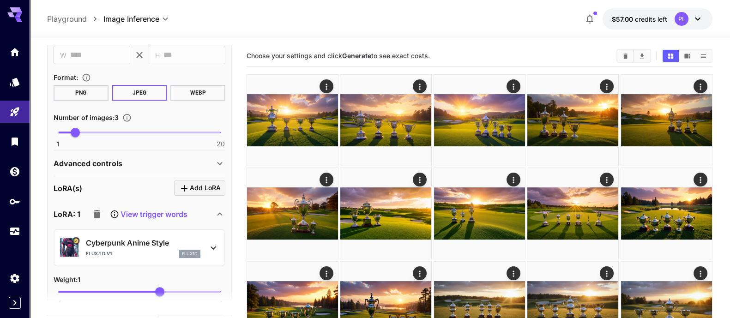
scroll to position [461, 0]
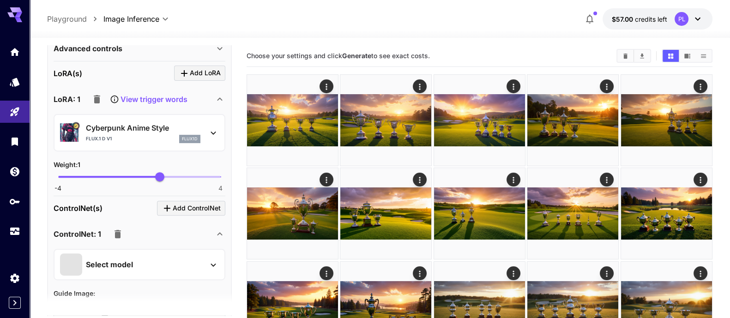
click at [141, 122] on p "Cyberpunk Anime Style" at bounding box center [143, 127] width 114 height 11
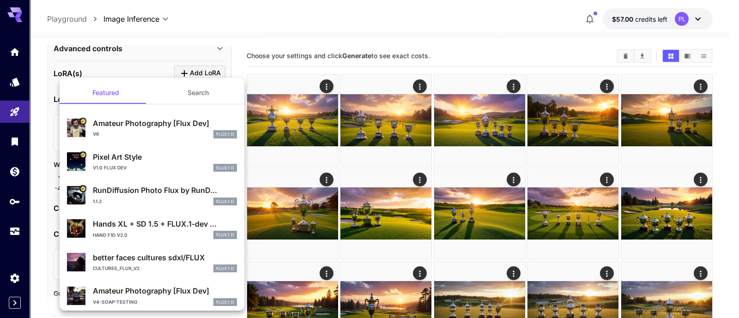
click at [161, 125] on p "Amateur Photography [Flux Dev]" at bounding box center [165, 123] width 144 height 11
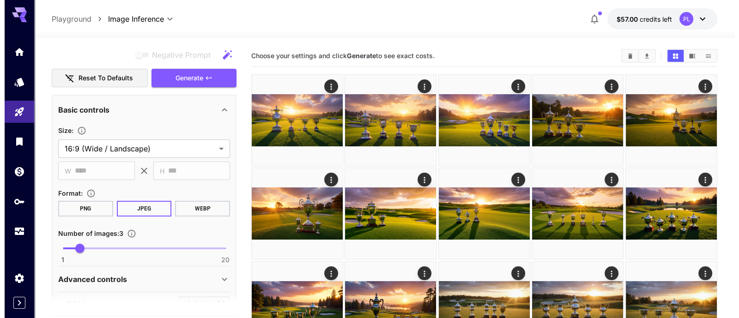
scroll to position [173, 0]
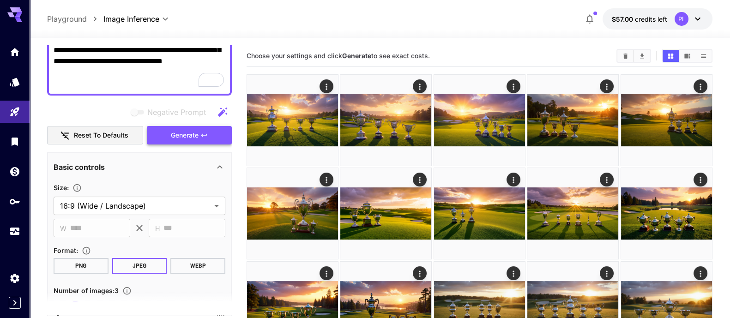
click at [192, 130] on span "Generate" at bounding box center [185, 136] width 28 height 12
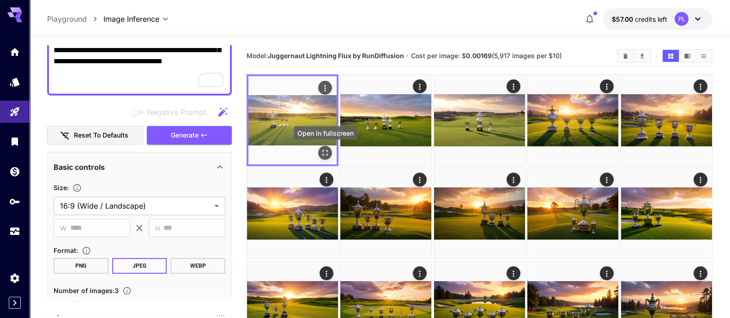
click at [328, 152] on icon "Open in fullscreen" at bounding box center [324, 152] width 9 height 9
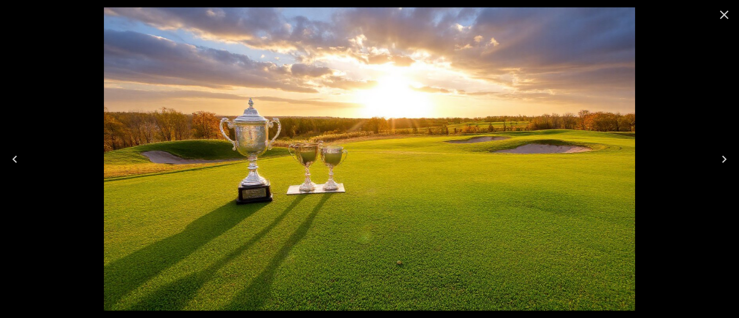
click at [722, 158] on icon "Next" at bounding box center [723, 159] width 15 height 15
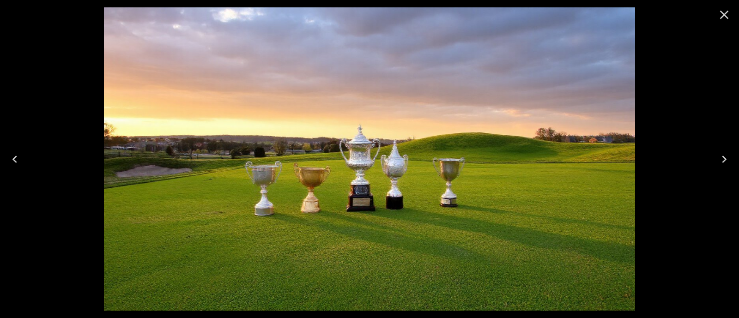
click at [722, 158] on icon "Next" at bounding box center [723, 159] width 15 height 15
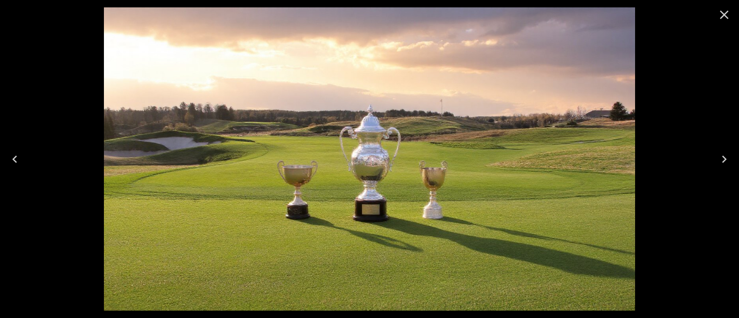
scroll to position [173, 0]
click at [719, 21] on icon "Close" at bounding box center [723, 14] width 15 height 15
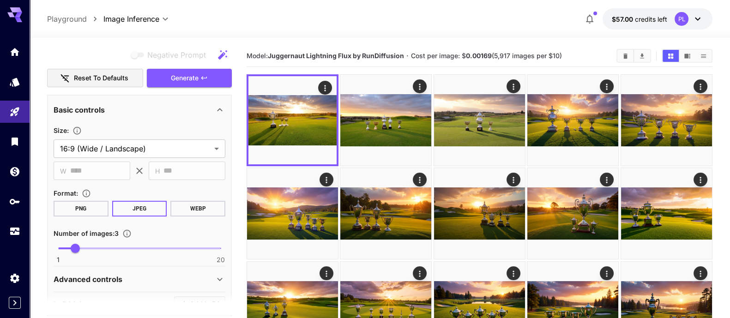
scroll to position [403, 0]
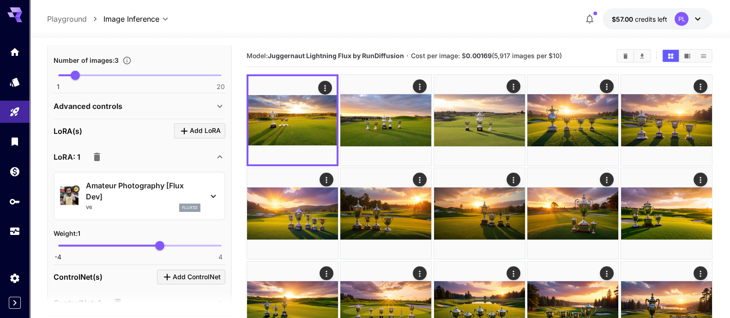
click at [197, 182] on p "Amateur Photography [Flux Dev]" at bounding box center [143, 191] width 114 height 22
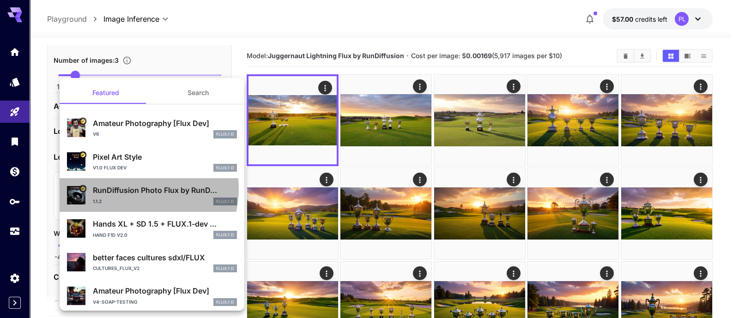
click at [141, 189] on p "RunDiffusion Photo Flux by RunD..." at bounding box center [165, 190] width 144 height 11
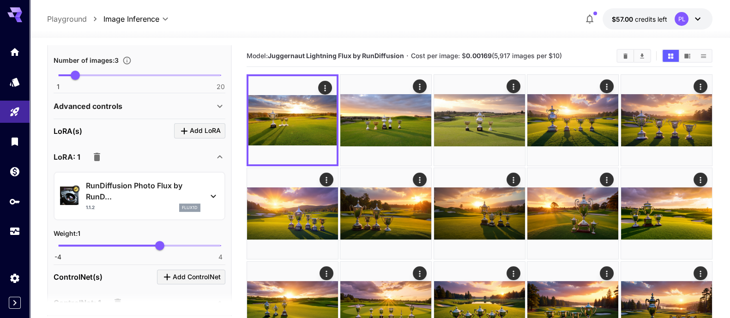
scroll to position [230, 0]
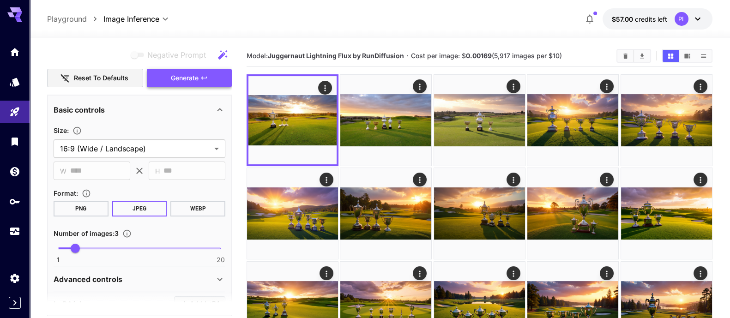
click at [198, 69] on button "Generate" at bounding box center [189, 78] width 85 height 19
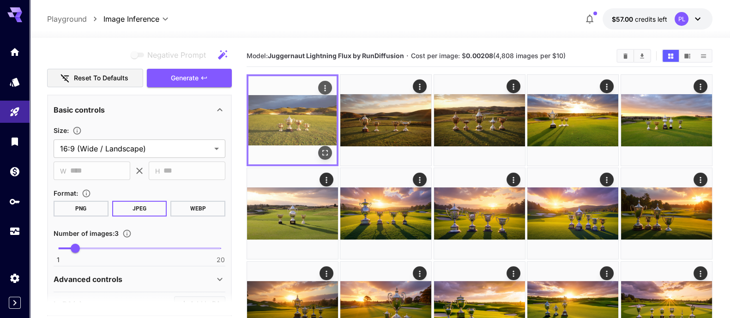
click at [308, 119] on img at bounding box center [292, 120] width 88 height 88
click at [326, 153] on icon "Open in fullscreen" at bounding box center [324, 152] width 9 height 9
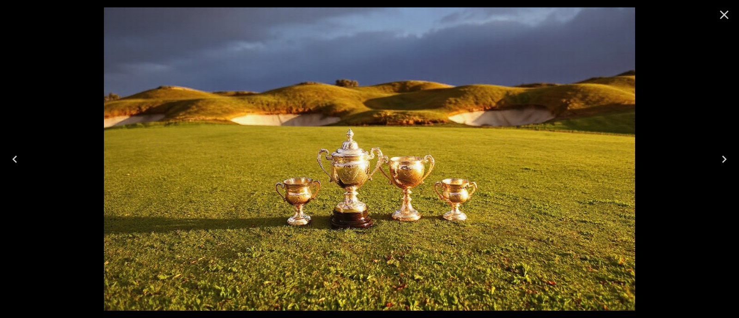
click at [727, 158] on icon "Next" at bounding box center [723, 159] width 15 height 15
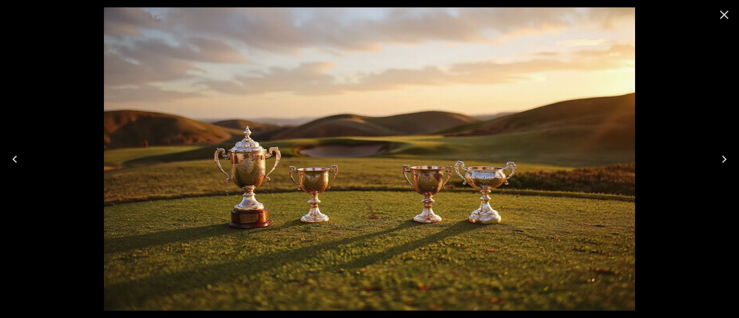
click at [727, 158] on icon "Next" at bounding box center [723, 159] width 15 height 15
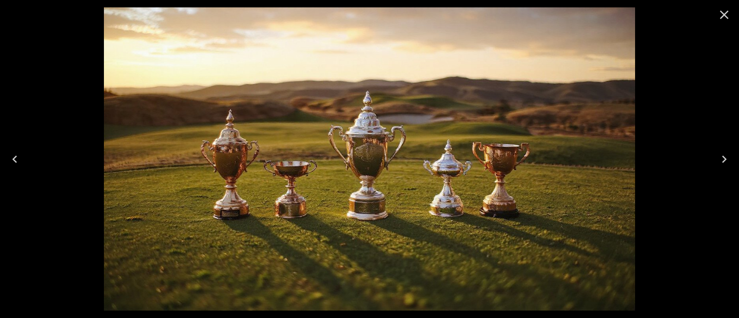
click at [722, 12] on icon "Close" at bounding box center [723, 14] width 15 height 15
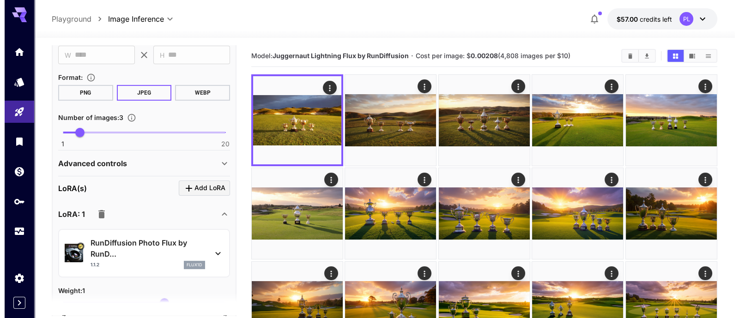
scroll to position [403, 0]
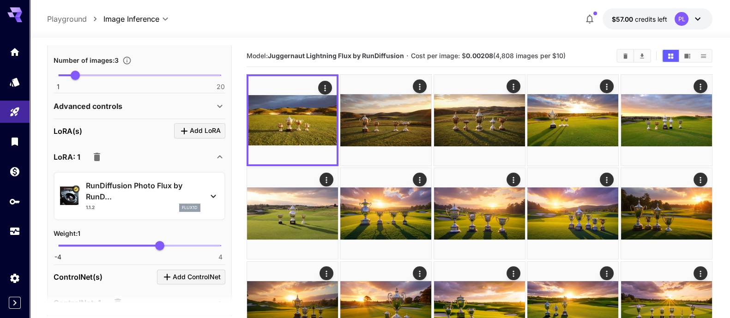
click at [191, 180] on p "RunDiffusion Photo Flux by RunD..." at bounding box center [143, 191] width 114 height 22
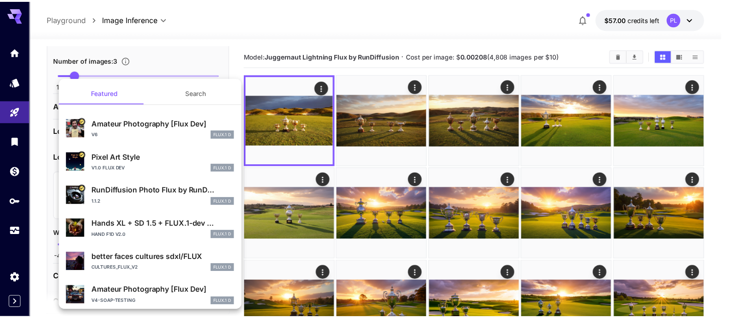
scroll to position [57, 0]
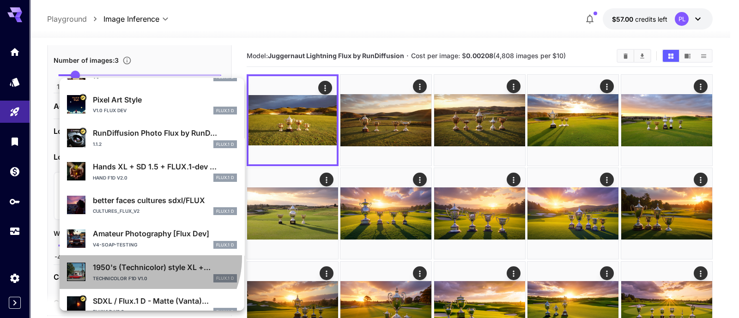
click at [148, 258] on div "1950's (Technicolor) style XL +... Technicolor F1D v1.0 FLUX.1 D" at bounding box center [152, 272] width 170 height 28
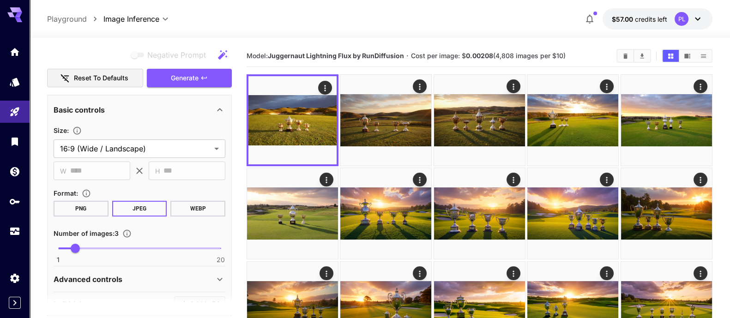
scroll to position [173, 0]
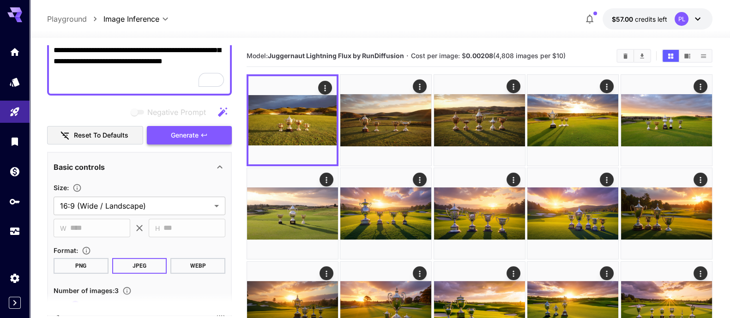
click at [195, 130] on span "Generate" at bounding box center [185, 136] width 28 height 12
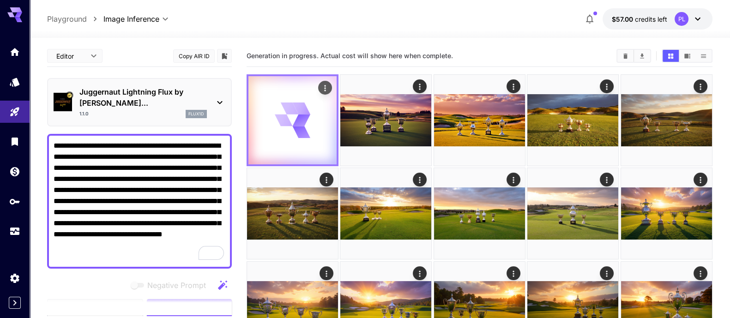
scroll to position [173, 0]
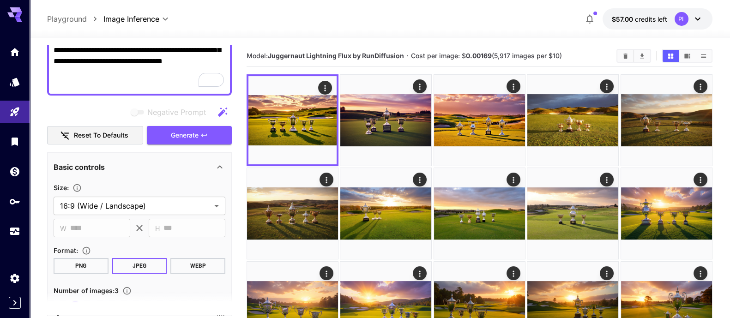
click at [294, 137] on img at bounding box center [292, 120] width 88 height 88
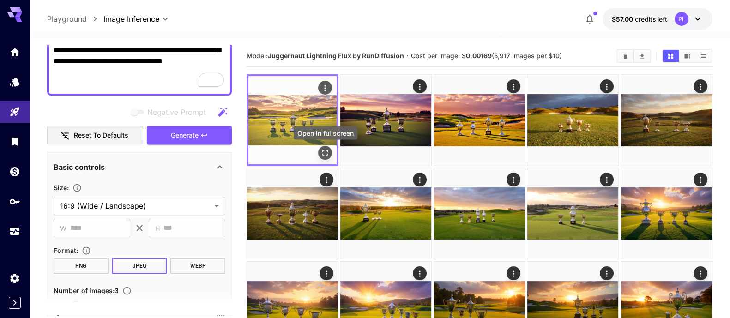
click at [330, 153] on button "Open in fullscreen" at bounding box center [325, 153] width 14 height 14
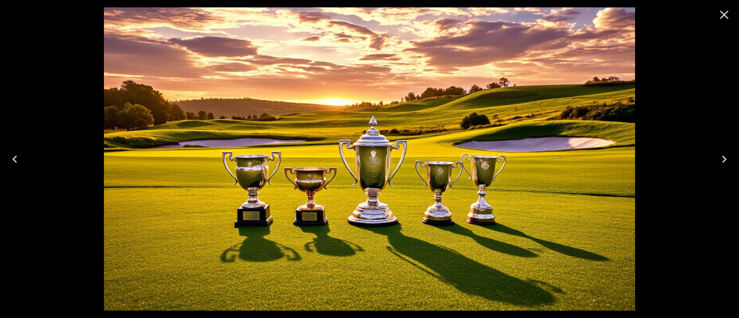
click at [728, 157] on icon "Next" at bounding box center [723, 159] width 15 height 15
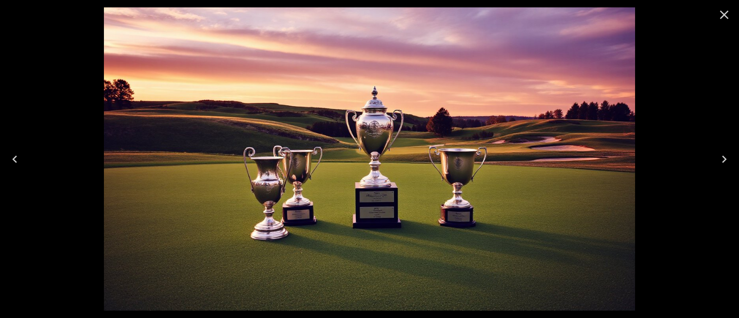
click at [1, 151] on button "Previous" at bounding box center [15, 159] width 30 height 37
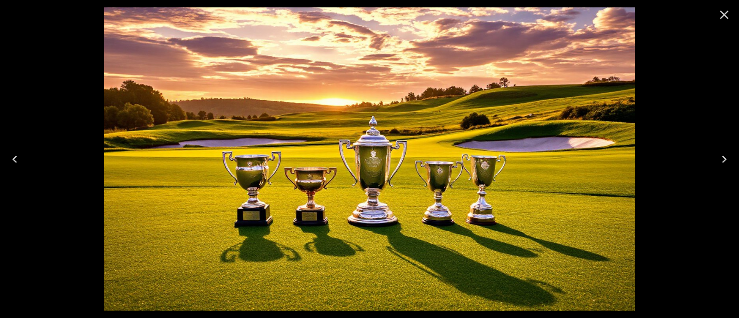
click at [729, 158] on button "Next" at bounding box center [724, 159] width 30 height 37
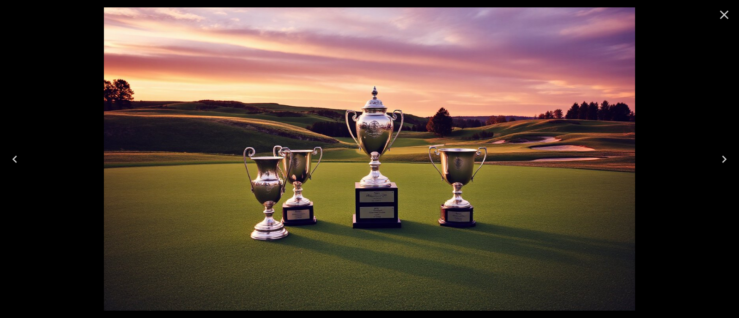
drag, startPoint x: 720, startPoint y: 12, endPoint x: 715, endPoint y: 12, distance: 4.6
click at [720, 12] on icon "Close" at bounding box center [723, 14] width 15 height 15
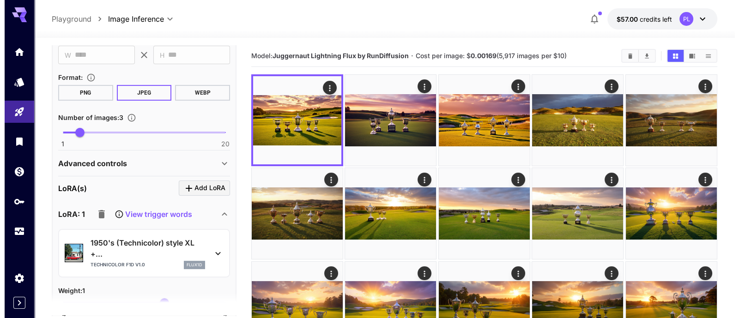
scroll to position [519, 0]
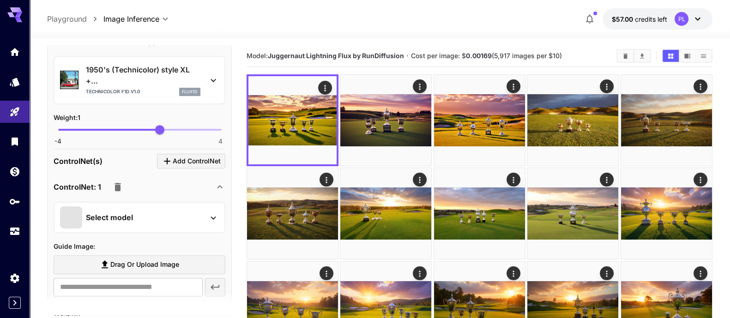
click at [134, 64] on p "1950's (Technicolor) style XL +..." at bounding box center [143, 75] width 114 height 22
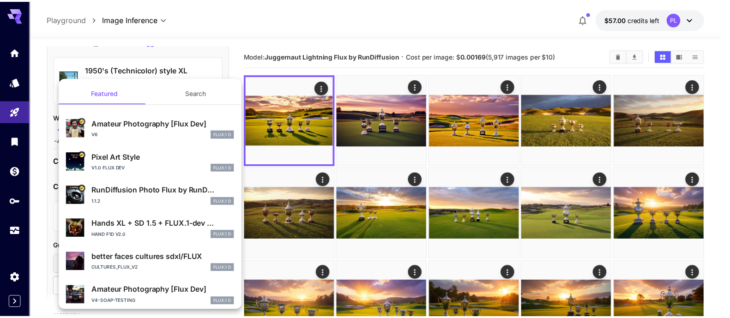
scroll to position [115, 0]
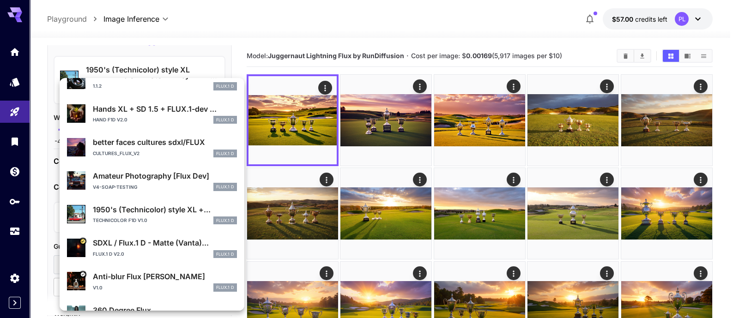
click at [118, 247] on p "SDXL / Flux.1 D - Matte (Vanta)..." at bounding box center [165, 242] width 144 height 11
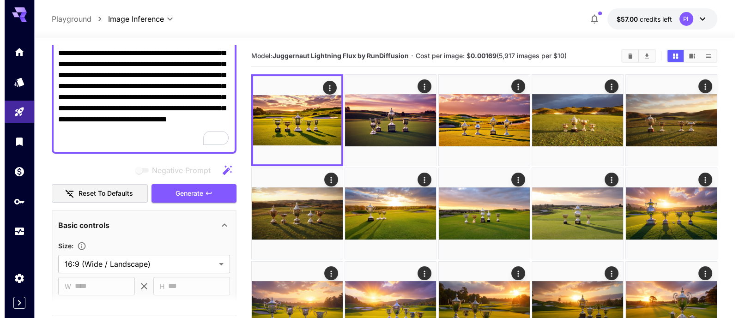
scroll to position [57, 0]
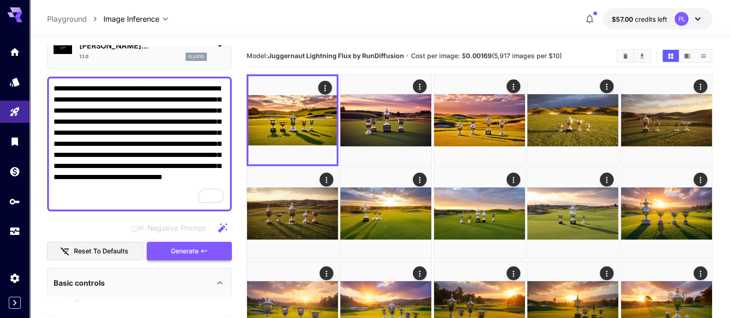
click at [178, 246] on span "Generate" at bounding box center [185, 252] width 28 height 12
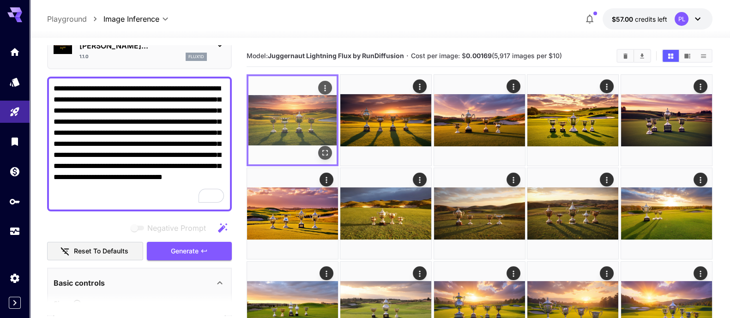
click at [269, 129] on img at bounding box center [292, 120] width 88 height 88
click at [282, 124] on img at bounding box center [292, 120] width 88 height 88
click at [325, 151] on icon "Open in fullscreen" at bounding box center [324, 152] width 9 height 9
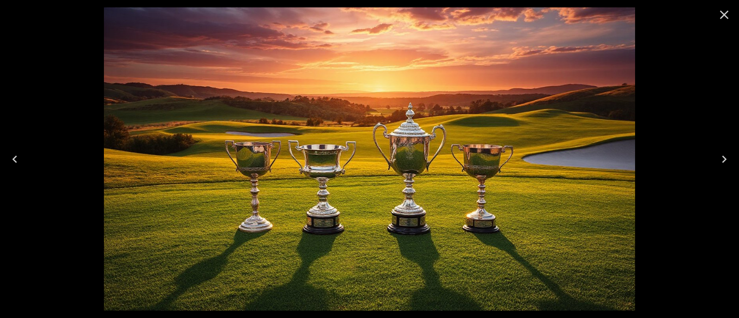
click at [702, 174] on div at bounding box center [369, 159] width 739 height 318
click at [723, 155] on icon "Next" at bounding box center [723, 159] width 15 height 15
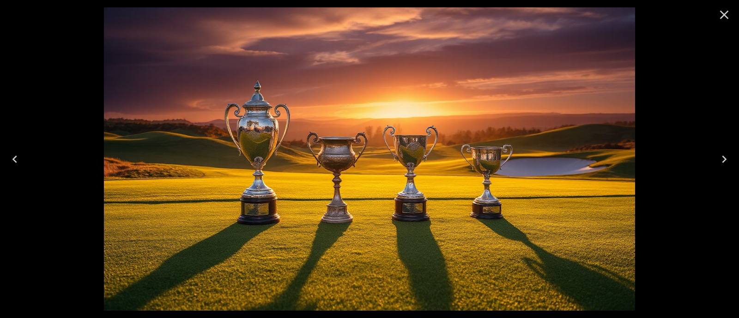
click at [723, 155] on icon "Next" at bounding box center [723, 159] width 15 height 15
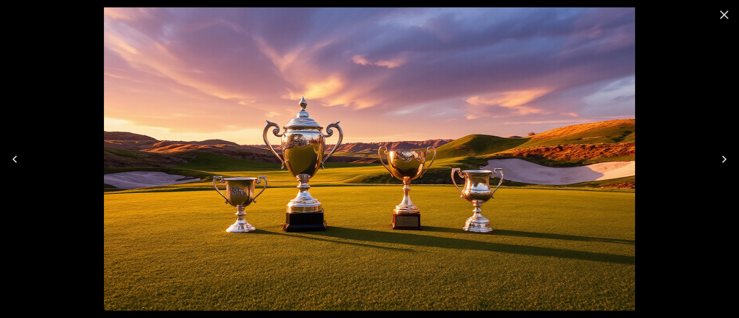
click at [30, 301] on div at bounding box center [369, 159] width 739 height 318
click at [719, 15] on icon "Close" at bounding box center [723, 14] width 15 height 15
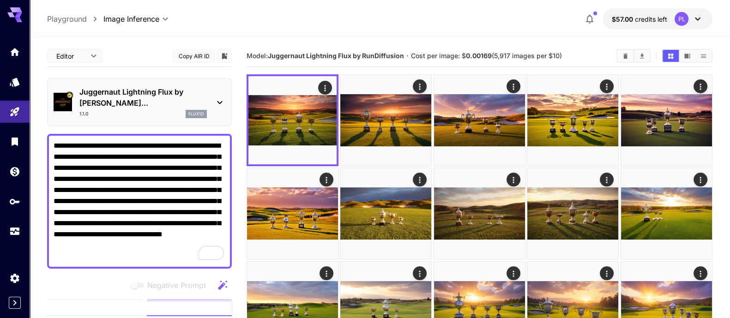
scroll to position [0, 0]
click at [120, 81] on div "Juggernaut Lightning Flux by Ru... 1.1.0 flux1d" at bounding box center [139, 102] width 185 height 48
click at [117, 96] on p "Juggernaut Lightning Flux by Ru..." at bounding box center [142, 97] width 127 height 22
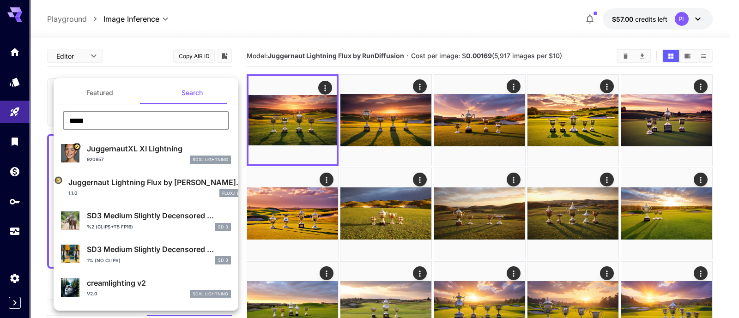
drag, startPoint x: 111, startPoint y: 115, endPoint x: -12, endPoint y: 134, distance: 124.6
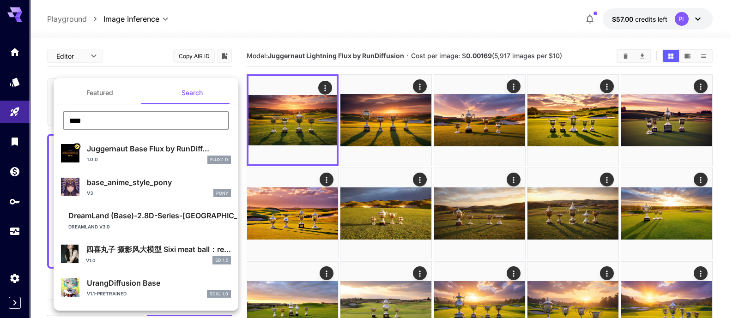
type input "****"
click at [151, 149] on p "Juggernaut Base Flux by RunDiff..." at bounding box center [159, 148] width 144 height 11
type input "**"
type input "*"
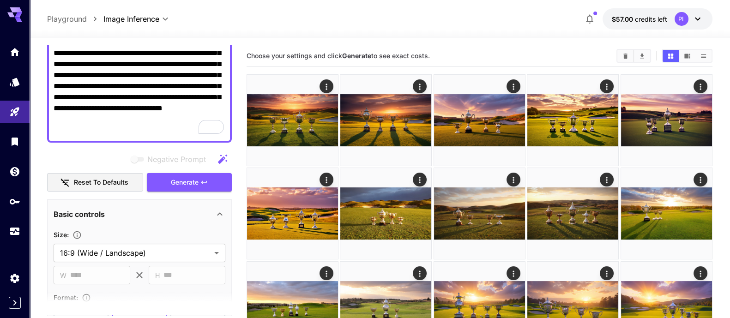
scroll to position [173, 0]
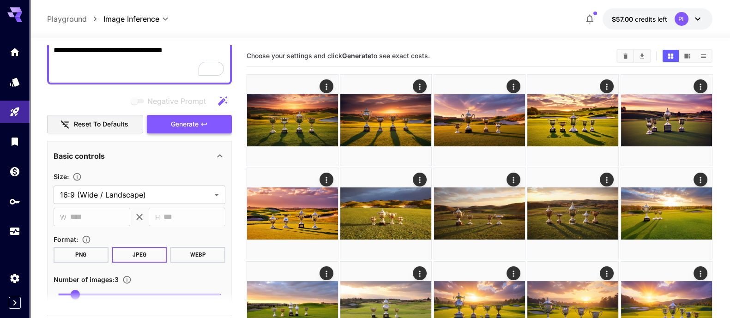
click at [183, 121] on span "Generate" at bounding box center [185, 125] width 28 height 12
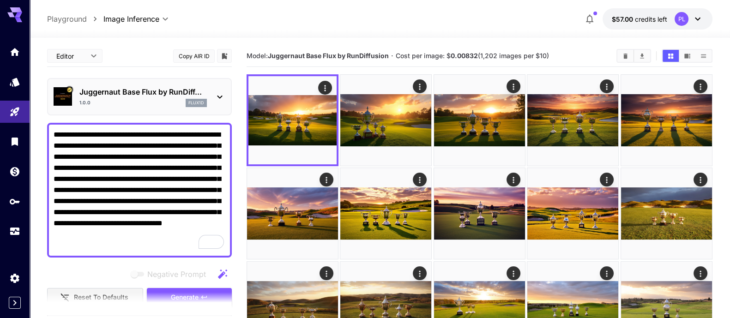
scroll to position [57, 0]
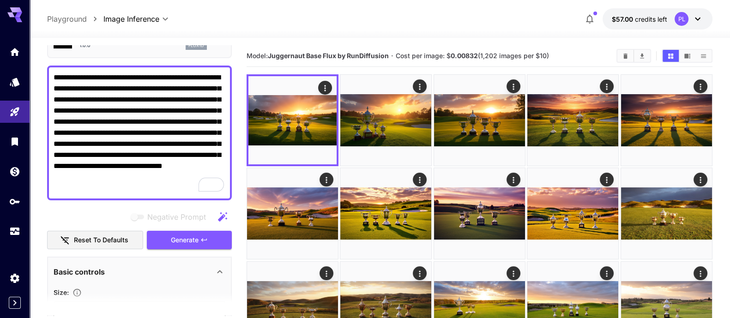
drag, startPoint x: 183, startPoint y: 241, endPoint x: 18, endPoint y: 264, distance: 167.2
click at [183, 241] on span "Generate" at bounding box center [185, 240] width 28 height 12
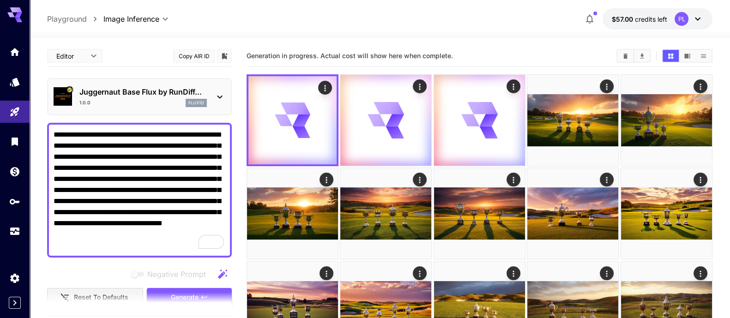
scroll to position [57, 0]
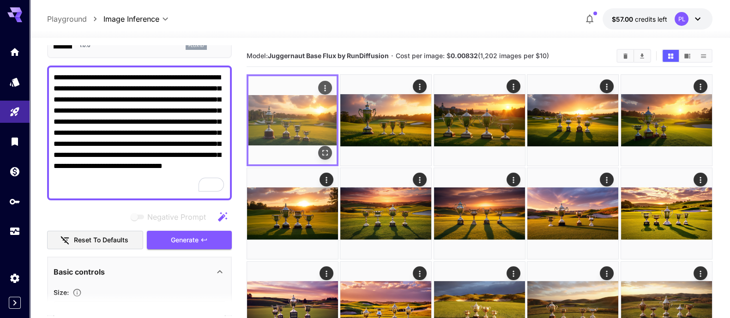
click at [327, 153] on icon "Open in fullscreen" at bounding box center [324, 152] width 9 height 9
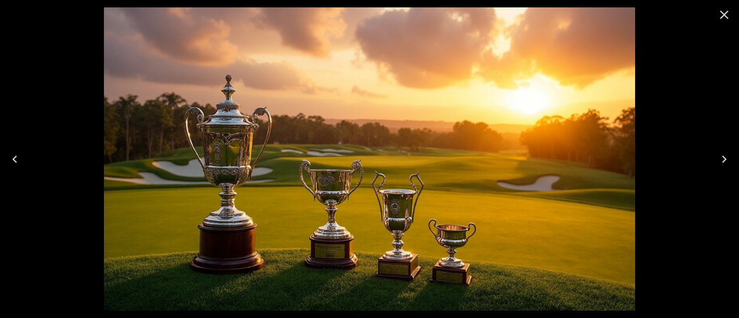
click at [727, 155] on icon "Next" at bounding box center [723, 159] width 15 height 15
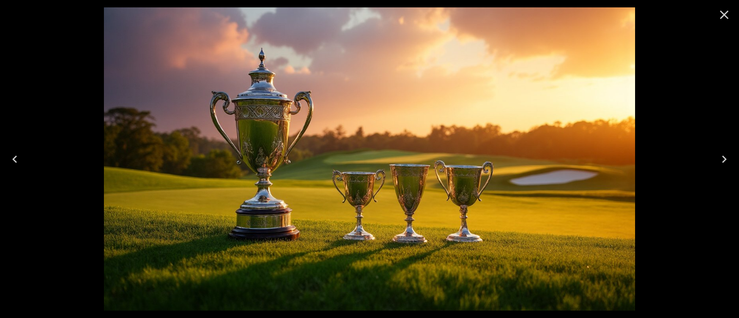
click at [727, 155] on icon "Next" at bounding box center [723, 159] width 15 height 15
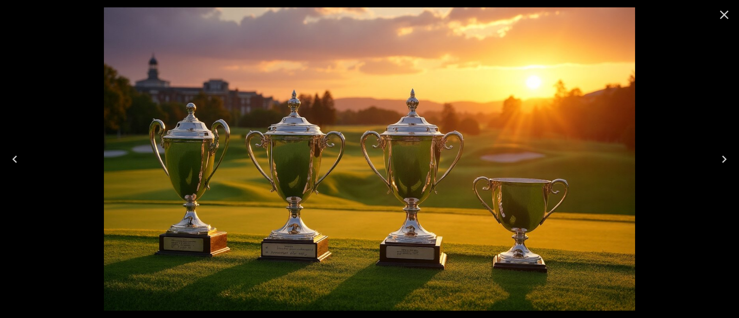
click at [17, 161] on icon "Previous" at bounding box center [14, 159] width 15 height 15
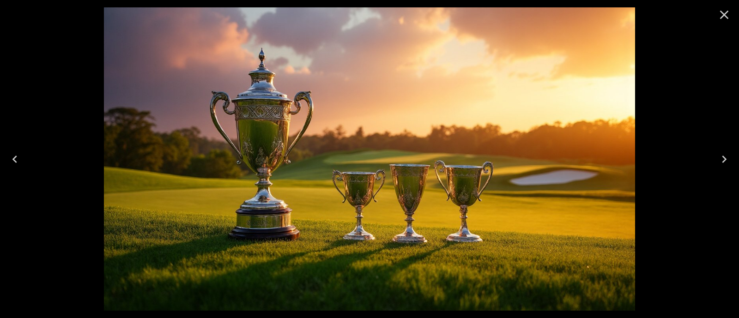
click at [21, 160] on icon "Previous" at bounding box center [14, 159] width 15 height 15
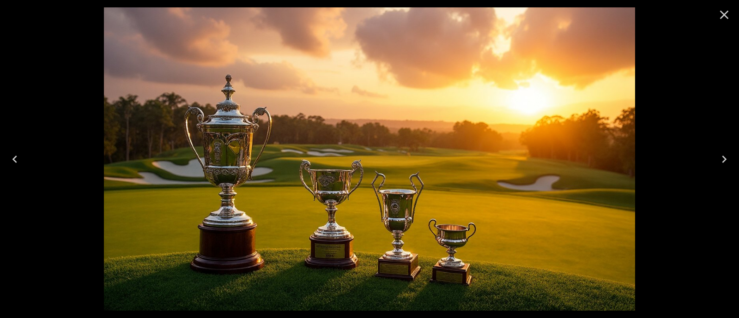
click at [350, 213] on img at bounding box center [369, 158] width 531 height 303
click at [728, 9] on icon "Close" at bounding box center [723, 14] width 15 height 15
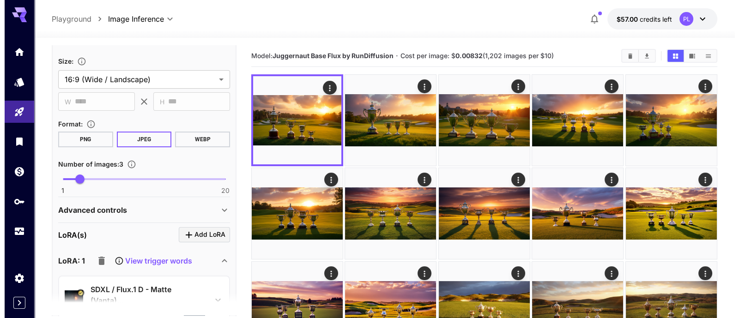
scroll to position [346, 0]
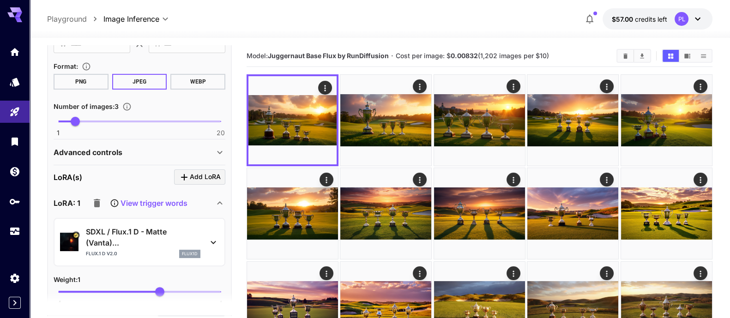
click at [138, 250] on div "Flux.1 D v2.0 flux1d" at bounding box center [143, 254] width 114 height 8
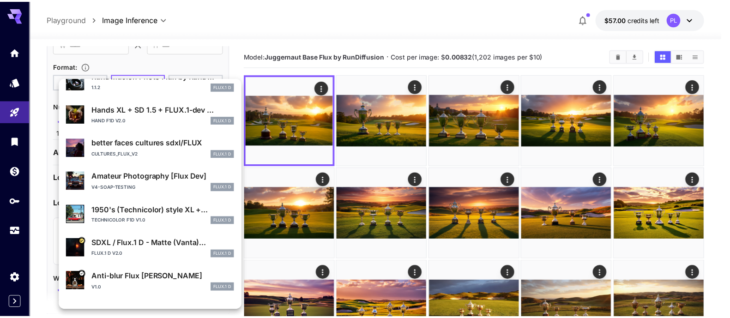
scroll to position [115, 0]
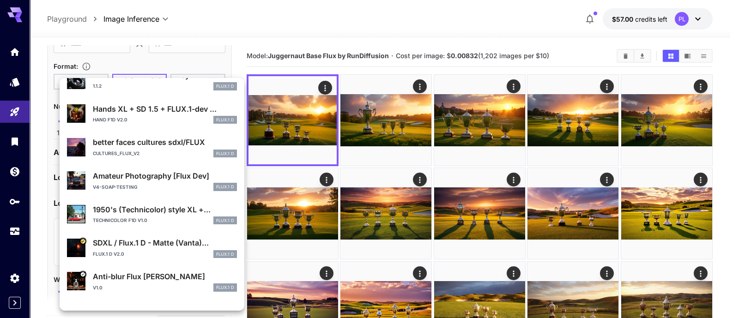
click at [132, 213] on p "1950's (Technicolor) style XL +..." at bounding box center [165, 209] width 144 height 11
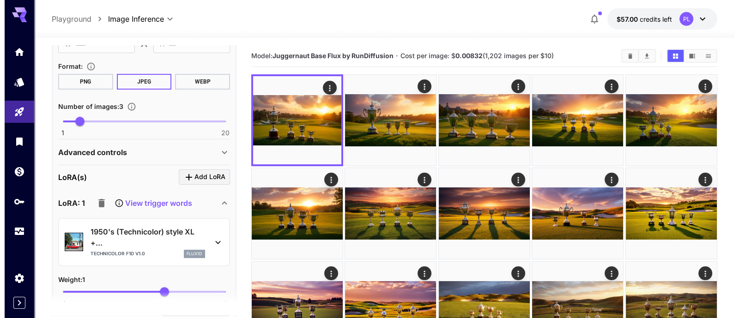
scroll to position [57, 0]
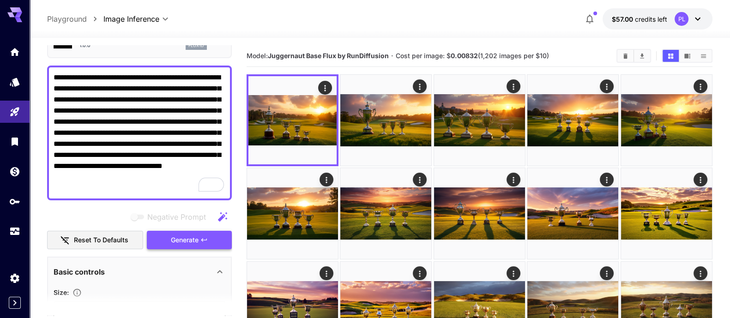
click at [214, 238] on button "Generate" at bounding box center [189, 240] width 85 height 19
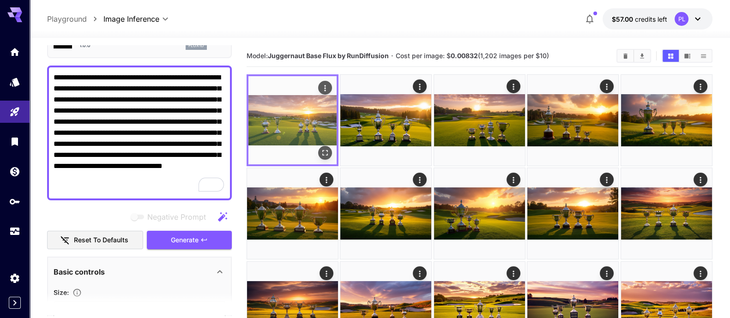
click at [318, 116] on img at bounding box center [292, 120] width 88 height 88
click at [326, 151] on icon "Open in fullscreen" at bounding box center [324, 152] width 9 height 9
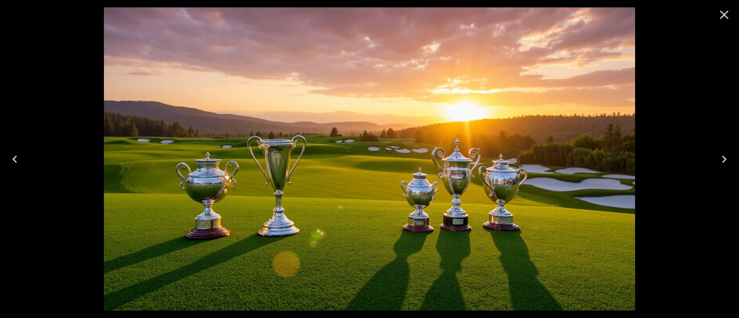
click at [726, 164] on icon "Next" at bounding box center [723, 159] width 15 height 15
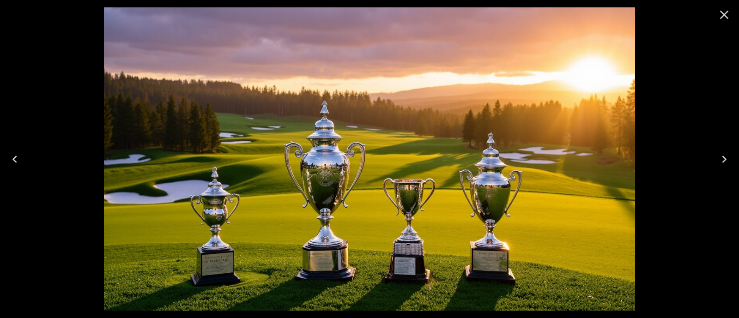
click at [723, 160] on icon "Next" at bounding box center [723, 159] width 5 height 7
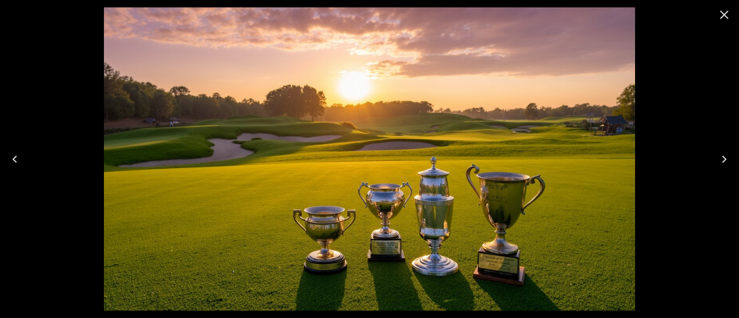
click at [14, 160] on icon "Previous" at bounding box center [14, 159] width 5 height 7
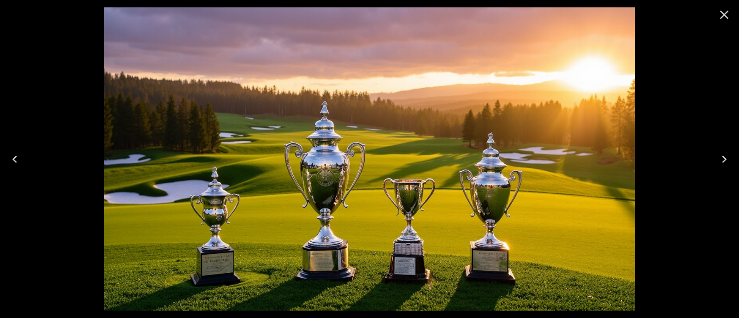
scroll to position [57, 0]
click at [720, 17] on icon "Close" at bounding box center [723, 14] width 15 height 15
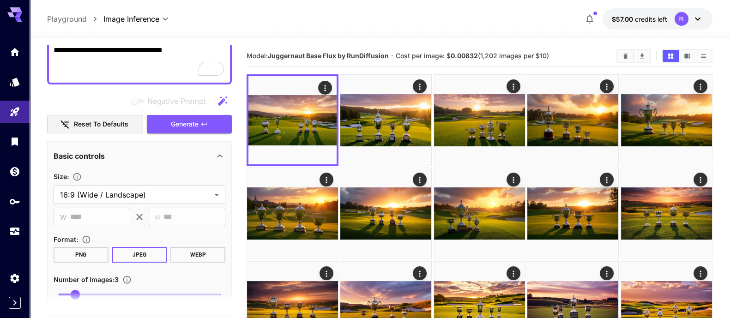
scroll to position [346, 0]
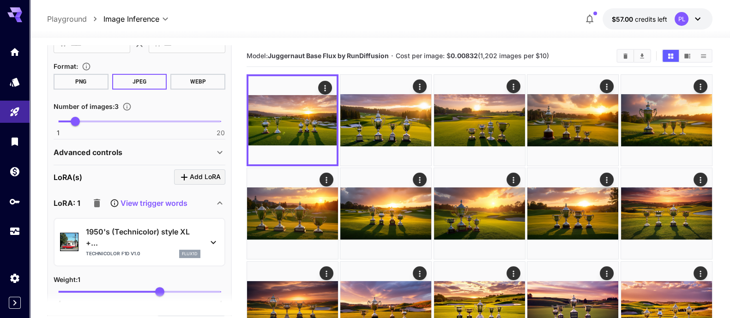
click at [143, 241] on p "1950's (Technicolor) style XL +..." at bounding box center [143, 237] width 114 height 22
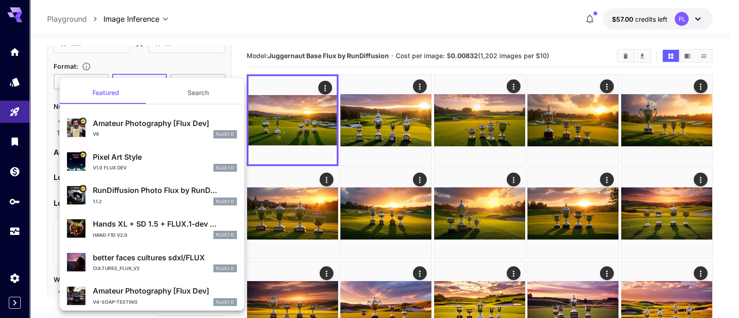
click at [154, 189] on p "RunDiffusion Photo Flux by RunD..." at bounding box center [165, 190] width 144 height 11
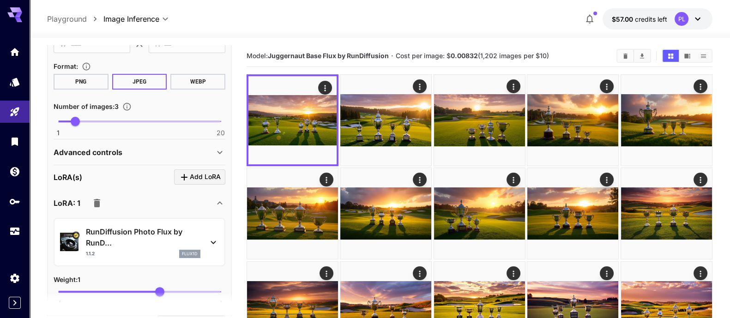
scroll to position [173, 0]
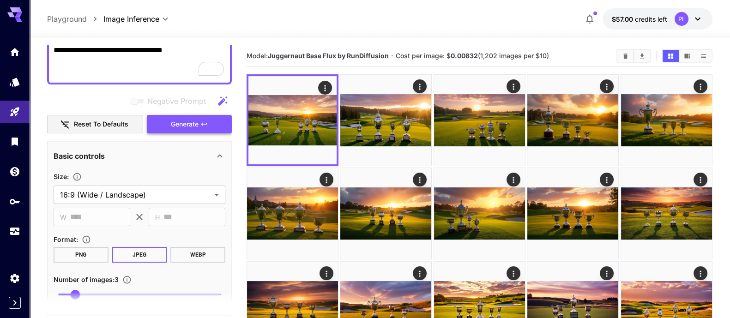
click at [201, 115] on button "Generate" at bounding box center [189, 124] width 85 height 19
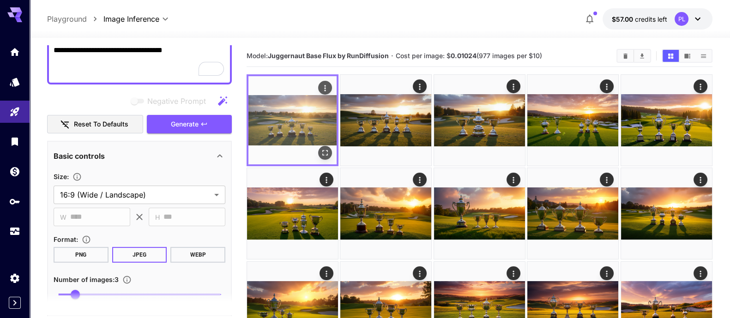
click at [256, 118] on img at bounding box center [292, 120] width 88 height 88
click at [322, 153] on icon "Open in fullscreen" at bounding box center [324, 152] width 9 height 9
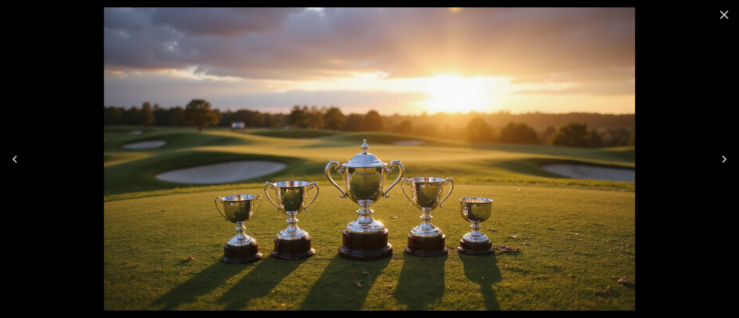
click at [730, 161] on icon "Next" at bounding box center [723, 159] width 15 height 15
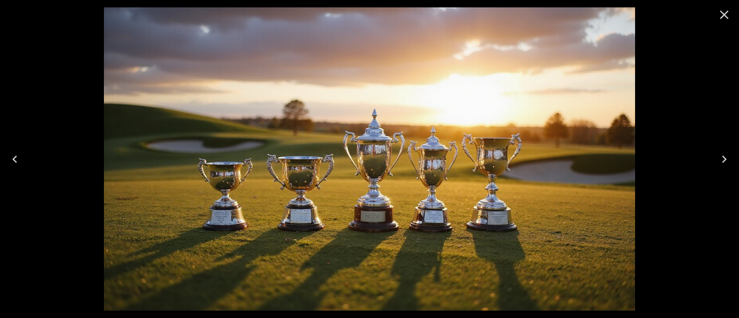
click at [730, 160] on icon "Next" at bounding box center [723, 159] width 15 height 15
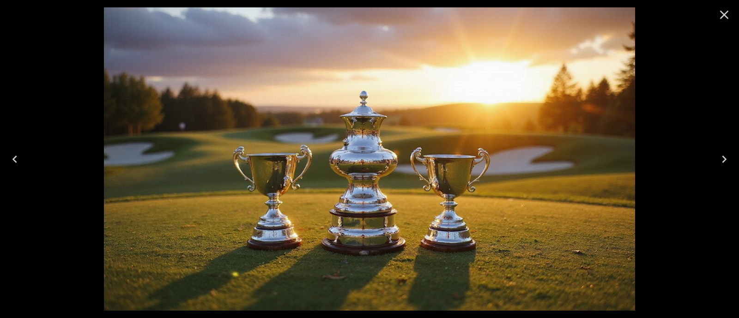
click at [1, 152] on button "Previous" at bounding box center [15, 159] width 30 height 37
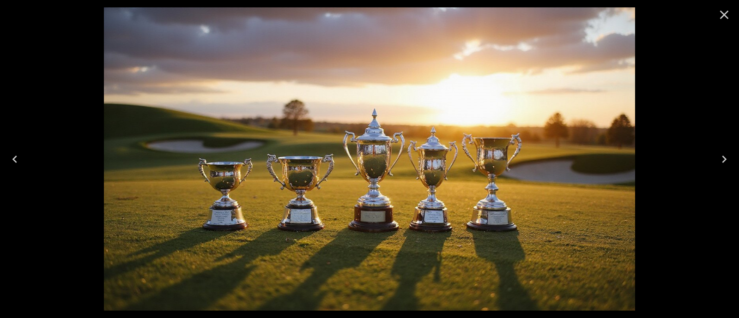
click at [729, 18] on icon "Close" at bounding box center [723, 14] width 15 height 15
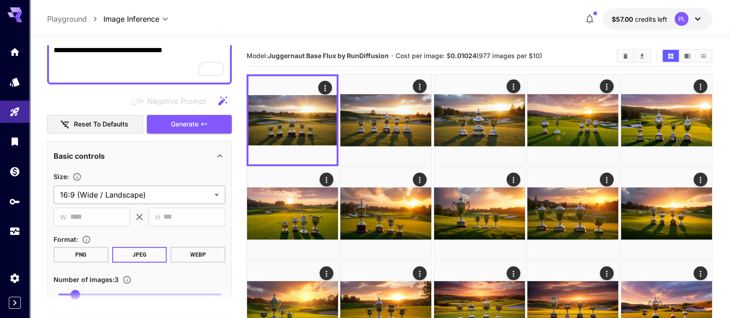
scroll to position [346, 0]
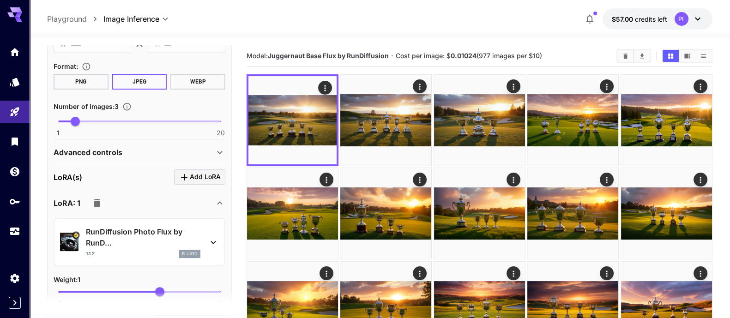
click at [142, 240] on p "RunDiffusion Photo Flux by RunD..." at bounding box center [143, 237] width 114 height 22
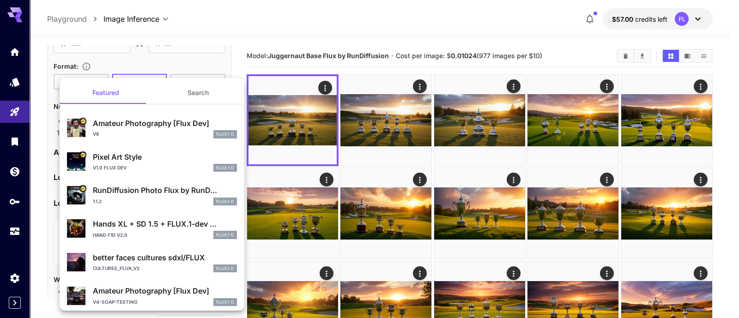
click at [175, 134] on div "v6 FLUX.1 D" at bounding box center [165, 134] width 144 height 8
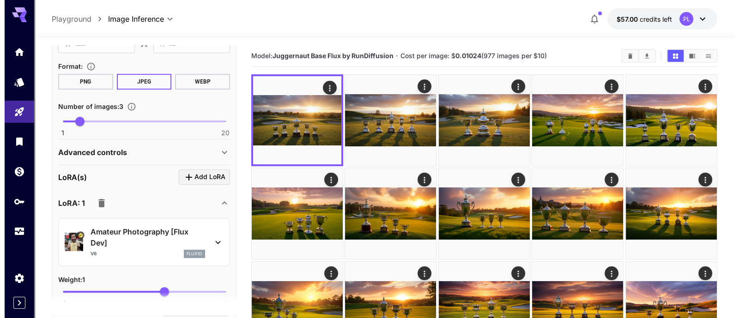
scroll to position [173, 0]
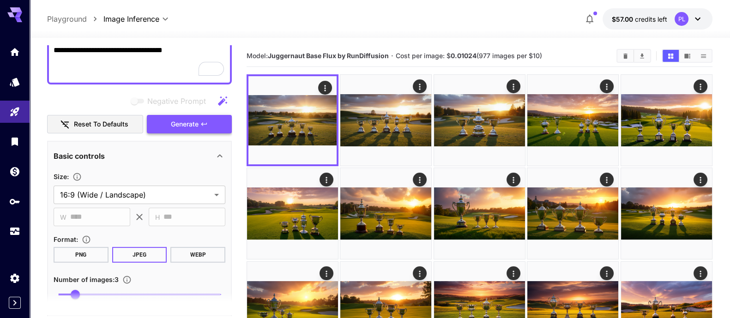
click at [190, 129] on button "Generate" at bounding box center [189, 124] width 85 height 19
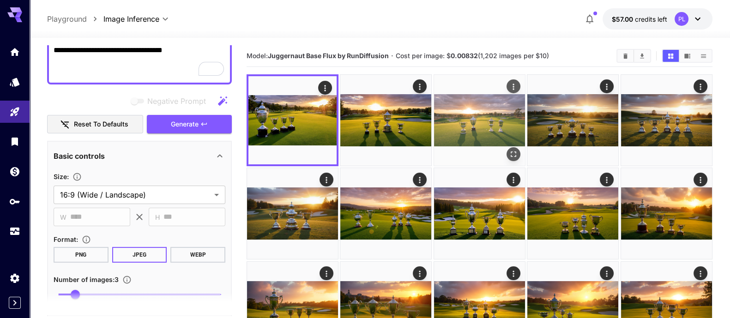
click at [482, 127] on img at bounding box center [479, 120] width 91 height 91
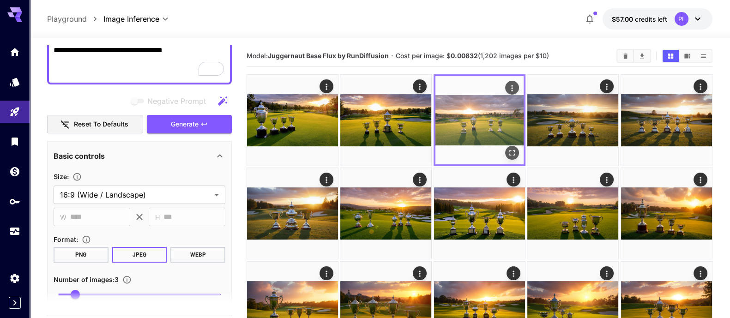
click at [510, 153] on icon "Open in fullscreen" at bounding box center [511, 152] width 9 height 9
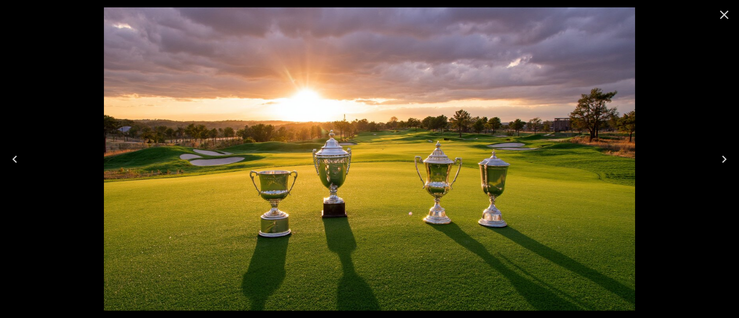
drag, startPoint x: 15, startPoint y: 158, endPoint x: 20, endPoint y: 158, distance: 4.6
click at [16, 158] on icon "Previous" at bounding box center [14, 159] width 15 height 15
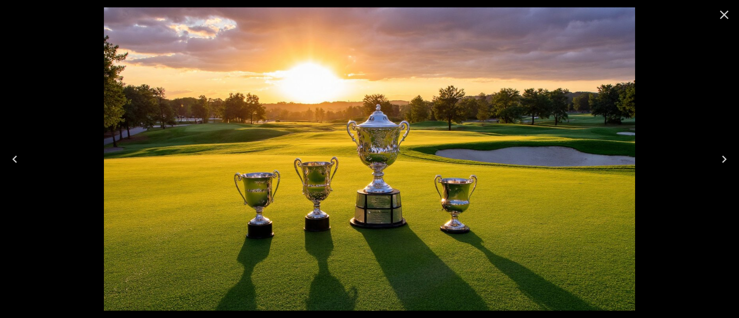
click at [20, 158] on icon "Previous" at bounding box center [14, 159] width 15 height 15
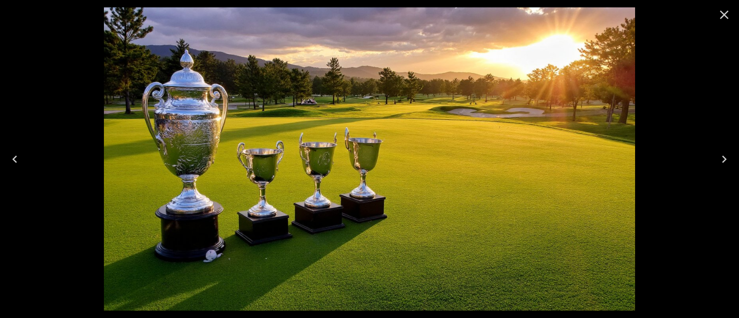
click at [732, 157] on button "Next" at bounding box center [724, 159] width 30 height 37
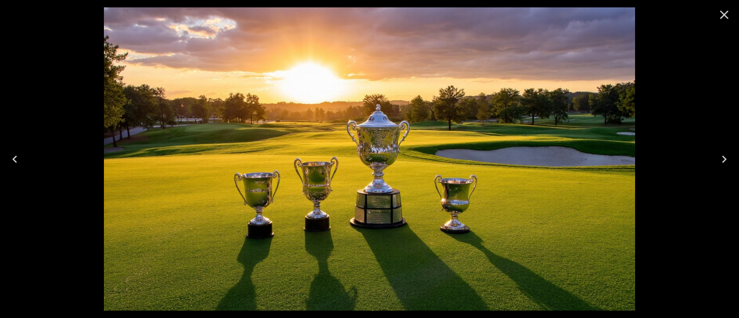
click at [732, 156] on button "Next" at bounding box center [724, 159] width 30 height 37
